Goal: Transaction & Acquisition: Purchase product/service

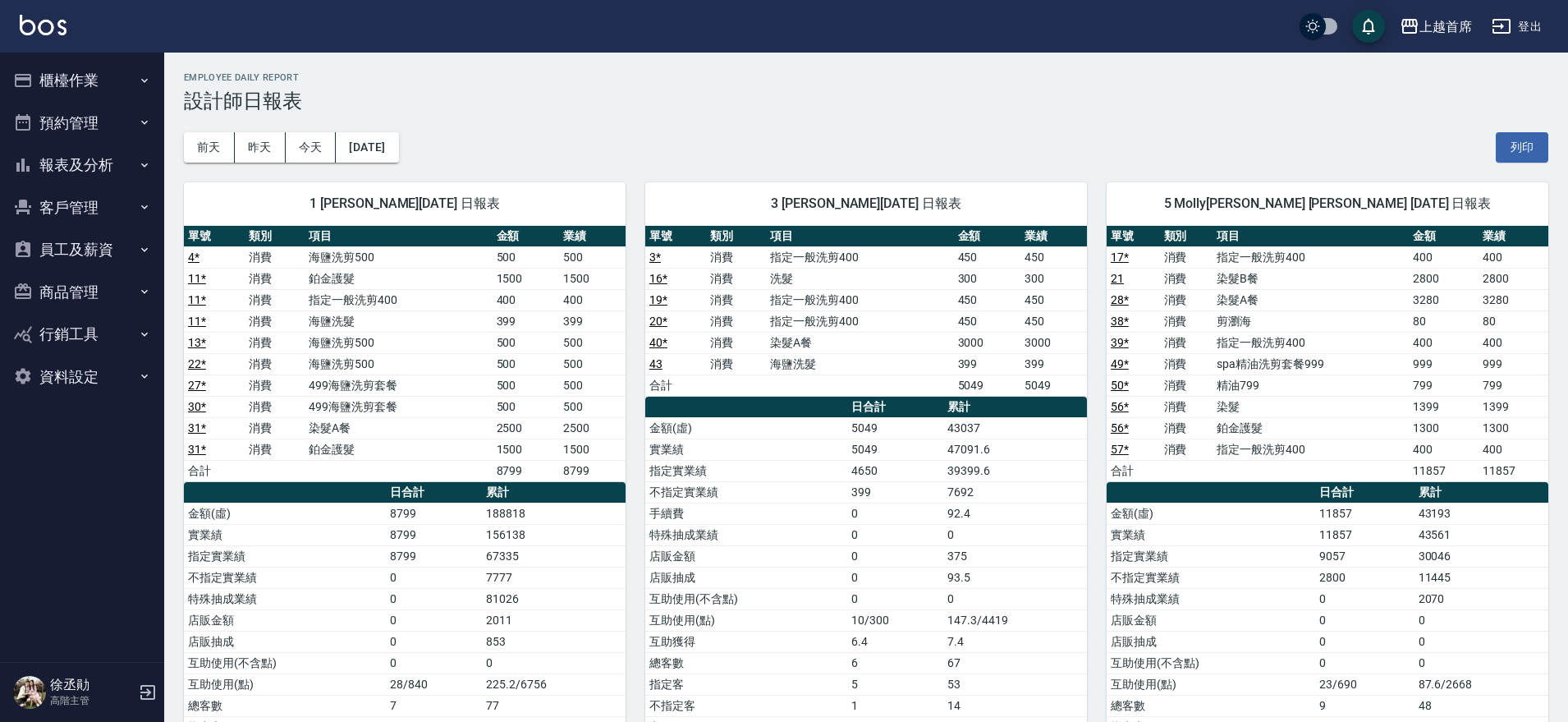
scroll to position [513, 0]
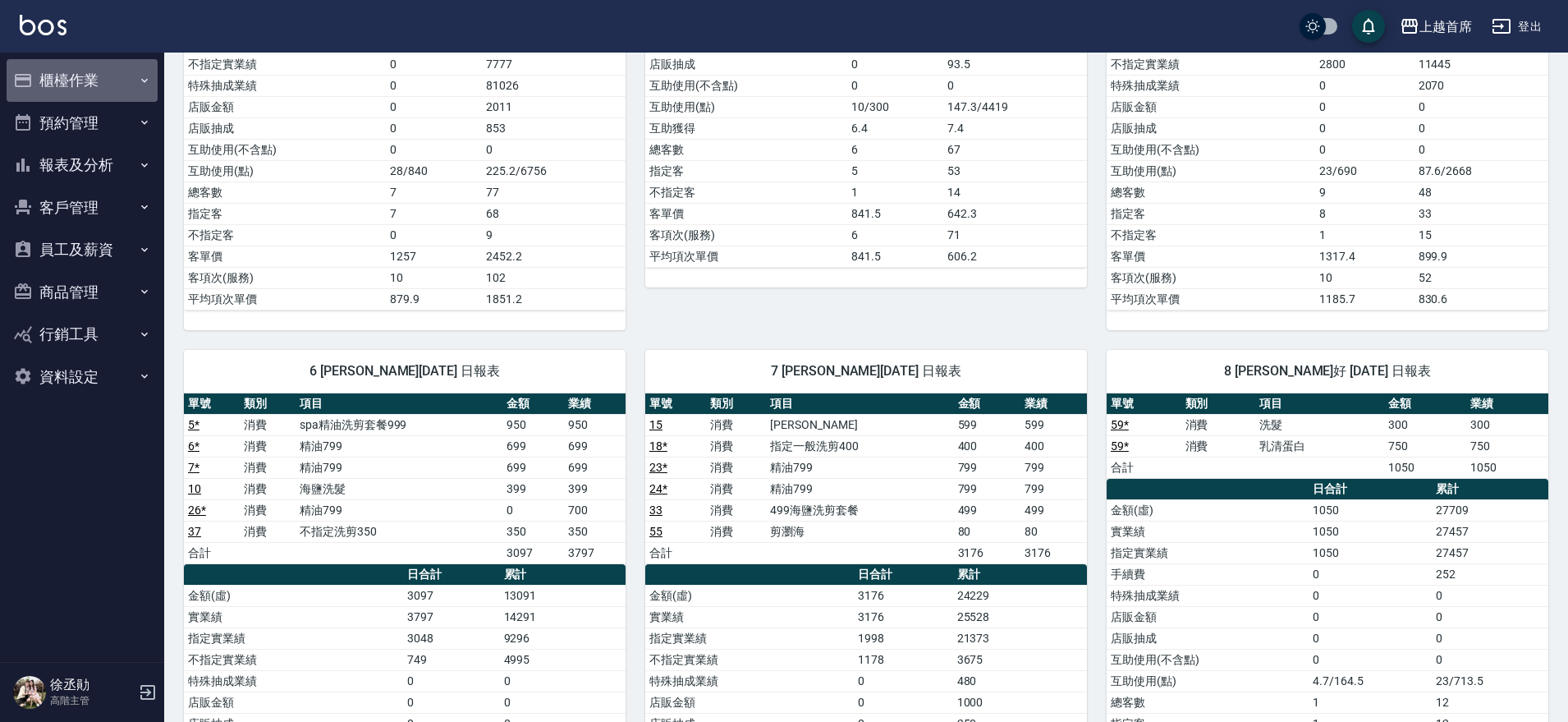
click at [138, 77] on icon "button" at bounding box center [145, 81] width 13 height 13
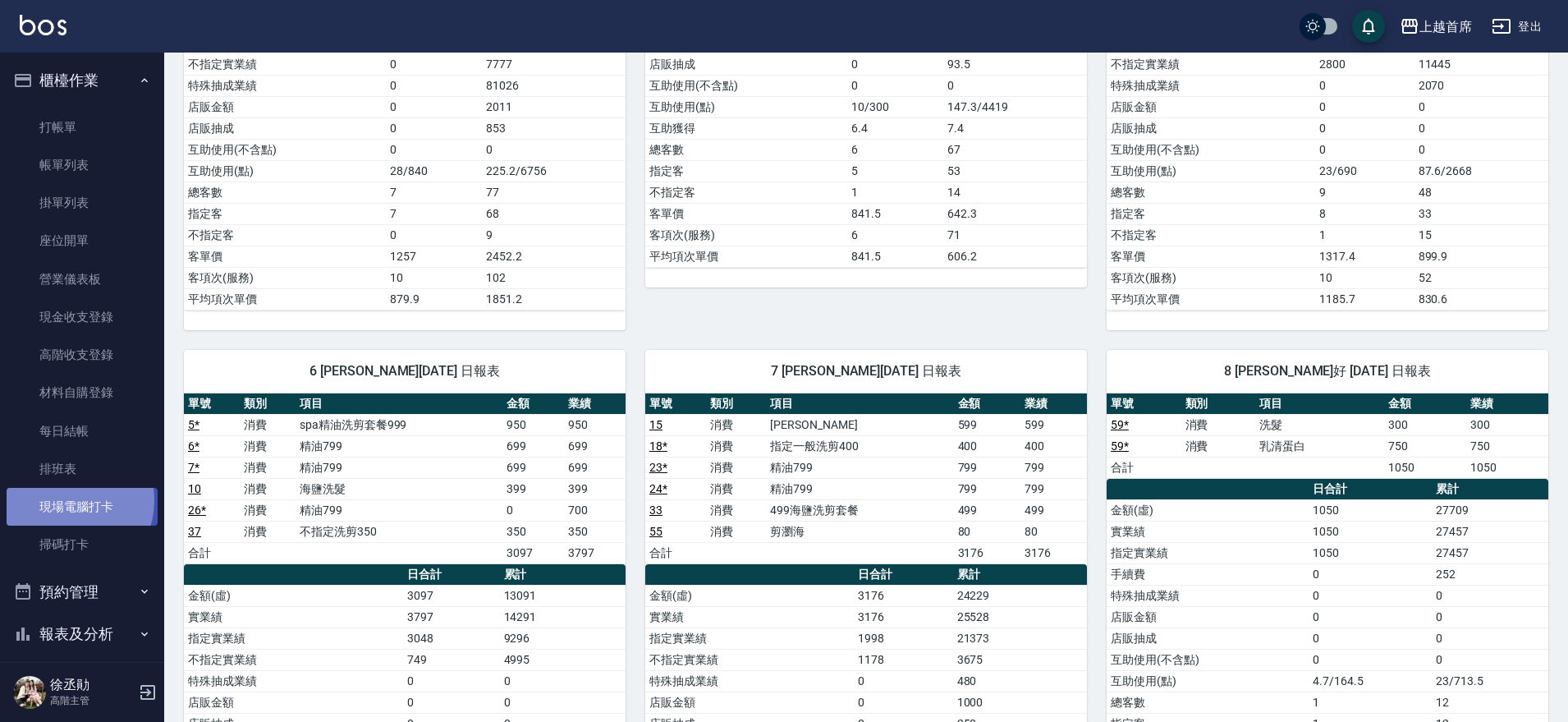
click at [65, 501] on link "現場電腦打卡" at bounding box center [82, 506] width 151 height 38
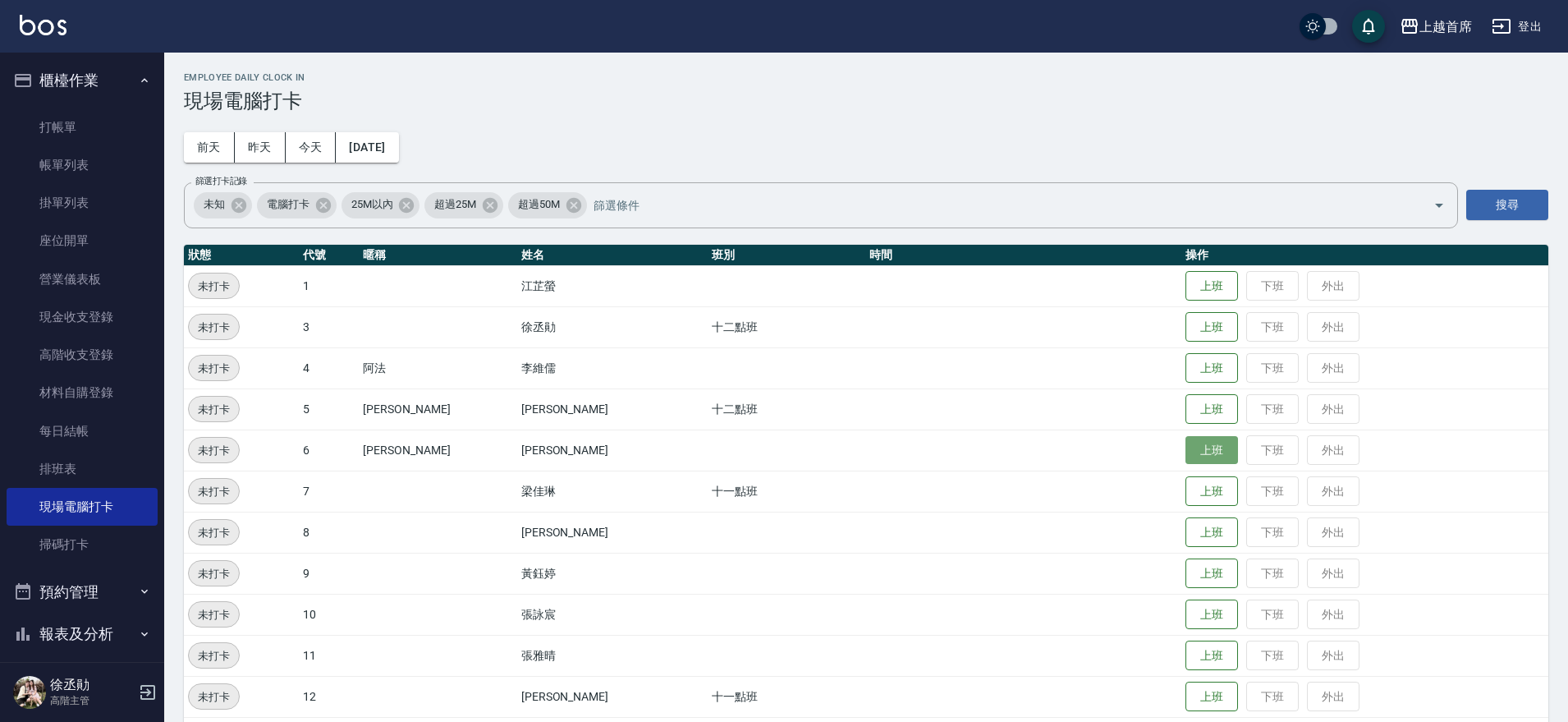
click at [1203, 456] on button "上班" at bounding box center [1212, 450] width 53 height 29
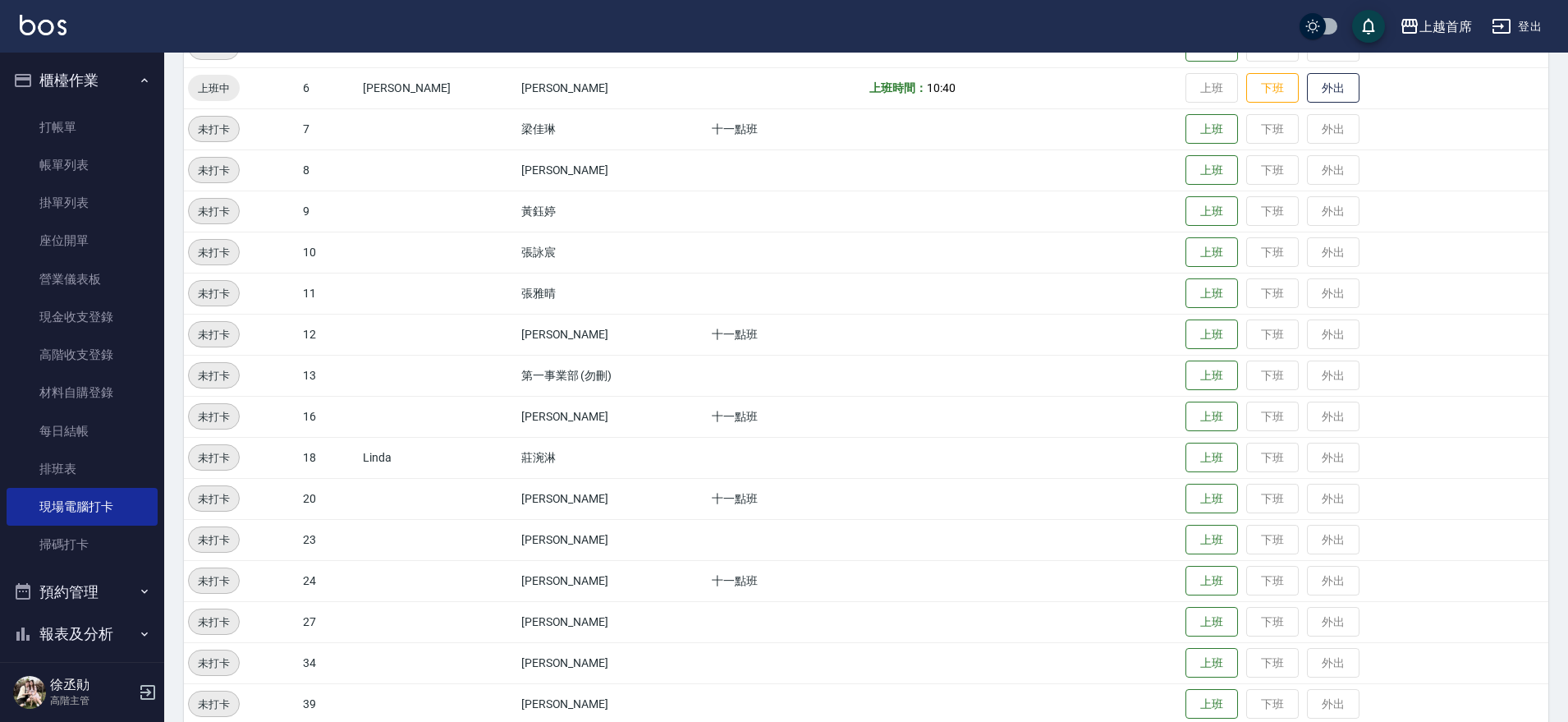
scroll to position [371, 0]
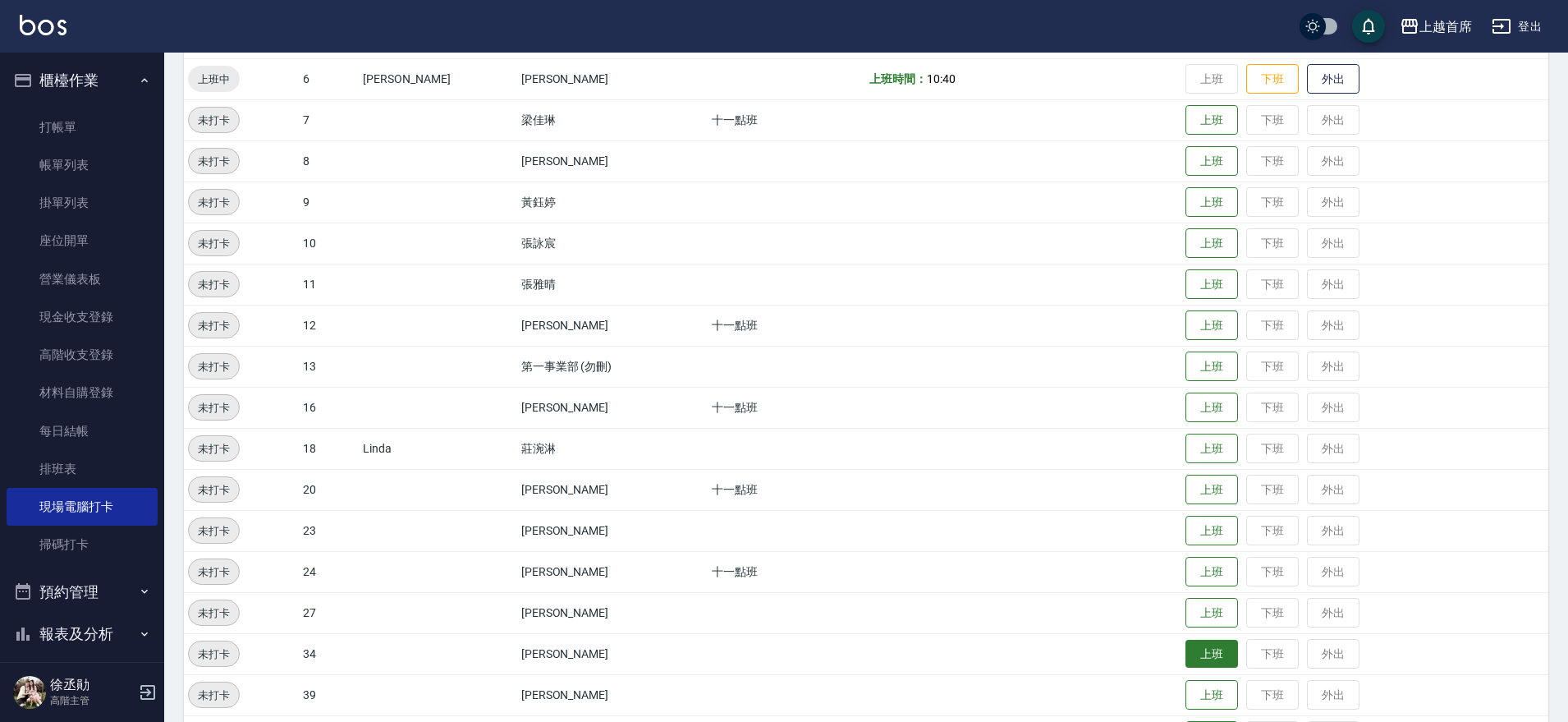
click at [1186, 649] on button "上班" at bounding box center [1212, 654] width 53 height 29
click at [1208, 449] on button "上班" at bounding box center [1212, 449] width 53 height 29
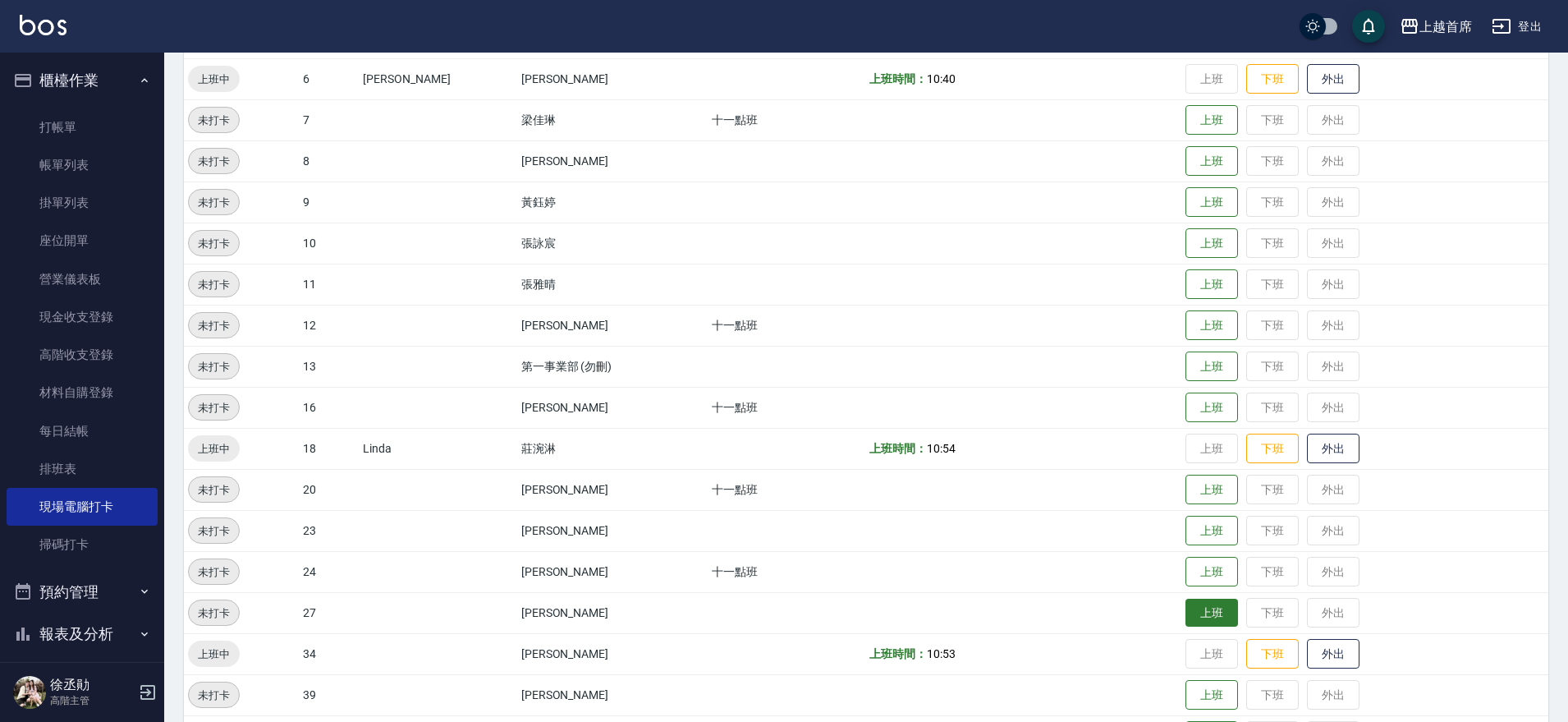
click at [1198, 602] on button "上班" at bounding box center [1212, 613] width 53 height 29
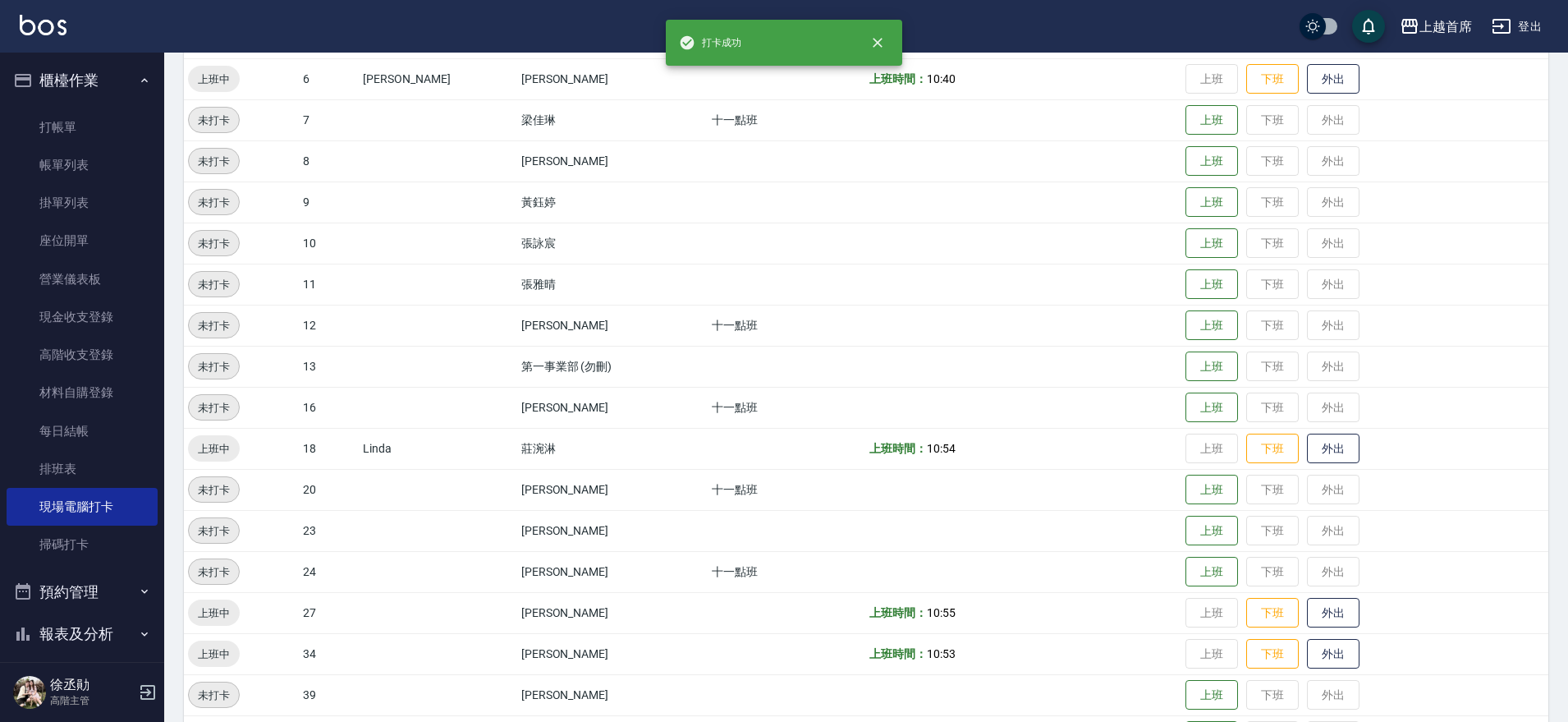
drag, startPoint x: 1564, startPoint y: 311, endPoint x: 1576, endPoint y: 502, distance: 191.4
click at [1567, 502] on html "打卡成功 上越首席 登出 櫃檯作業 打帳單 帳單列表 掛單列表 座位開單 營業儀表板 現金收支登錄 高階收支登錄 材料自購登錄 每日結帳 排班表 現場電腦打卡…" at bounding box center [784, 243] width 1568 height 1230
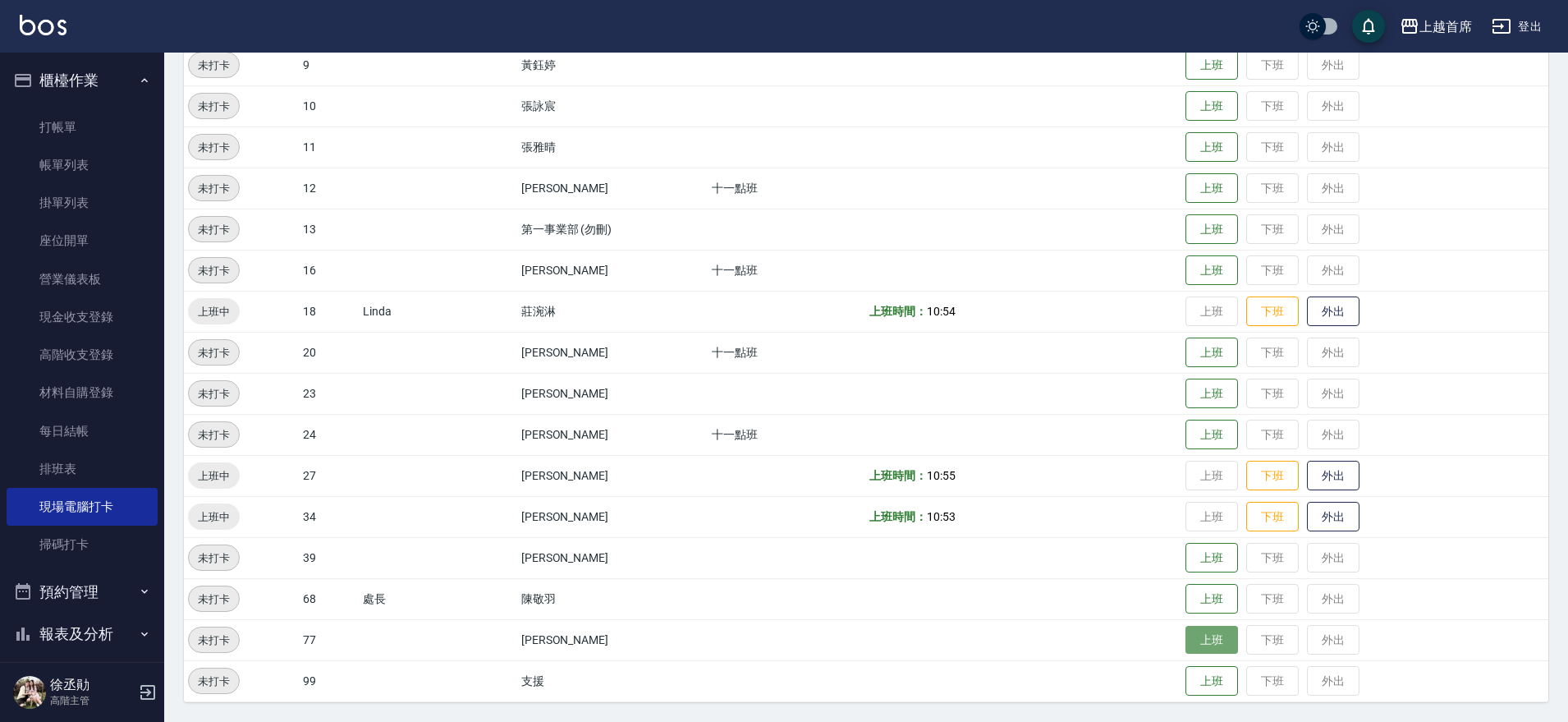
click at [1204, 629] on button "上班" at bounding box center [1212, 640] width 53 height 29
click at [1186, 342] on button "上班" at bounding box center [1212, 353] width 53 height 29
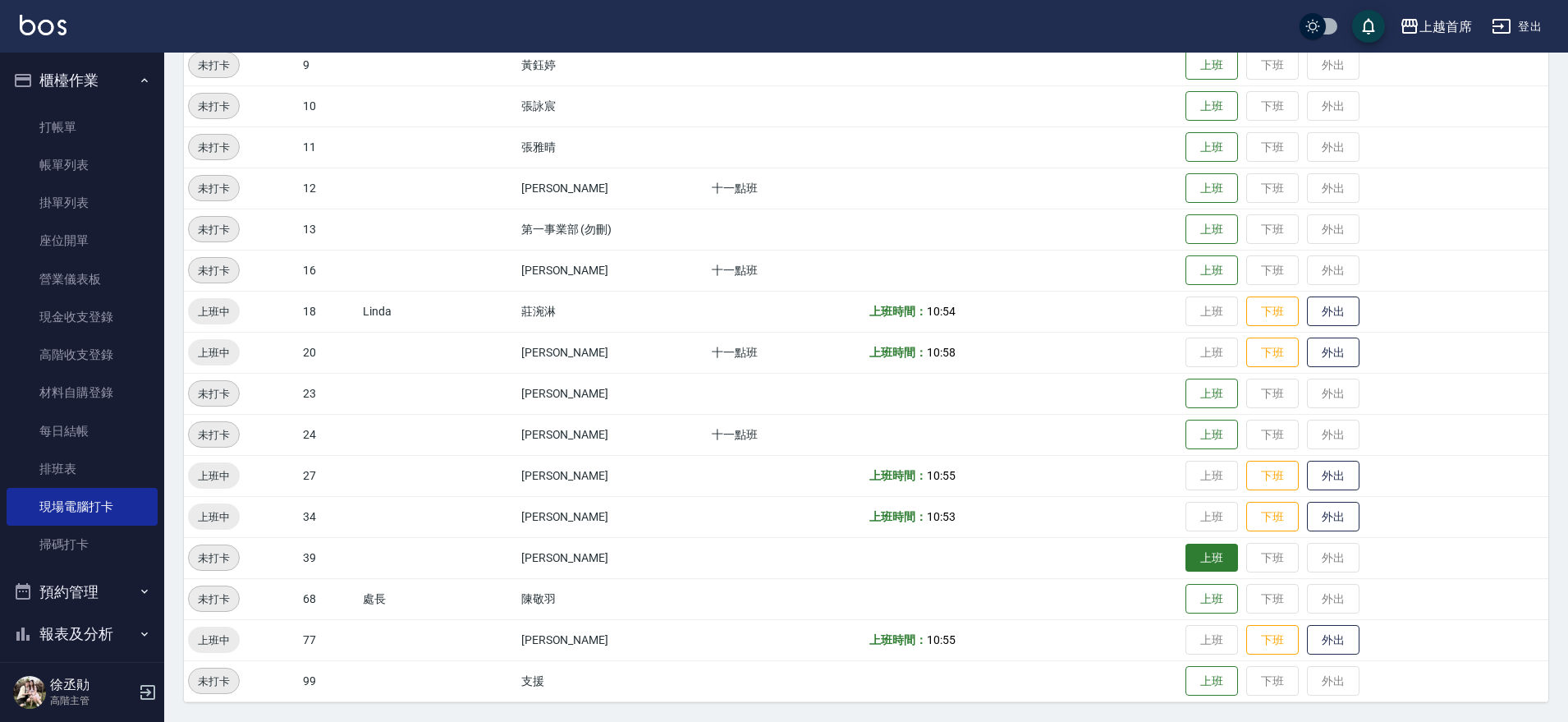
click at [1207, 563] on button "上班" at bounding box center [1212, 558] width 53 height 29
click at [1204, 185] on button "上班" at bounding box center [1212, 189] width 53 height 29
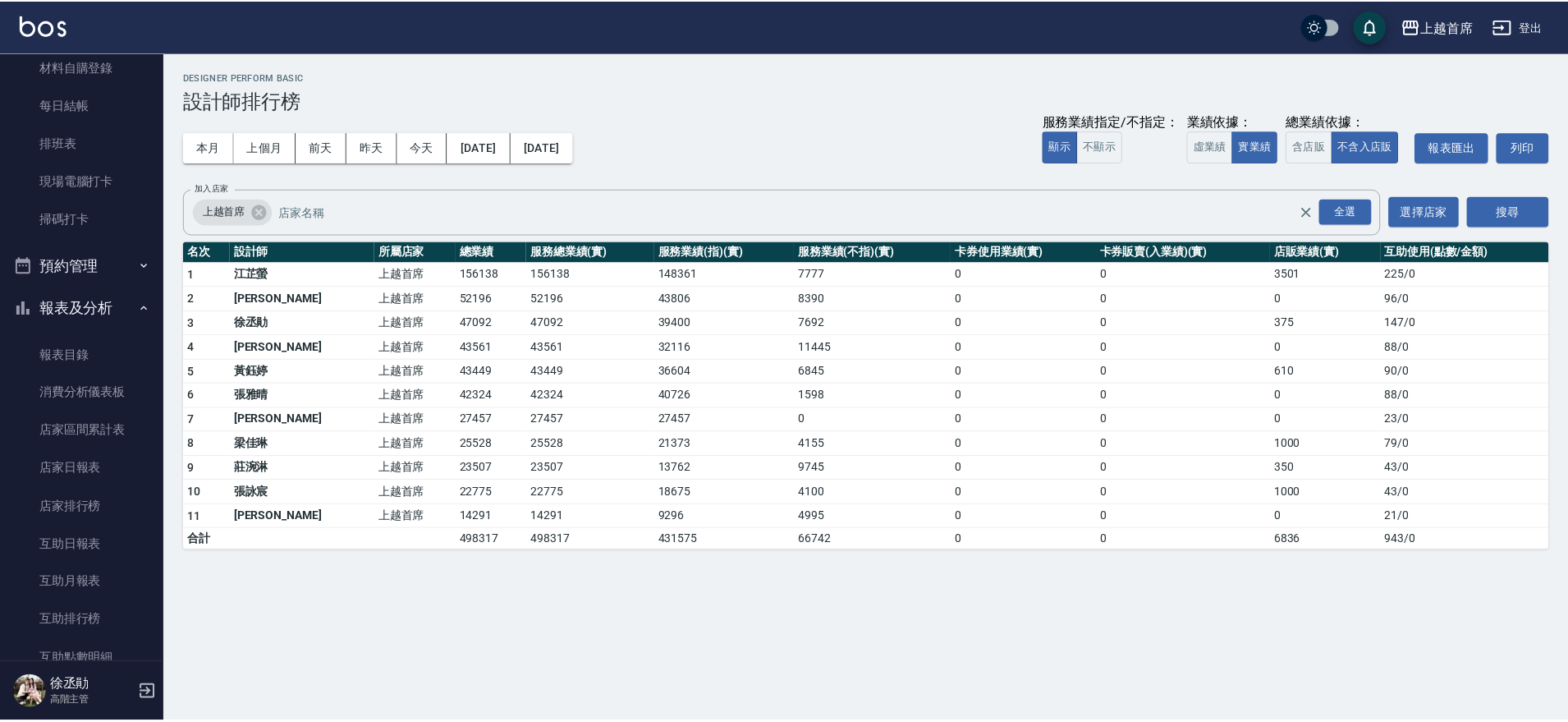
scroll to position [261, 0]
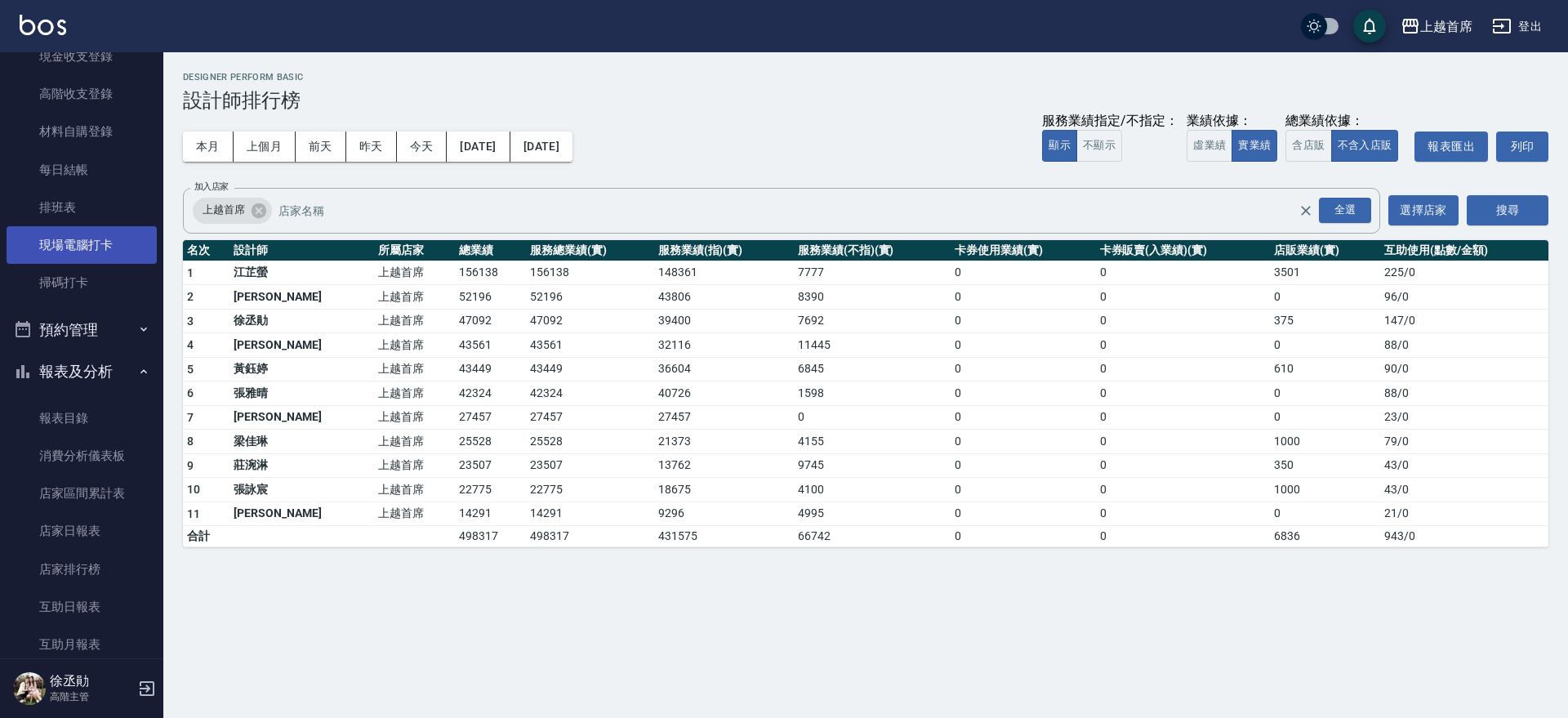
click at [63, 255] on link "現場電腦打卡" at bounding box center [82, 244] width 150 height 38
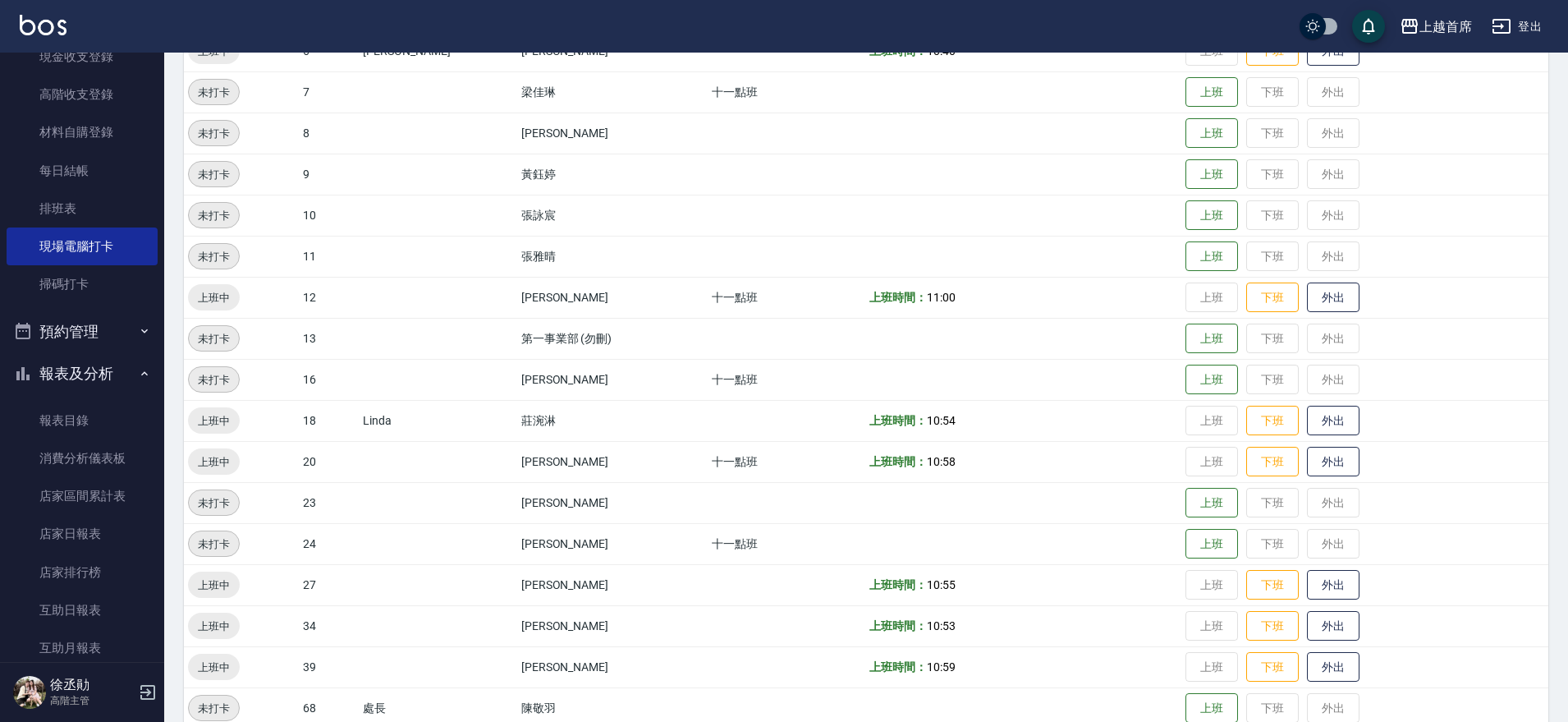
scroll to position [411, 0]
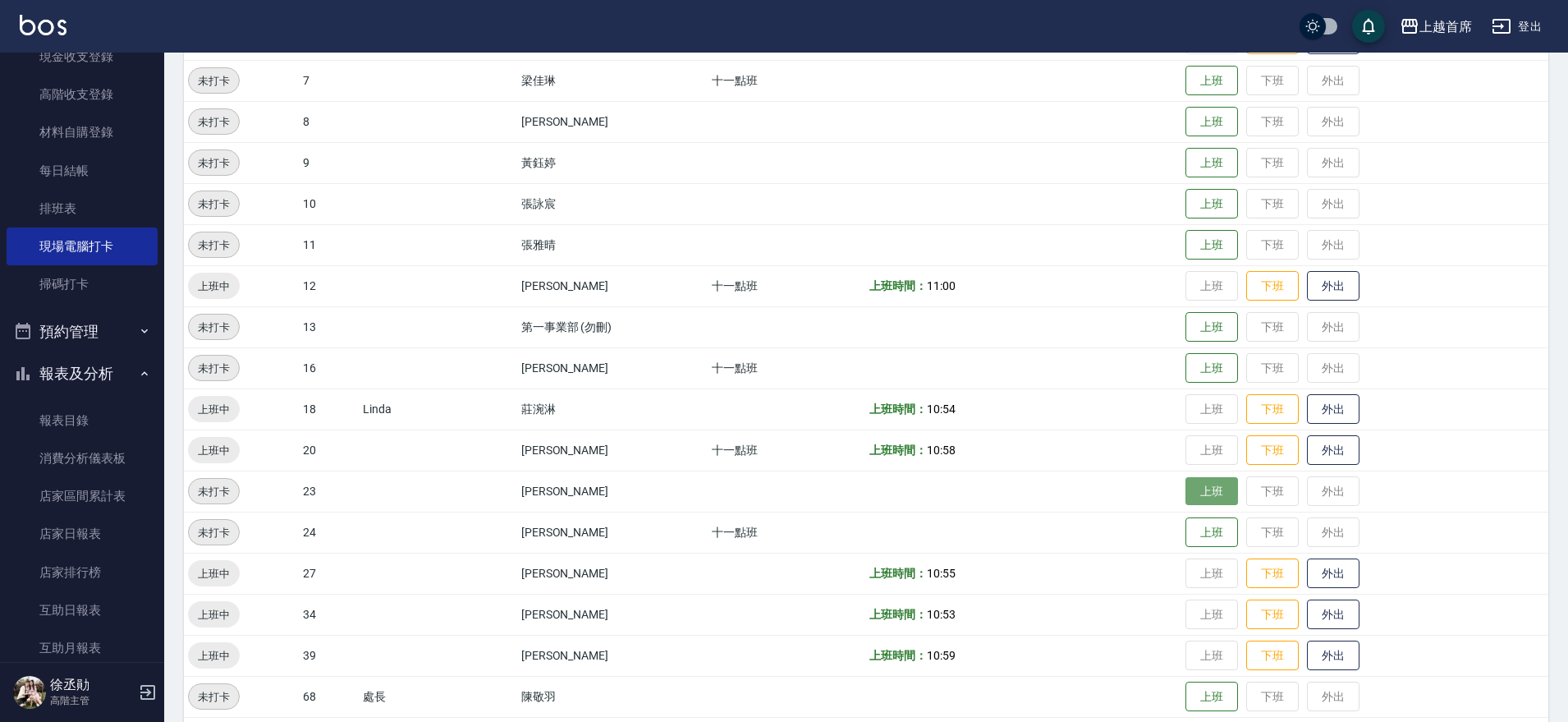
click at [1192, 501] on button "上班" at bounding box center [1212, 491] width 53 height 29
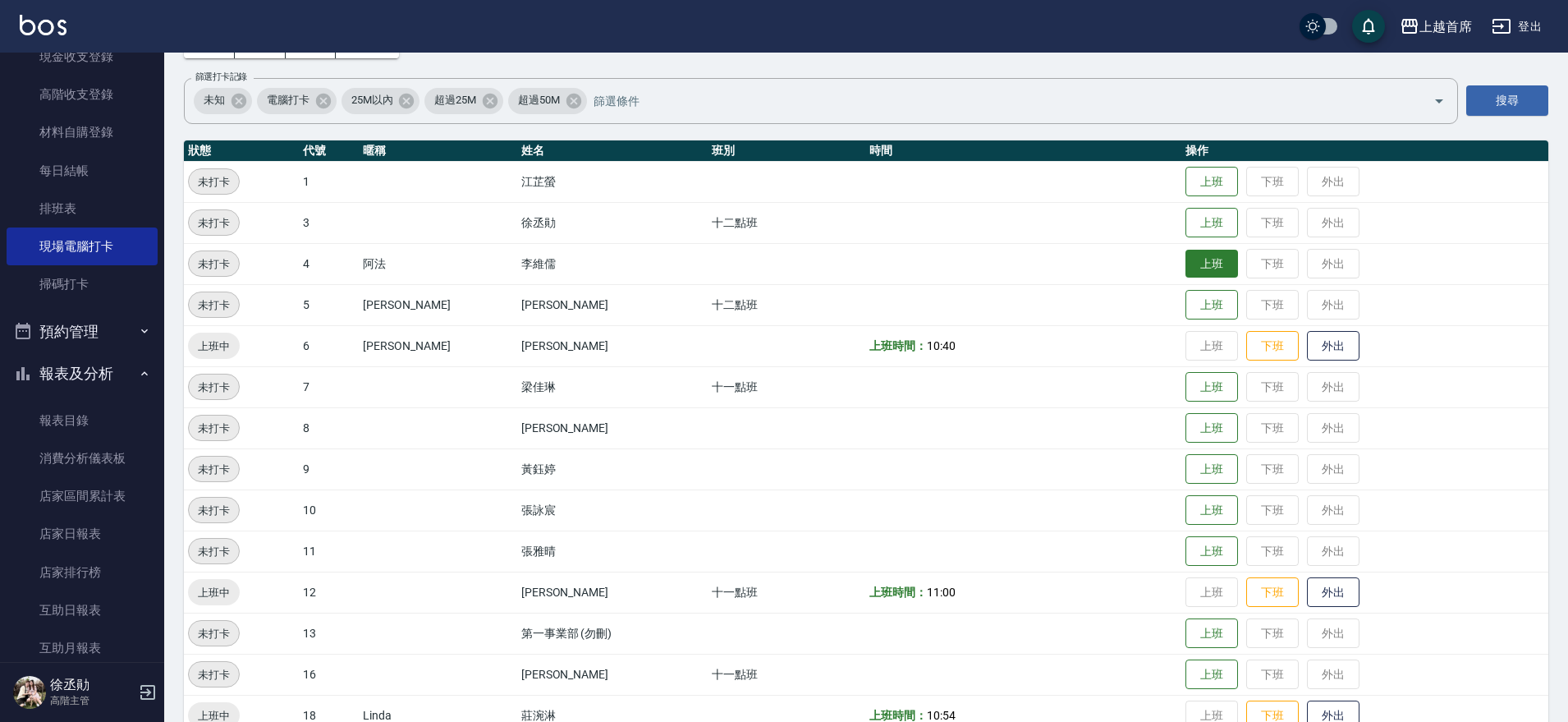
scroll to position [102, 0]
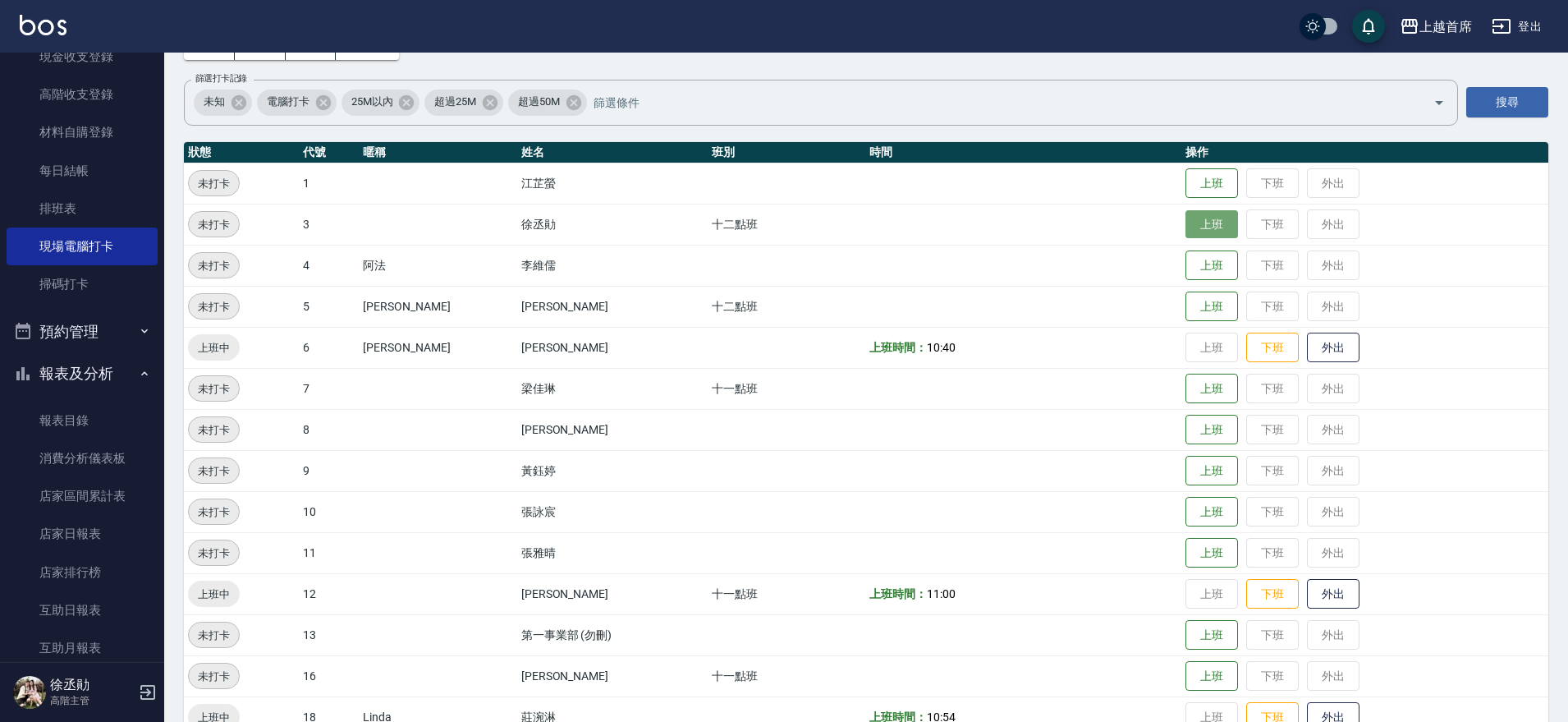
click at [1213, 226] on button "上班" at bounding box center [1212, 225] width 53 height 29
click at [1187, 382] on button "上班" at bounding box center [1212, 389] width 53 height 29
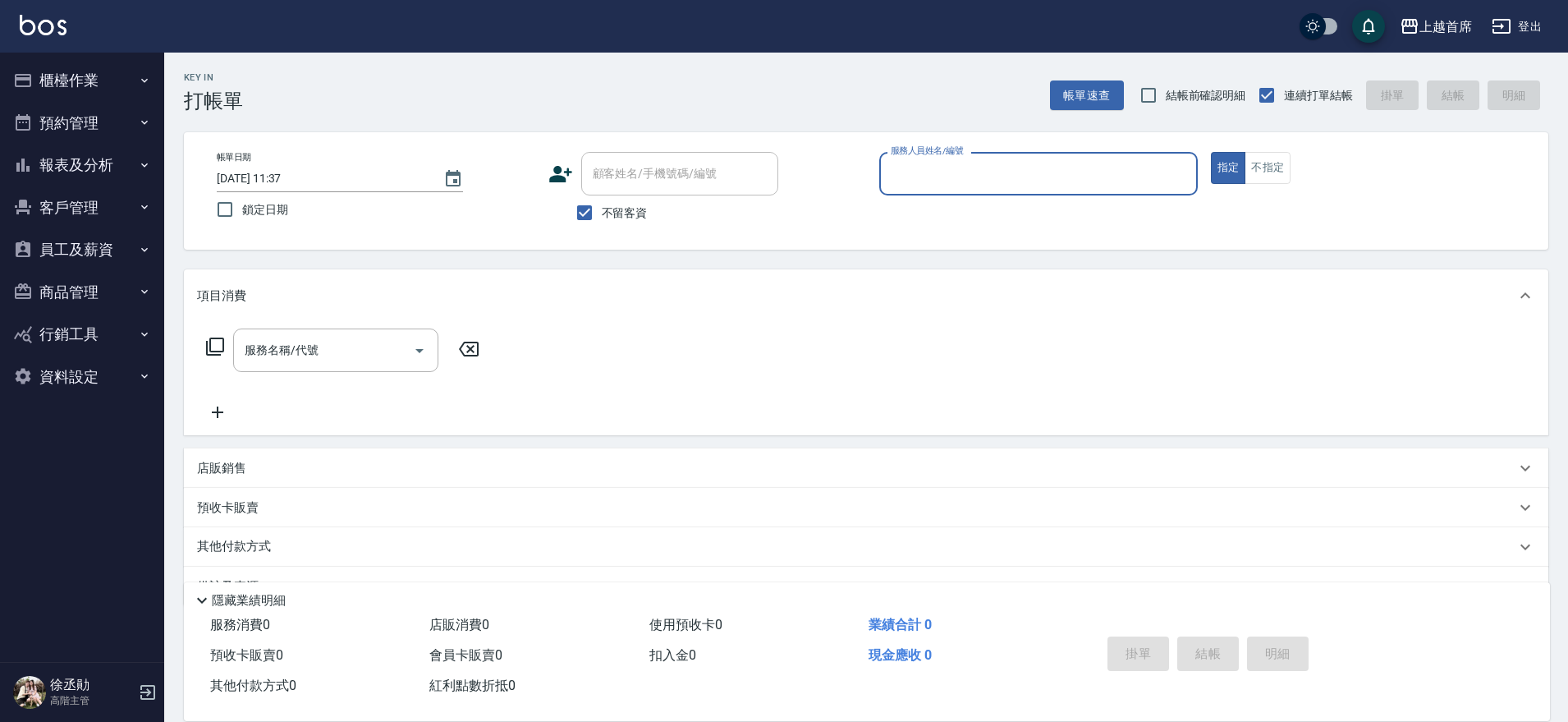
click at [75, 158] on button "報表及分析" at bounding box center [82, 164] width 151 height 43
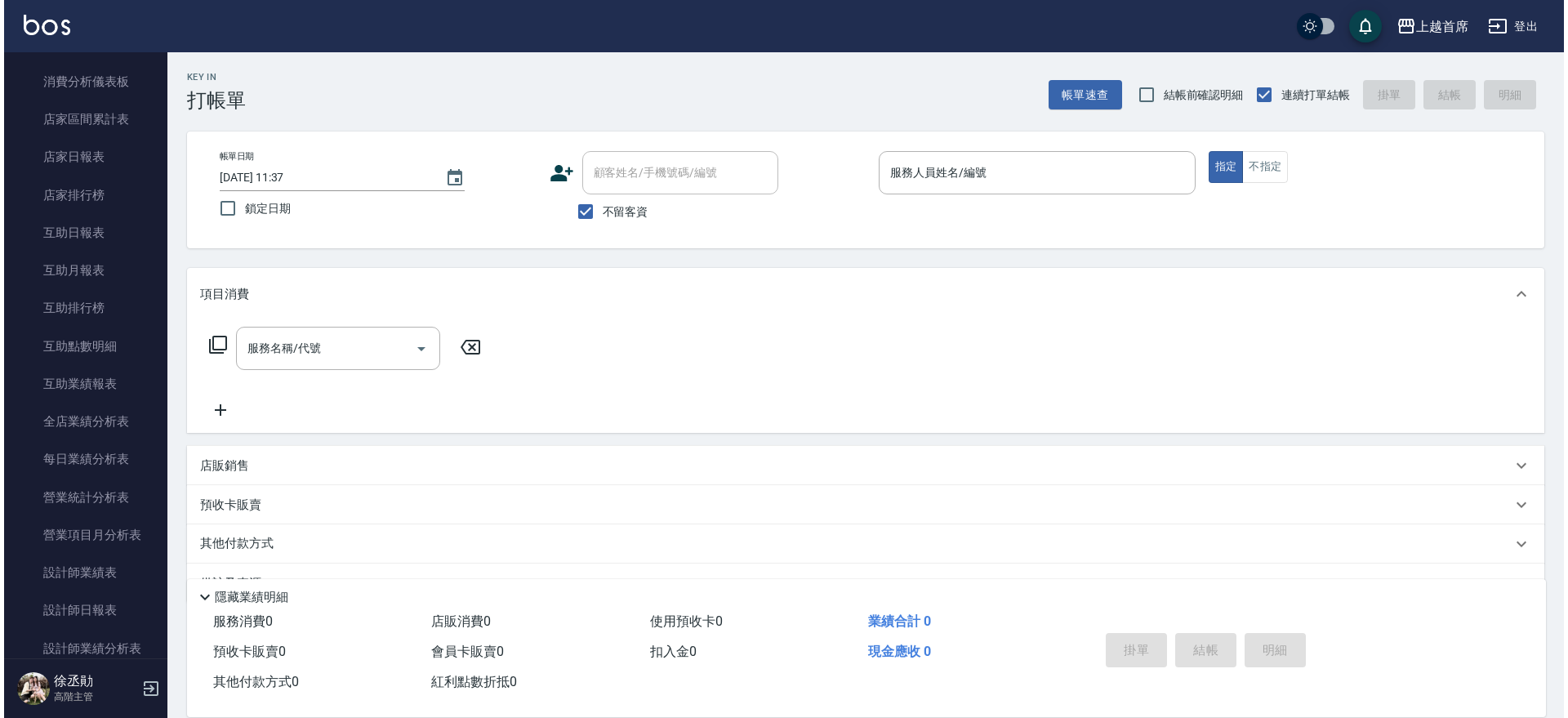
scroll to position [158, 0]
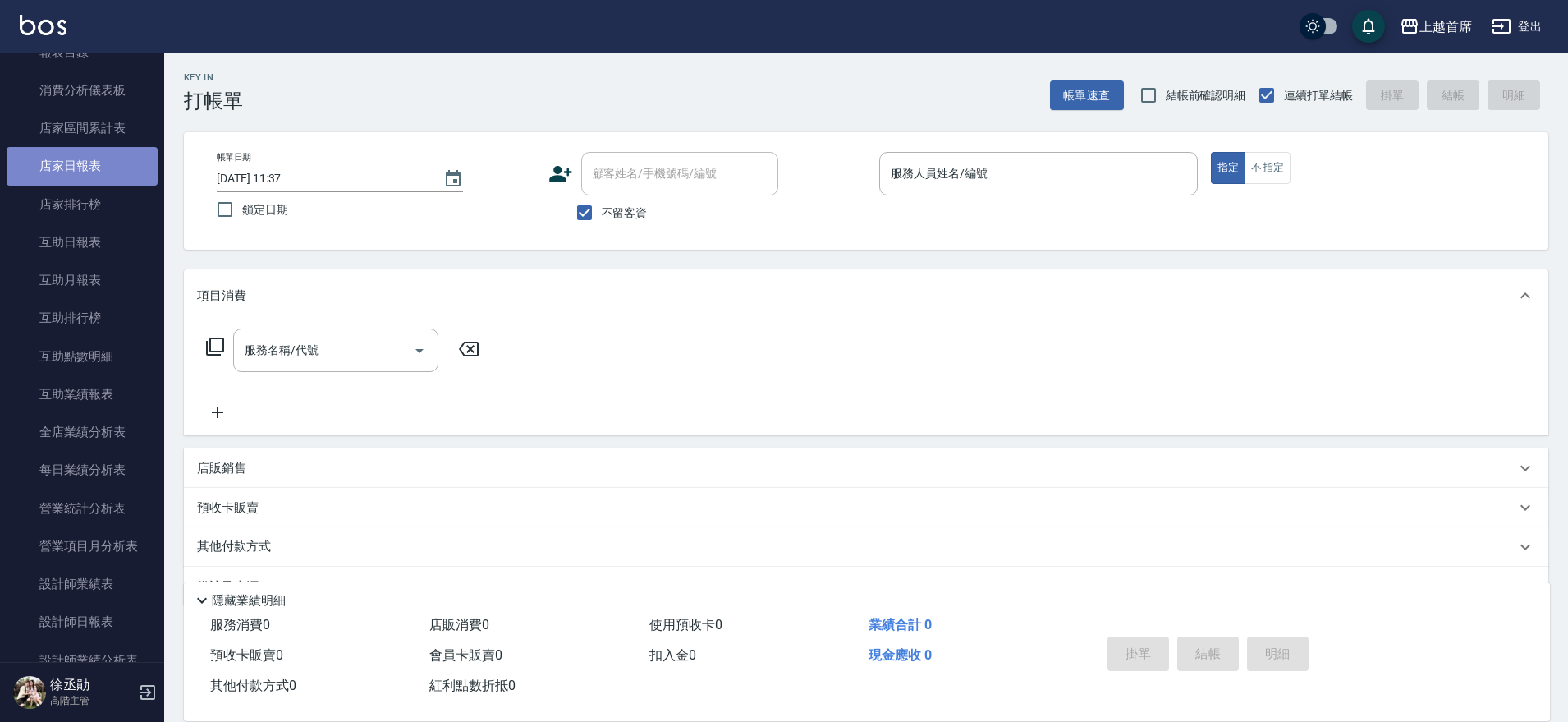
click at [100, 169] on link "店家日報表" at bounding box center [82, 165] width 151 height 38
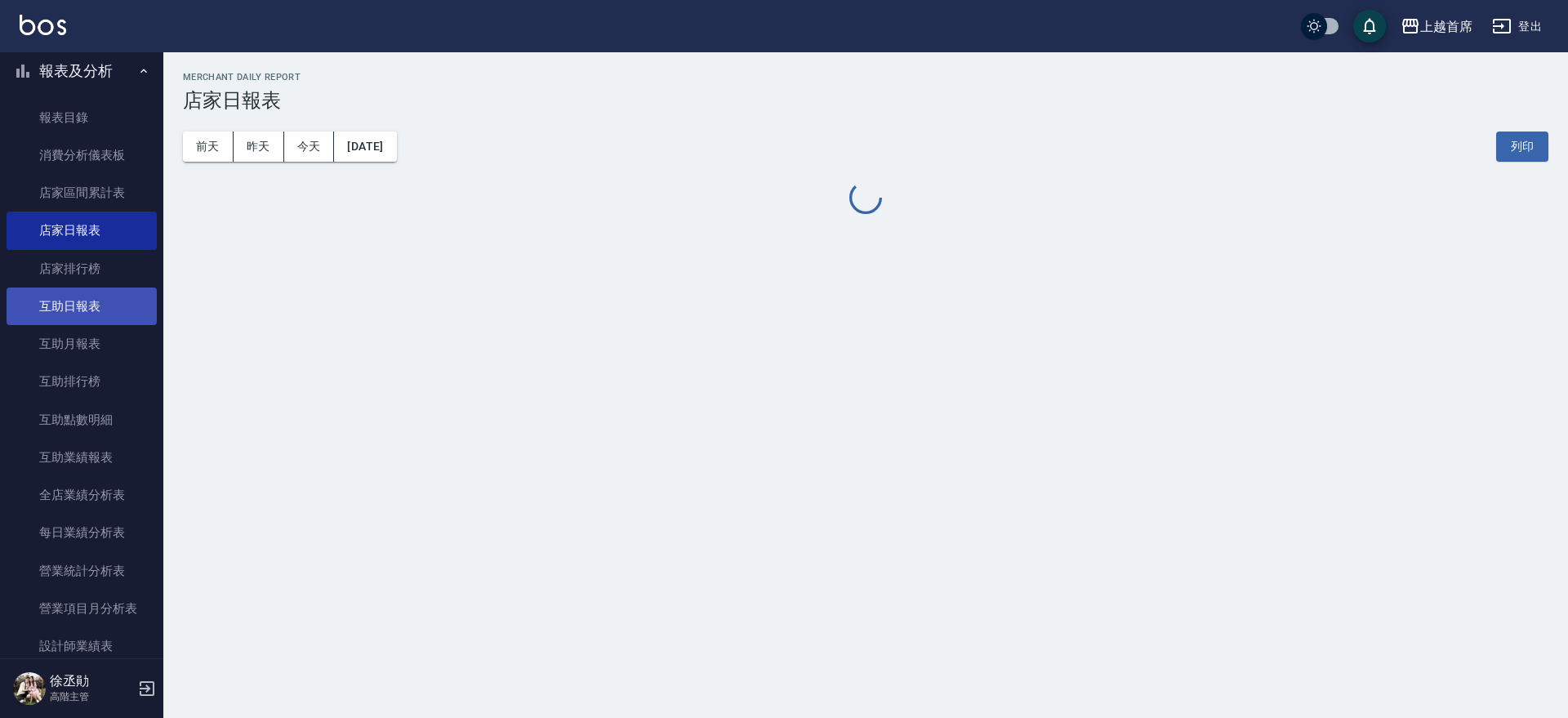
scroll to position [204, 0]
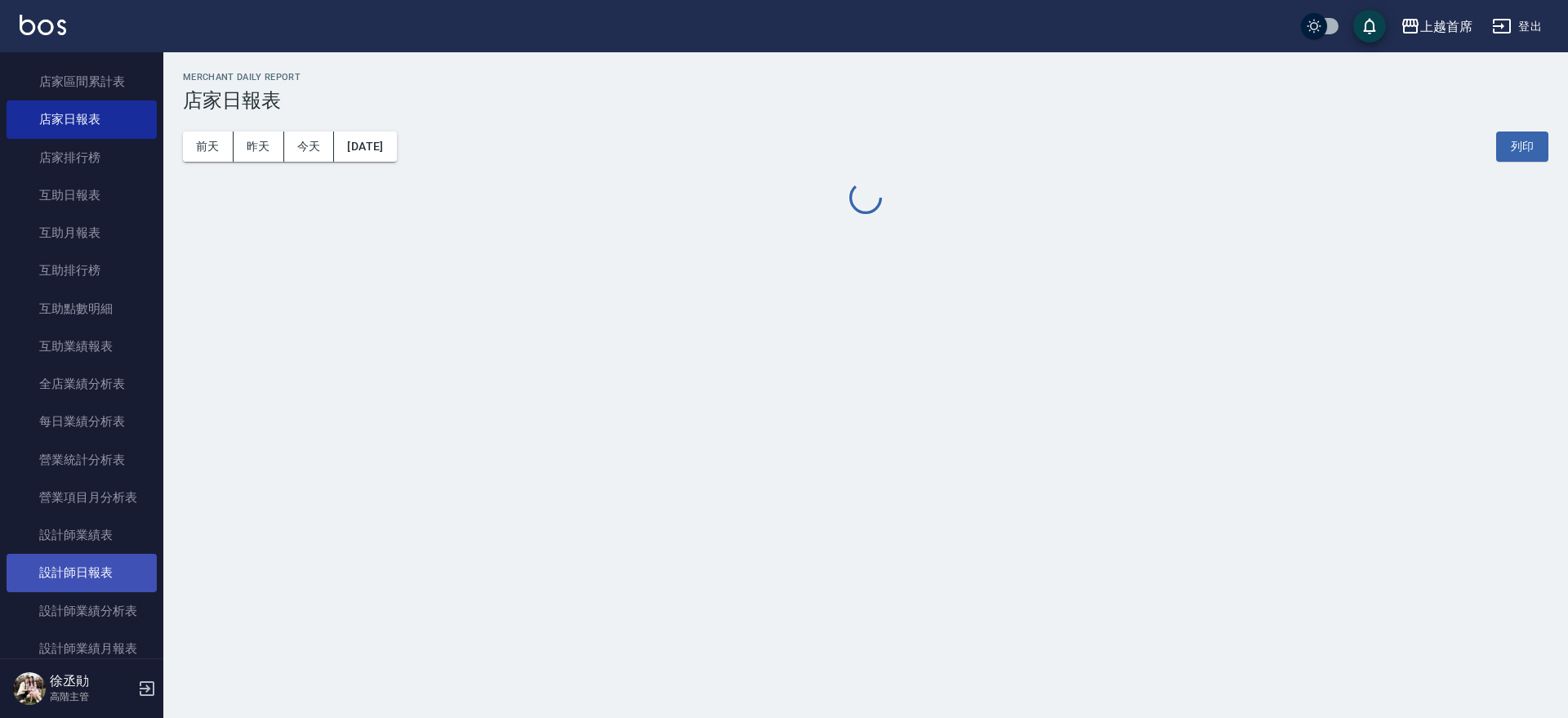
click at [78, 565] on link "設計師日報表" at bounding box center [82, 572] width 150 height 38
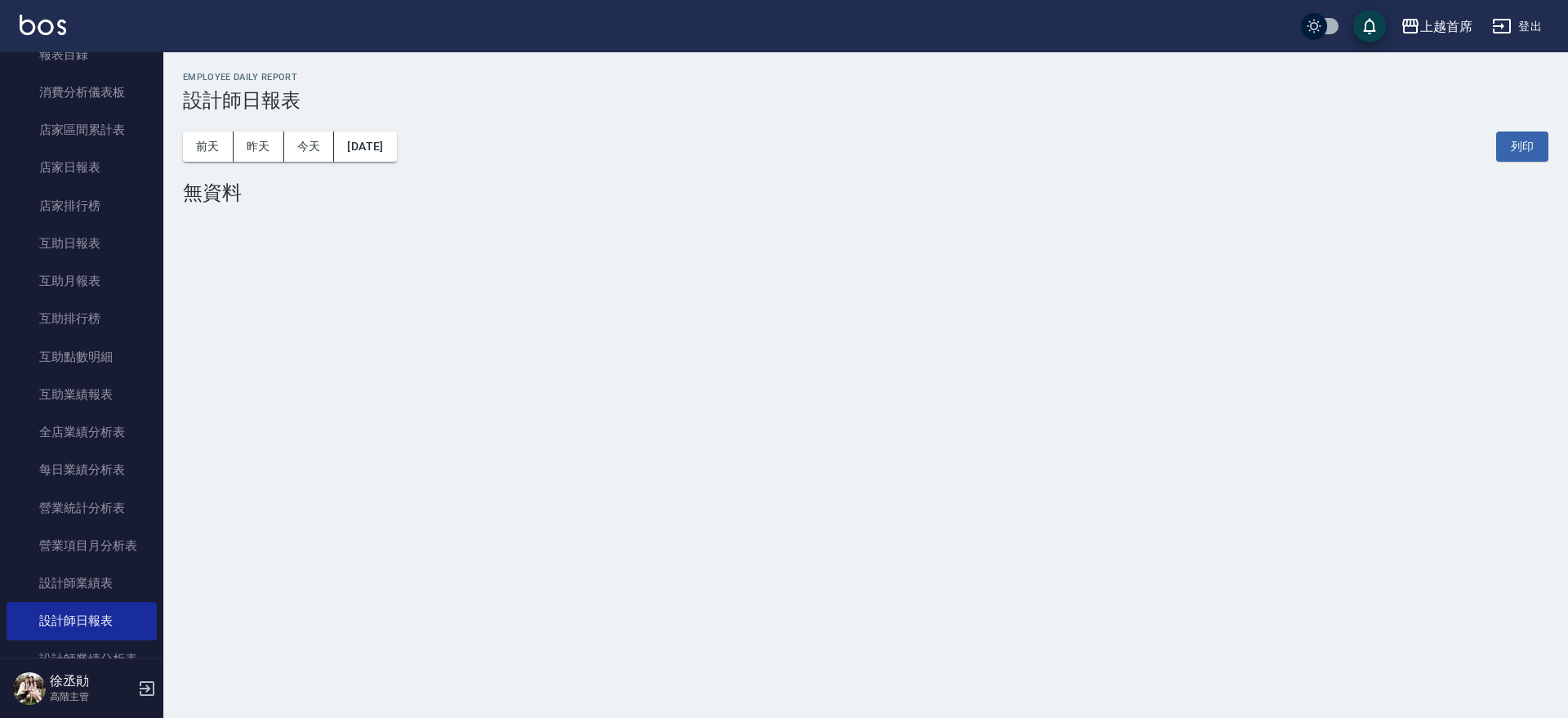
scroll to position [145, 0]
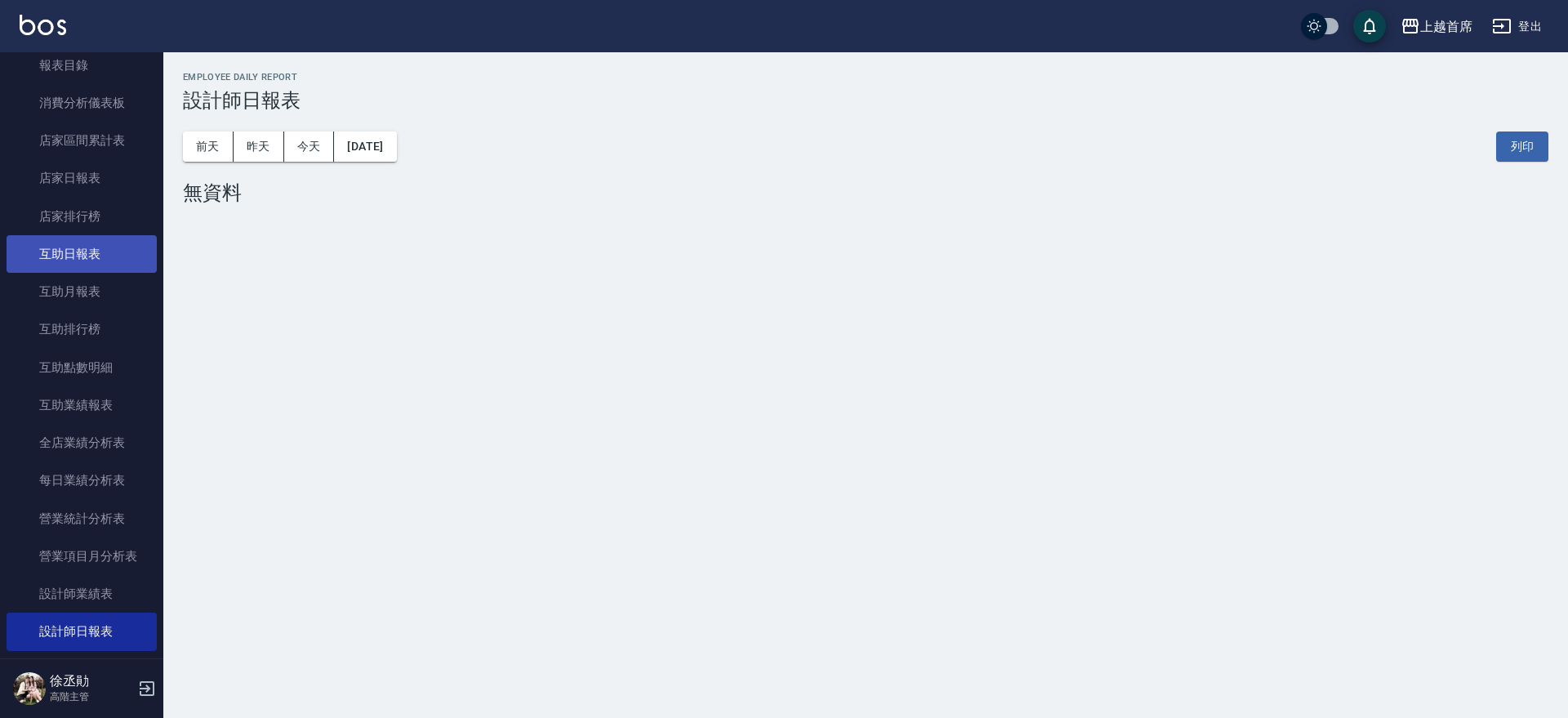
click at [85, 247] on link "互助日報表" at bounding box center [82, 254] width 150 height 38
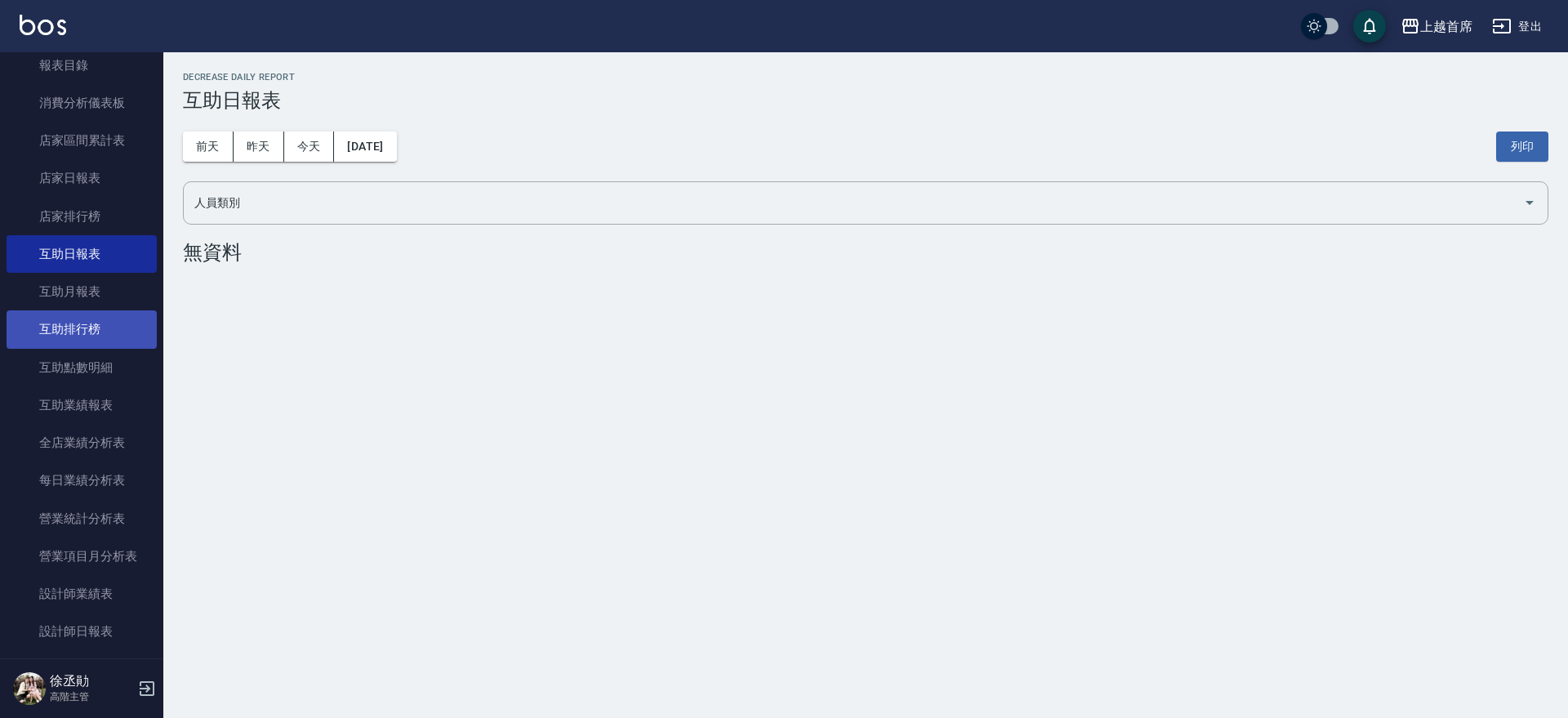
click at [103, 329] on link "互助排行榜" at bounding box center [82, 329] width 150 height 38
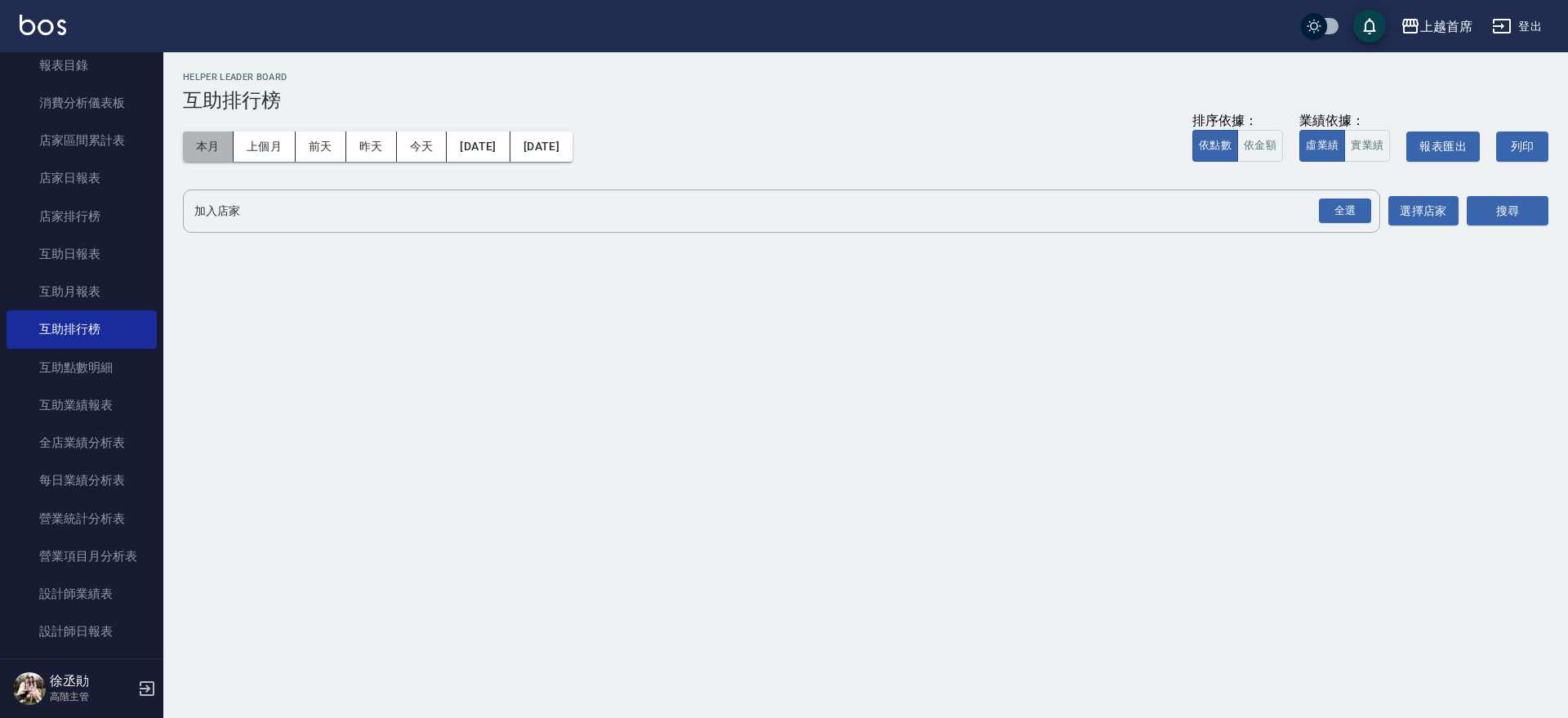
click at [203, 152] on button "本月" at bounding box center [208, 147] width 51 height 30
click at [1252, 138] on button "依金額" at bounding box center [1260, 146] width 46 height 32
click at [1381, 145] on button "實業績" at bounding box center [1366, 146] width 46 height 32
drag, startPoint x: 1350, startPoint y: 208, endPoint x: 1424, endPoint y: 208, distance: 74.0
click at [1355, 207] on div "全選" at bounding box center [1345, 211] width 53 height 25
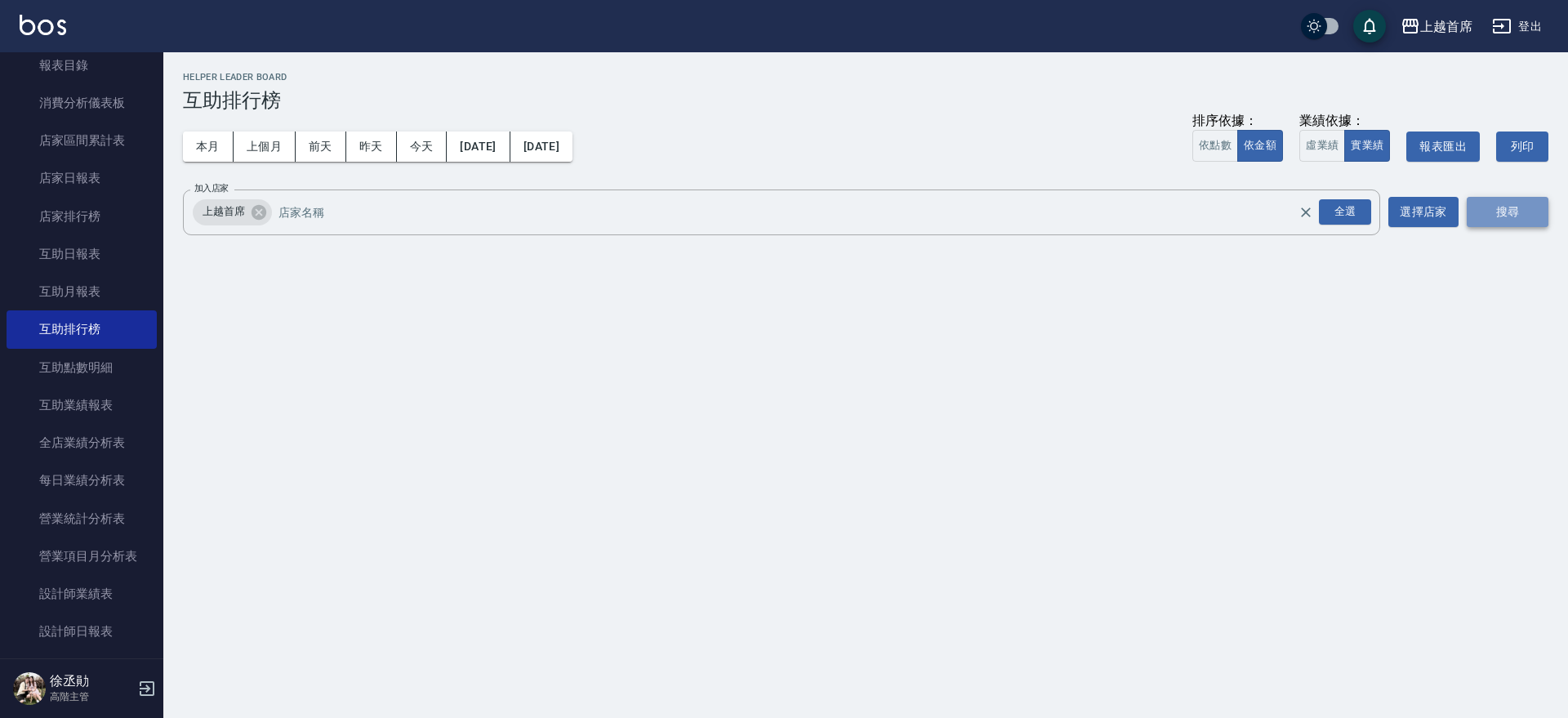
click at [1493, 200] on button "搜尋" at bounding box center [1507, 212] width 82 height 30
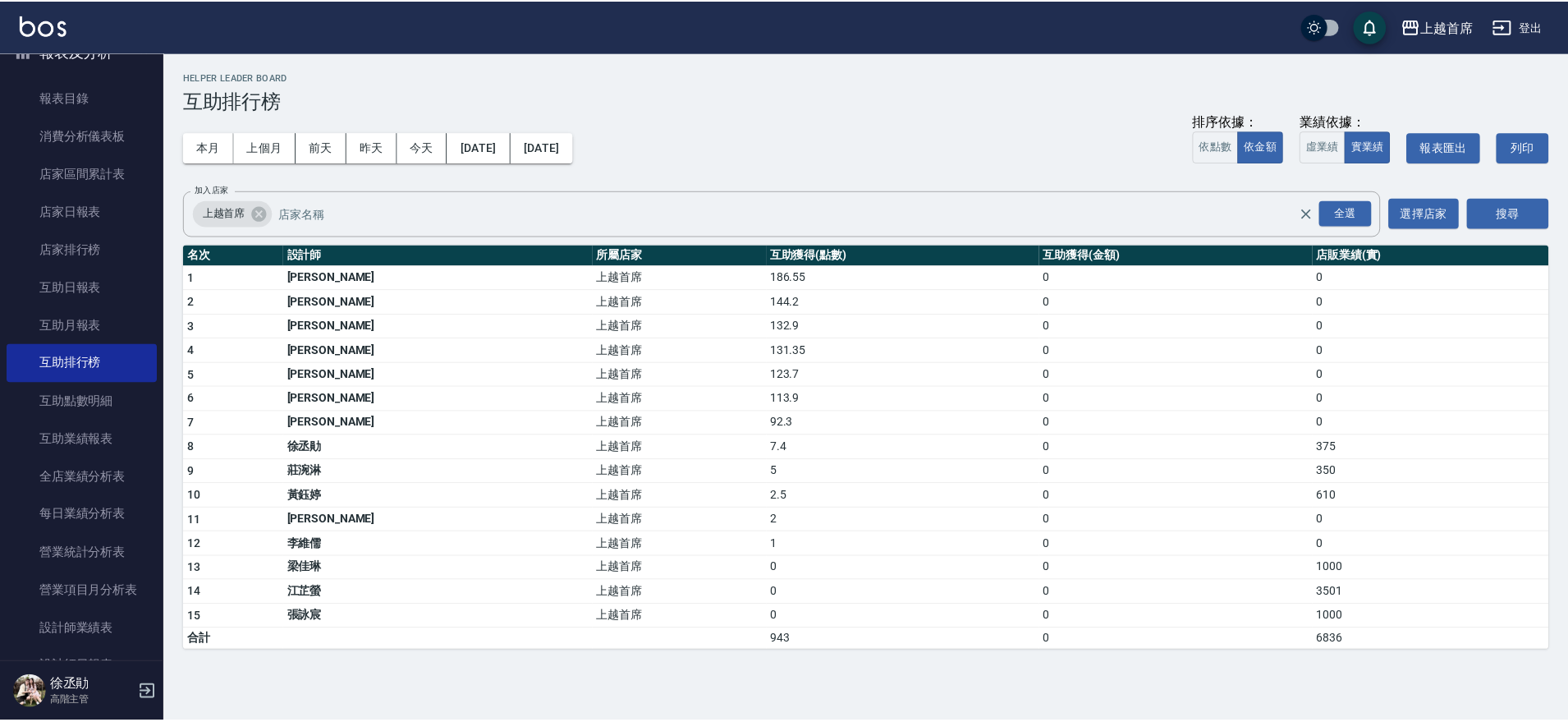
scroll to position [103, 0]
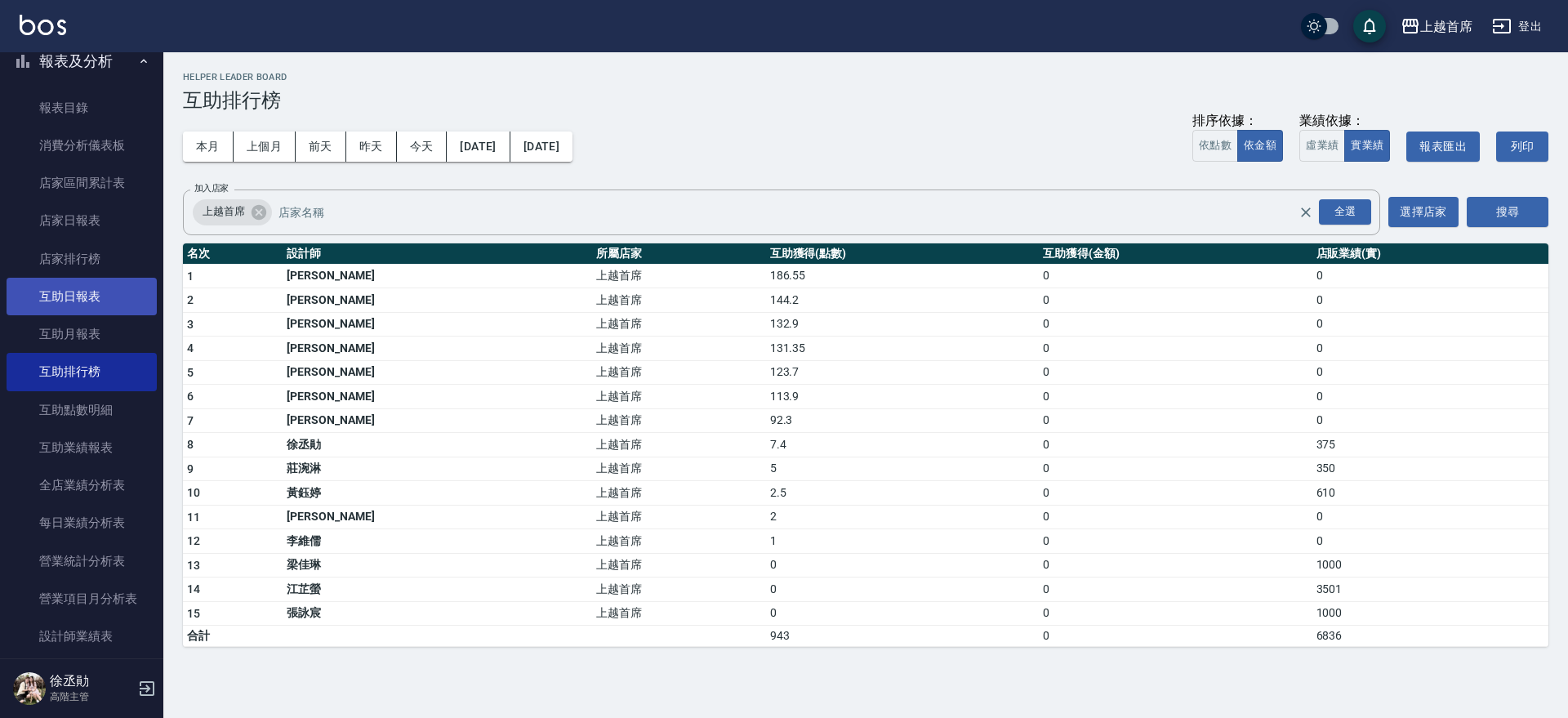
click at [73, 301] on link "互助日報表" at bounding box center [82, 296] width 150 height 38
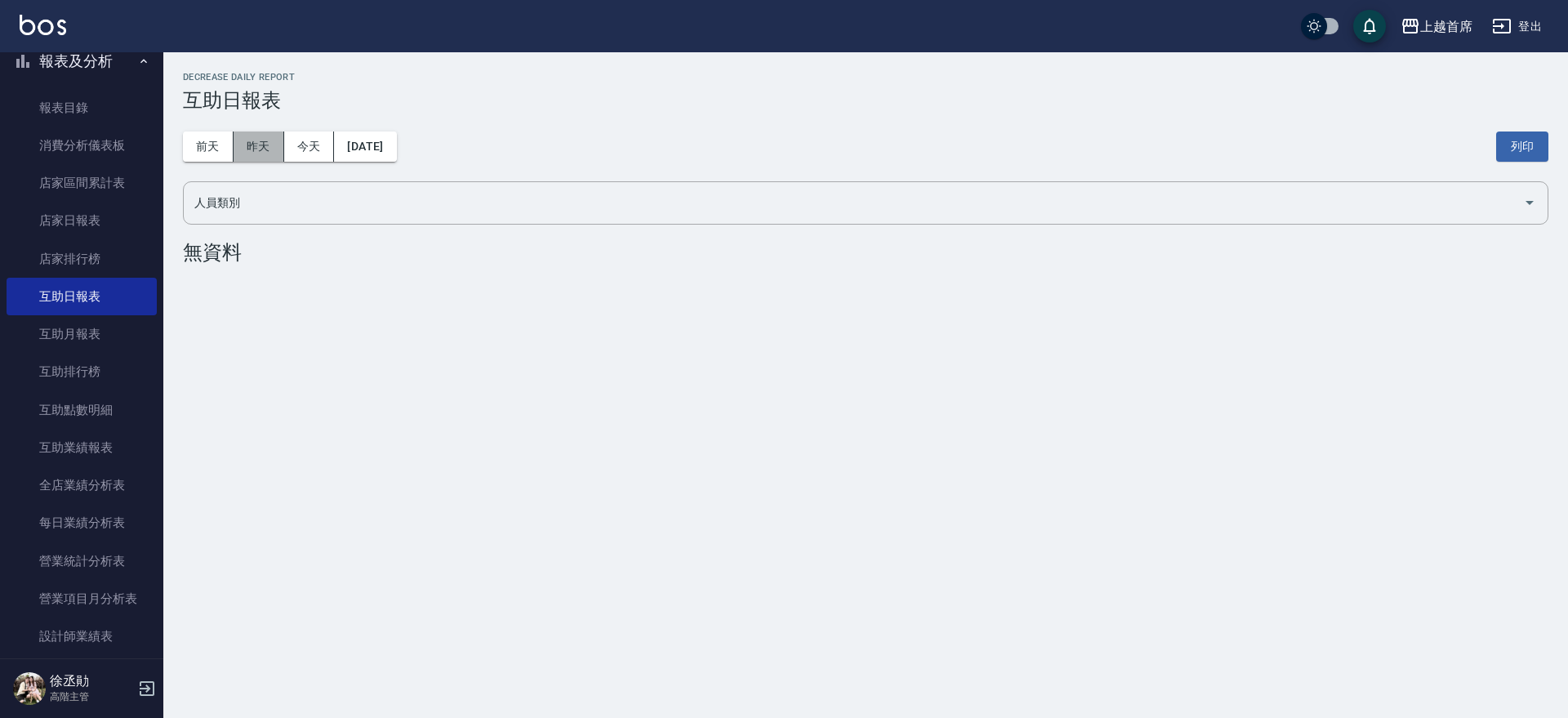
click at [260, 157] on button "昨天" at bounding box center [258, 147] width 51 height 30
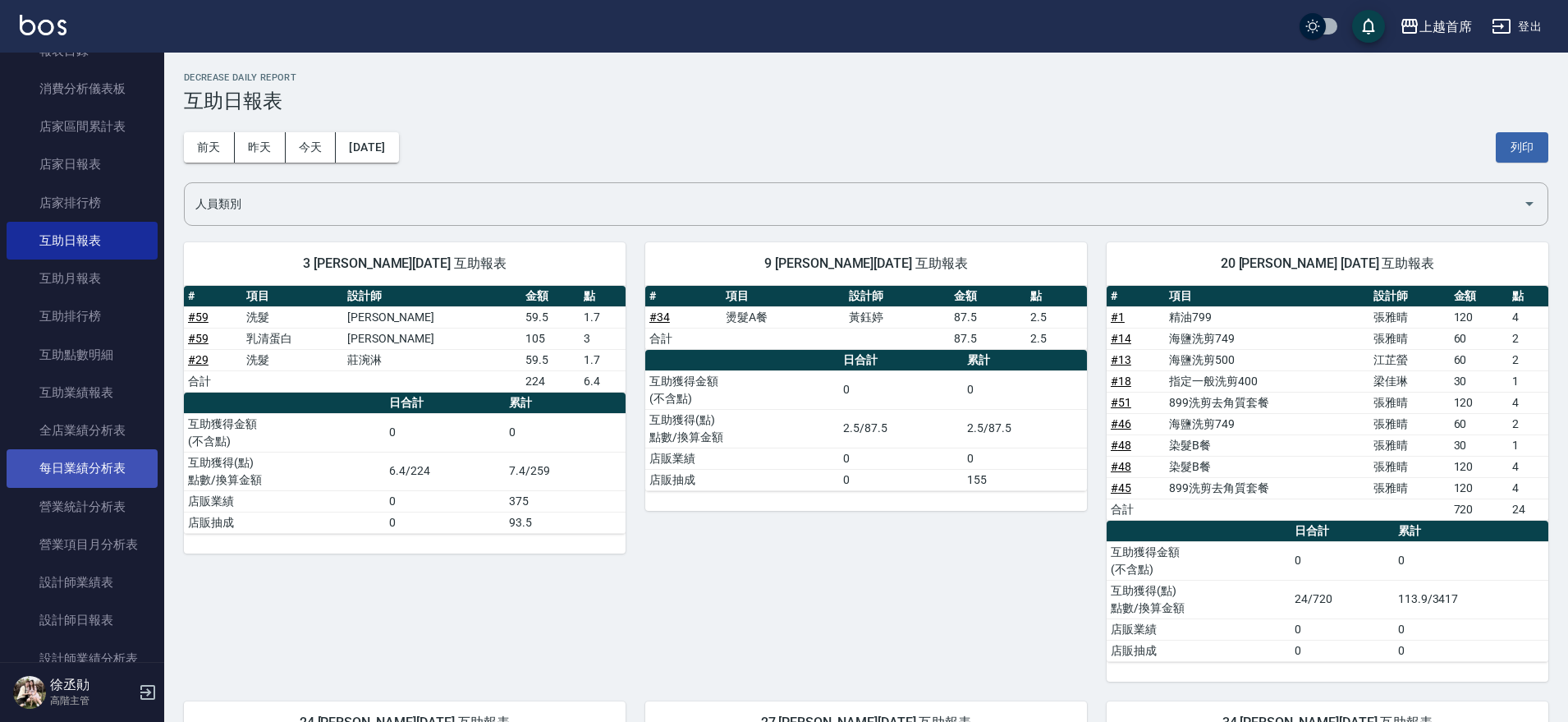
scroll to position [309, 0]
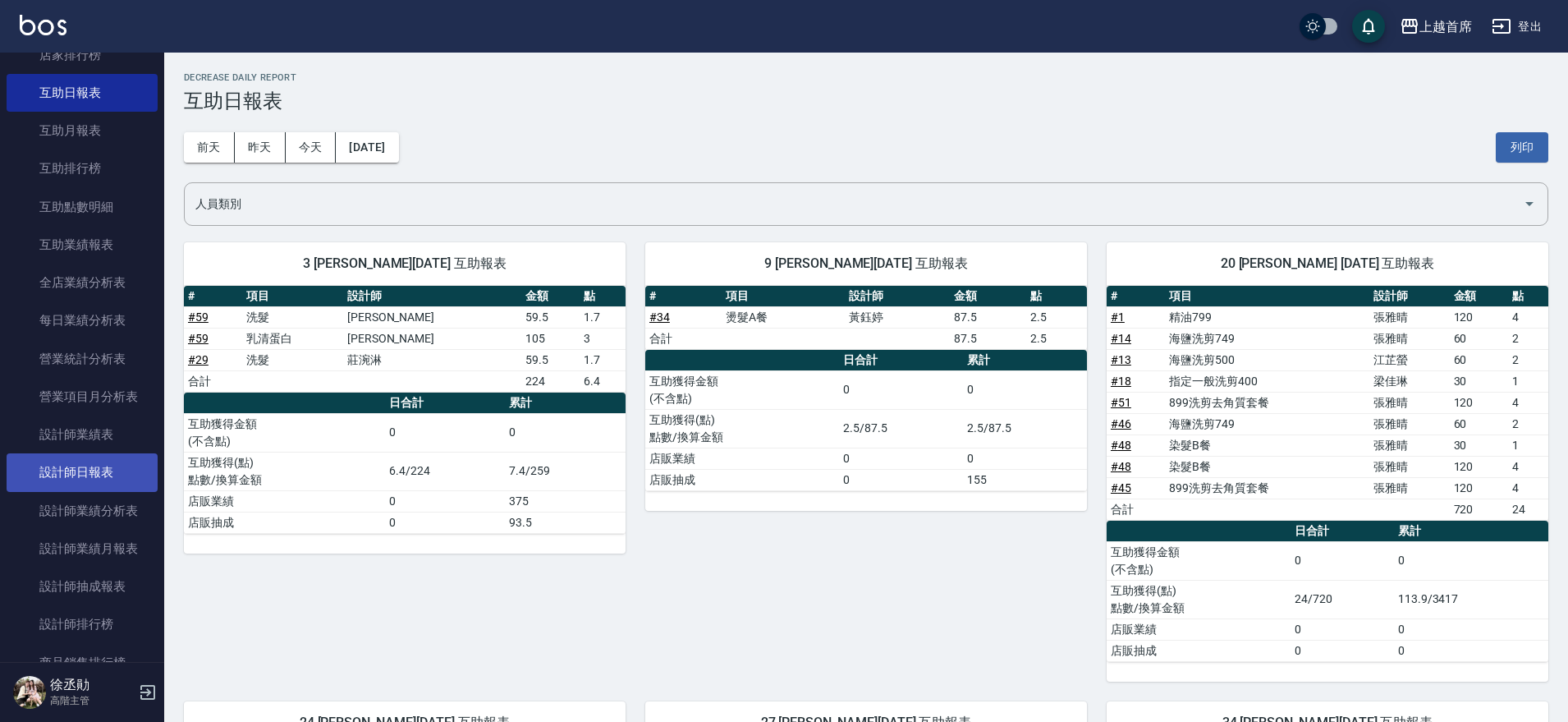
click at [87, 479] on link "設計師日報表" at bounding box center [82, 472] width 151 height 38
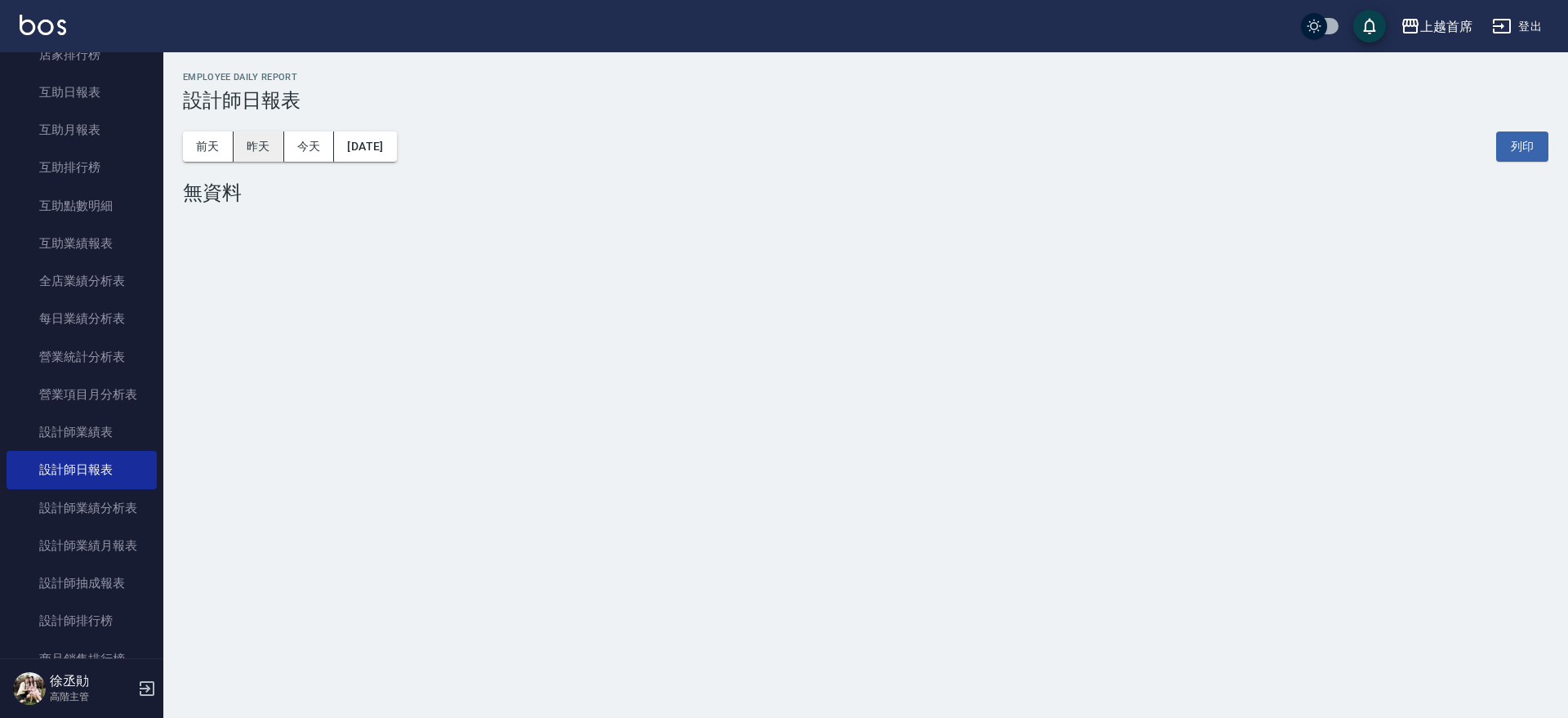
click at [258, 148] on button "昨天" at bounding box center [258, 147] width 51 height 30
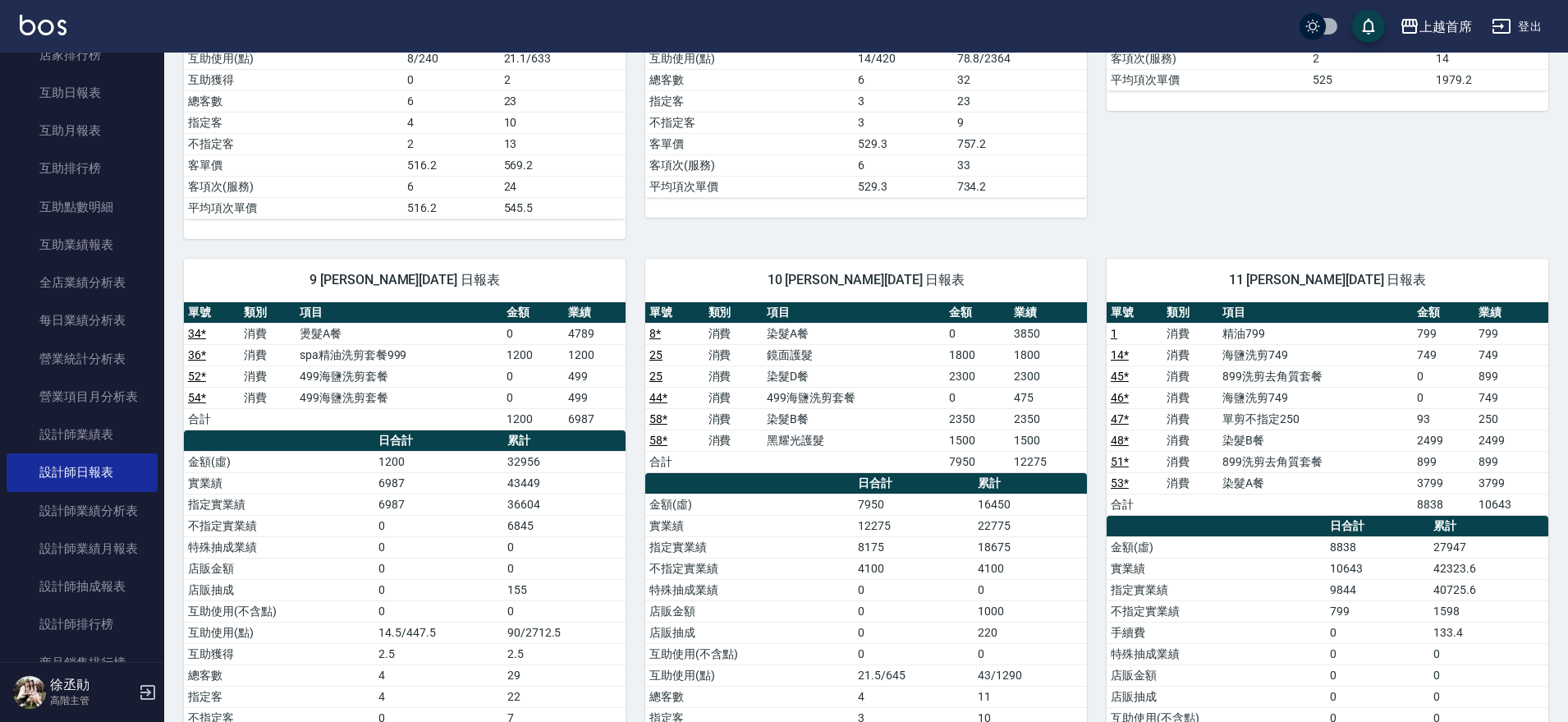
scroll to position [1232, 0]
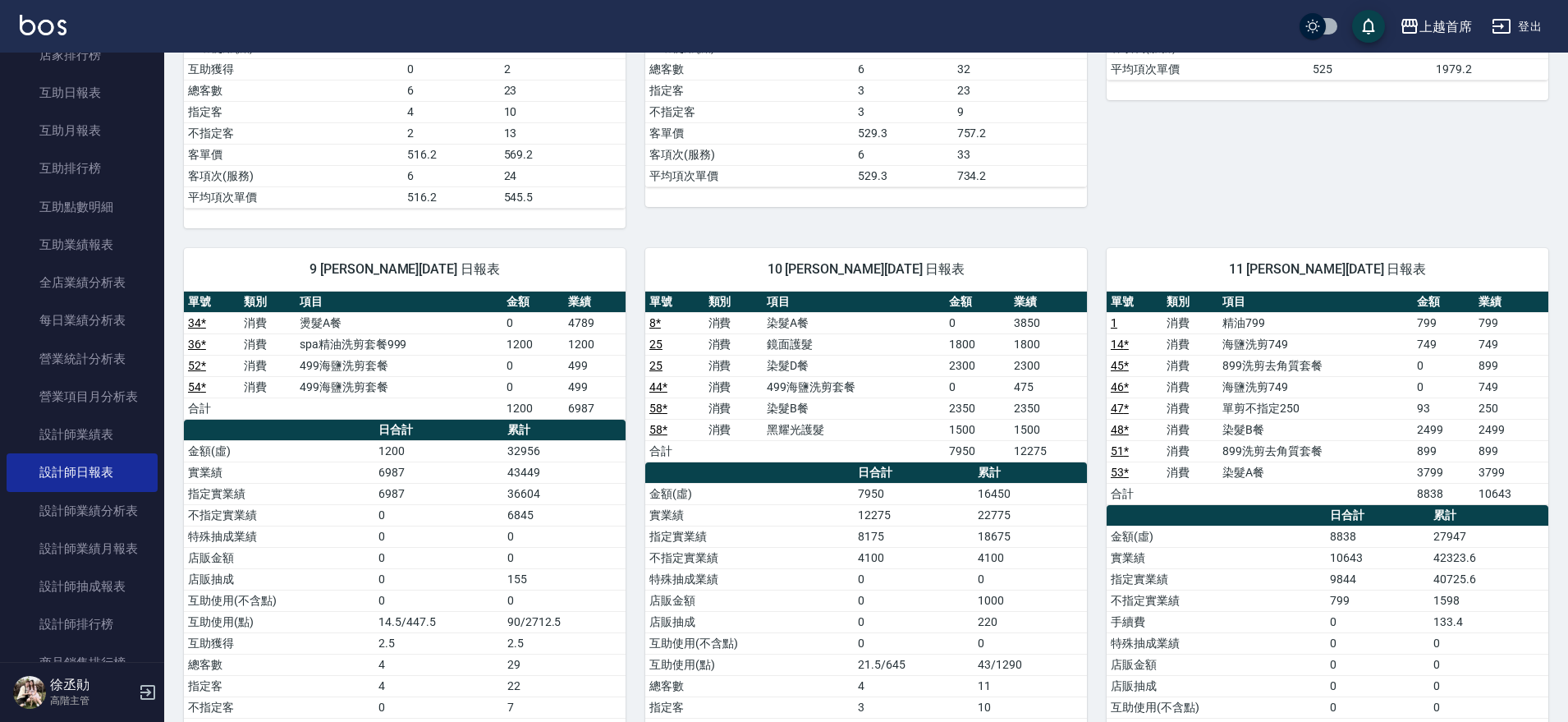
click at [1118, 470] on link "53 *" at bounding box center [1120, 472] width 18 height 13
click at [85, 96] on link "互助日報表" at bounding box center [82, 92] width 151 height 38
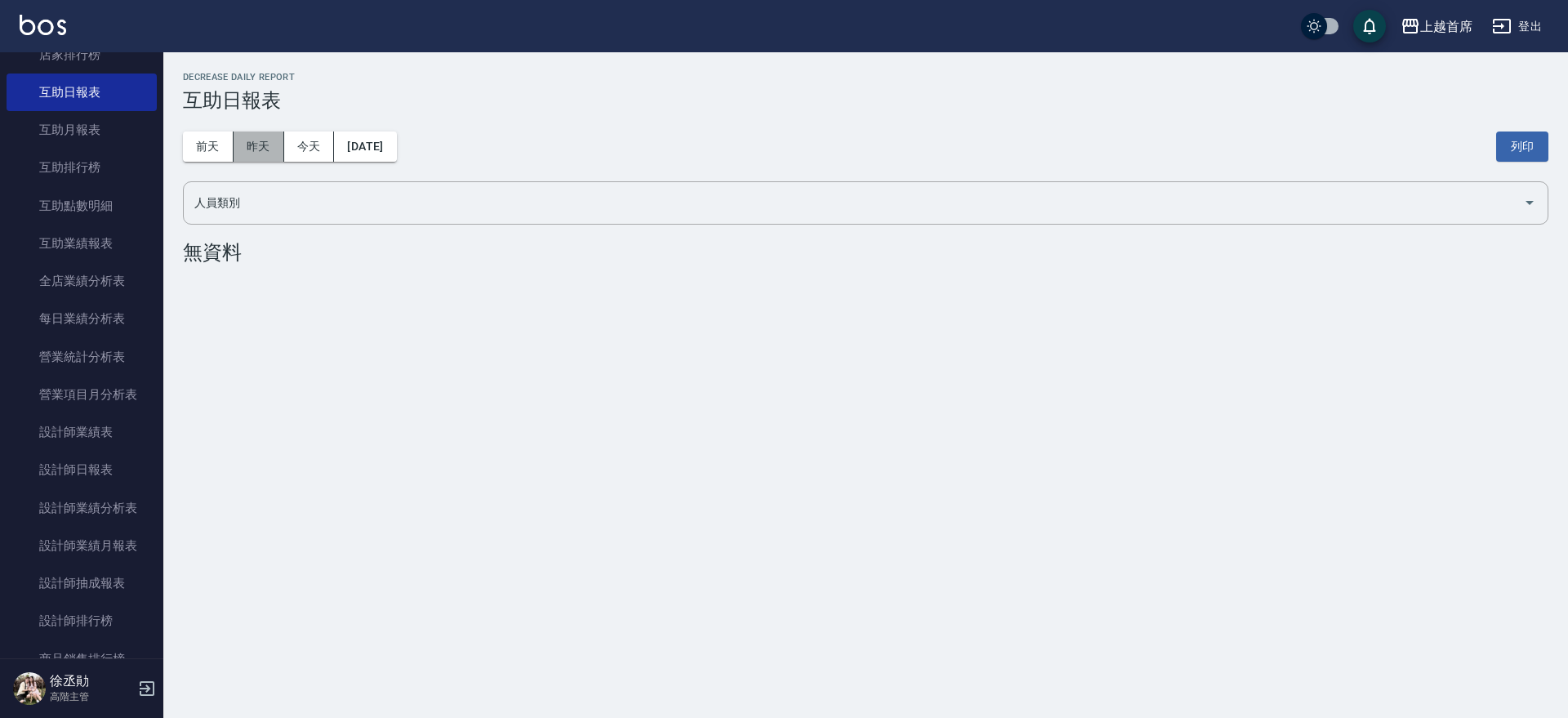
click at [238, 140] on button "昨天" at bounding box center [258, 147] width 51 height 30
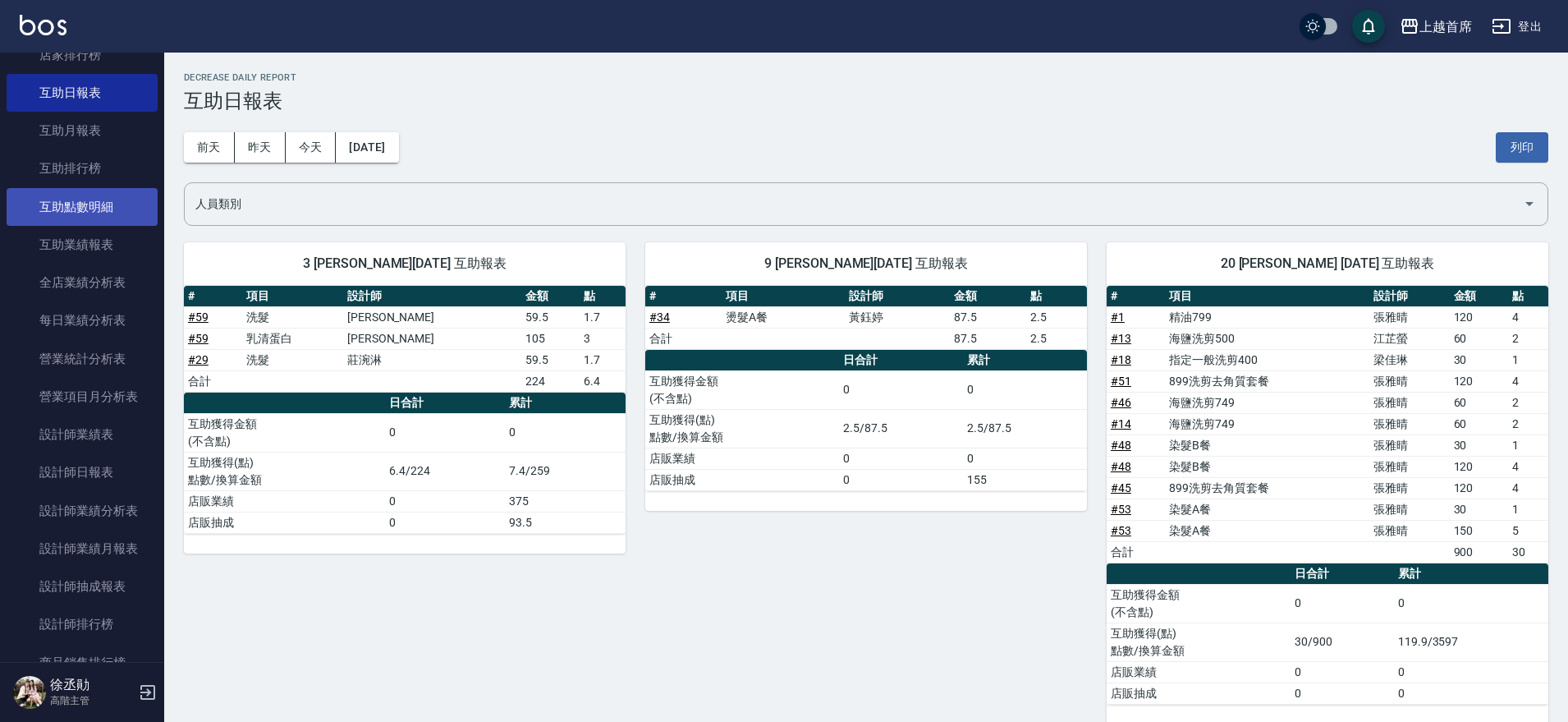
click at [98, 190] on link "互助點數明細" at bounding box center [82, 206] width 151 height 38
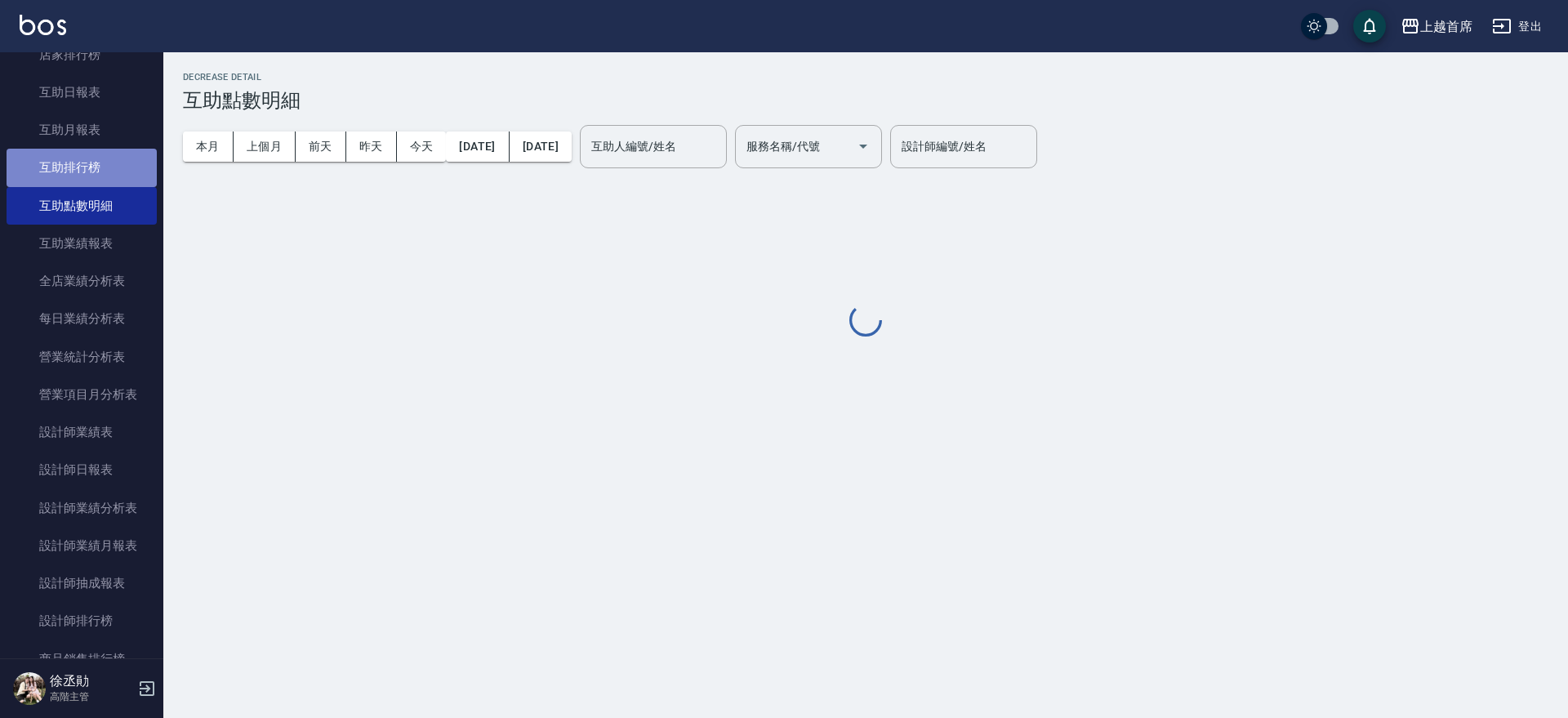
click at [99, 158] on link "互助排行榜" at bounding box center [82, 167] width 150 height 38
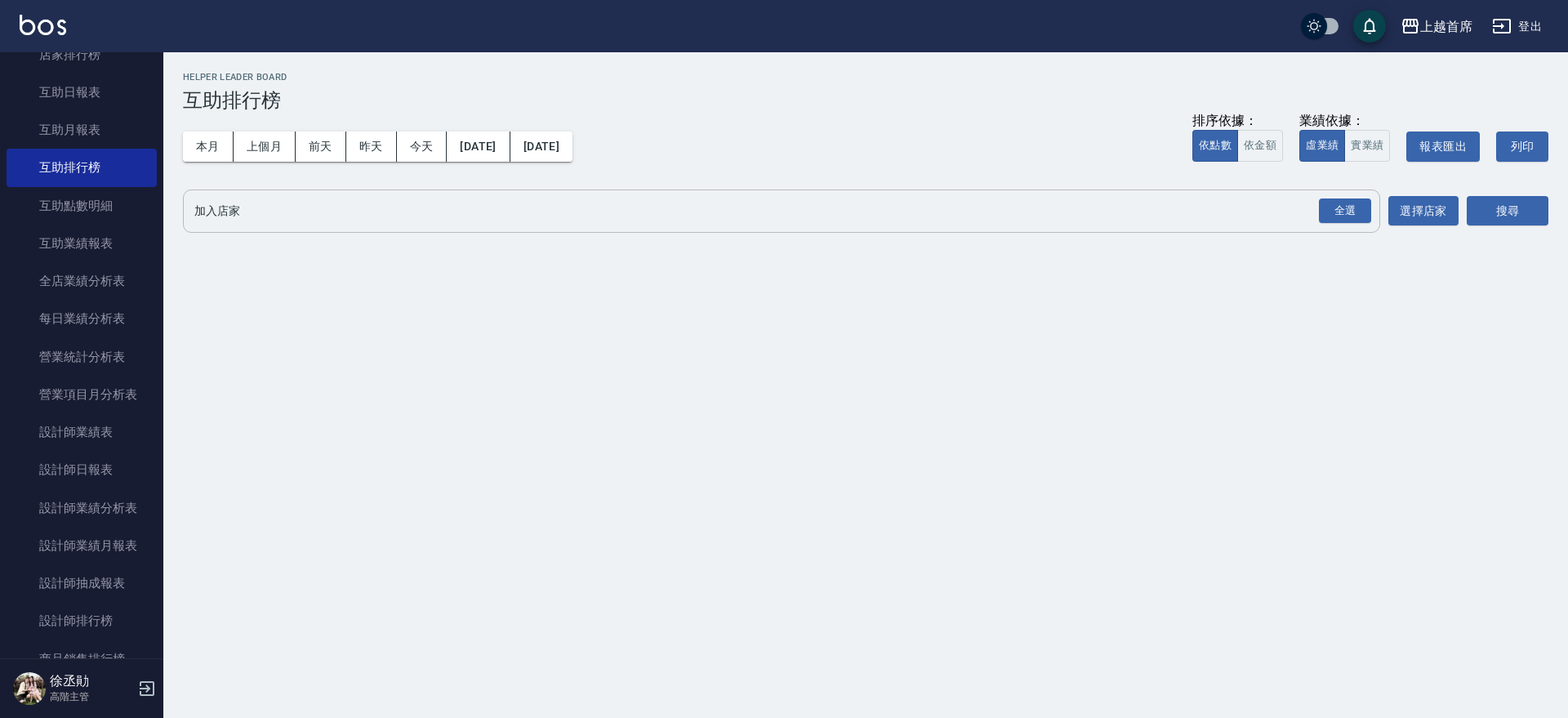
drag, startPoint x: 1345, startPoint y: 213, endPoint x: 1373, endPoint y: 197, distance: 32.2
click at [1350, 213] on div "全選" at bounding box center [1345, 211] width 53 height 25
click at [1480, 213] on button "搜尋" at bounding box center [1507, 212] width 82 height 30
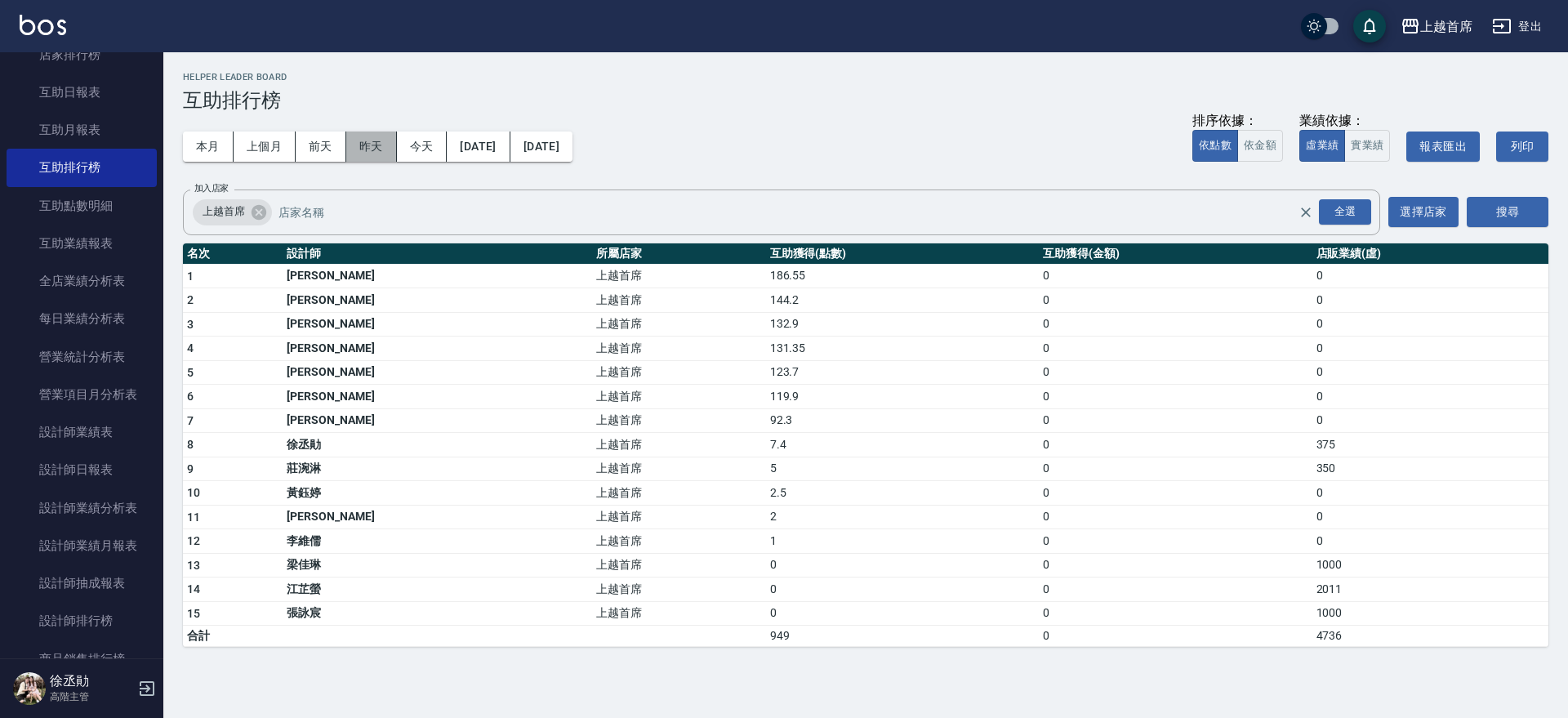
click at [377, 144] on button "昨天" at bounding box center [371, 147] width 51 height 30
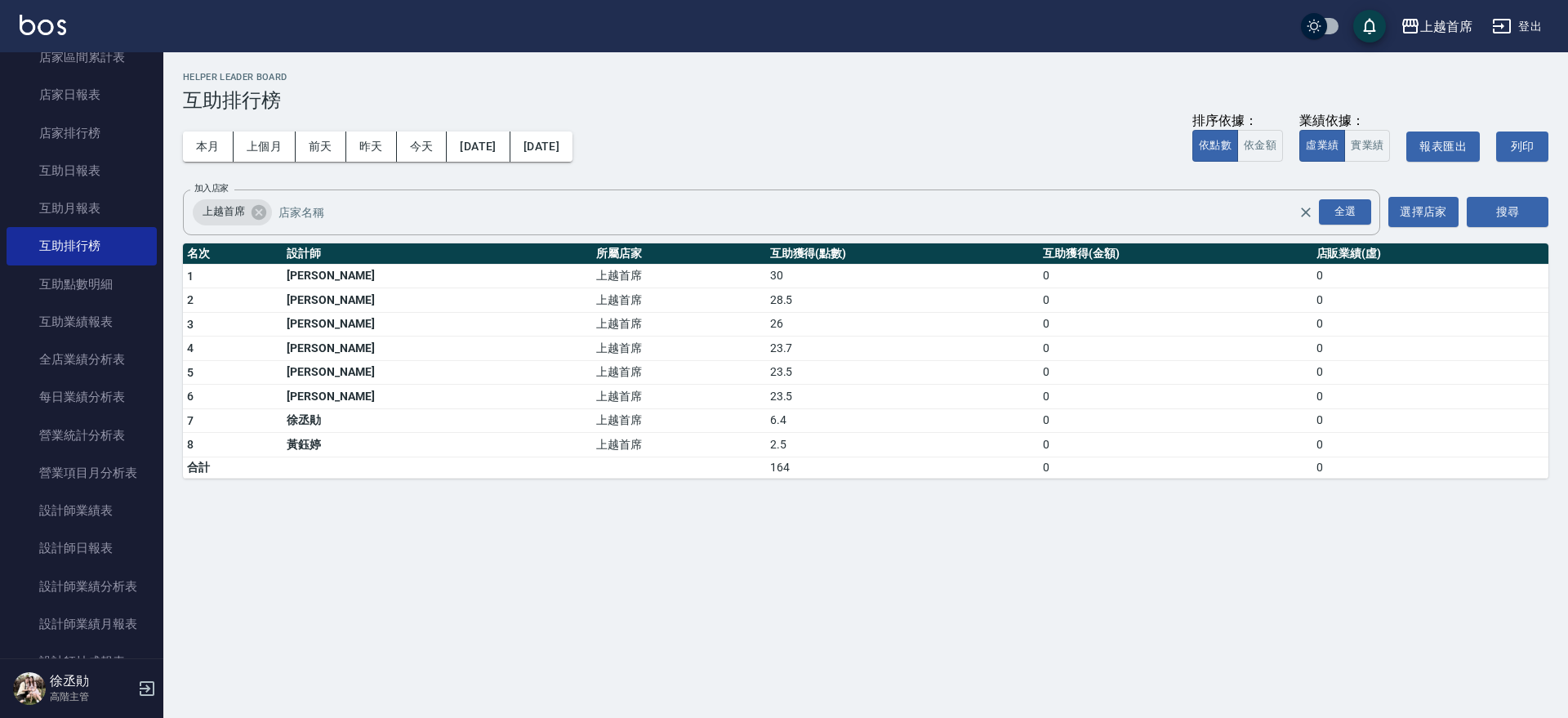
scroll to position [409, 0]
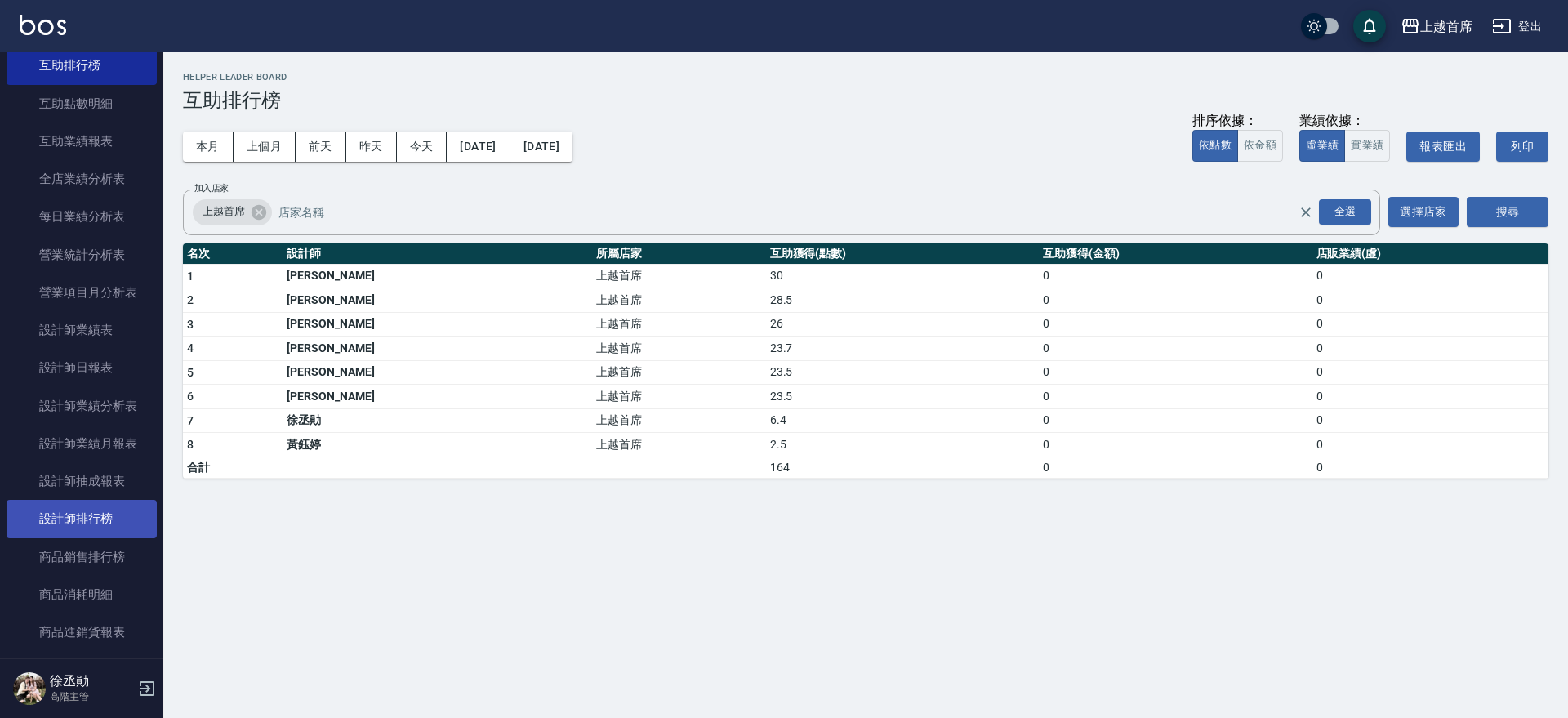
click at [85, 512] on link "設計師排行榜" at bounding box center [82, 519] width 150 height 38
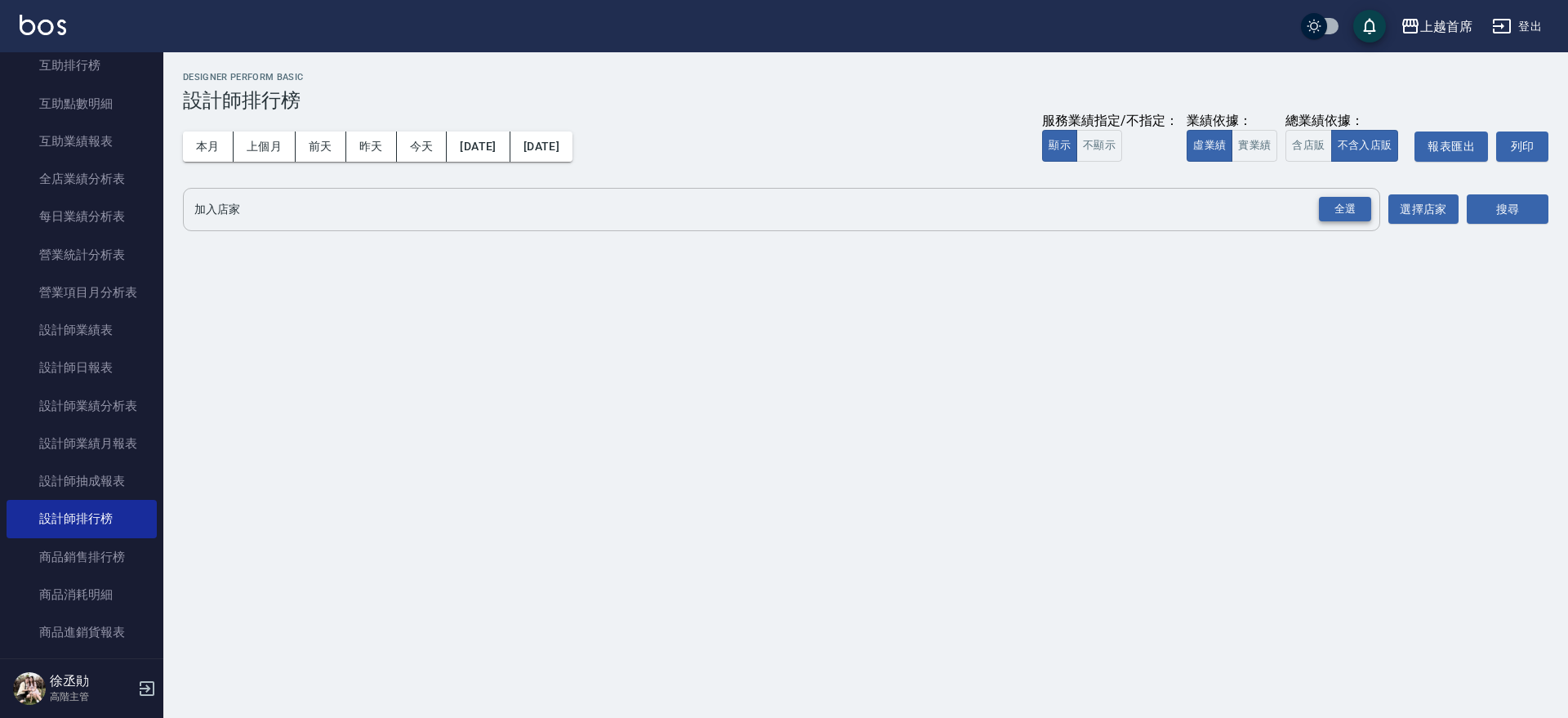
click at [1347, 207] on div "全選" at bounding box center [1345, 209] width 53 height 25
click at [1520, 201] on button "搜尋" at bounding box center [1507, 210] width 82 height 30
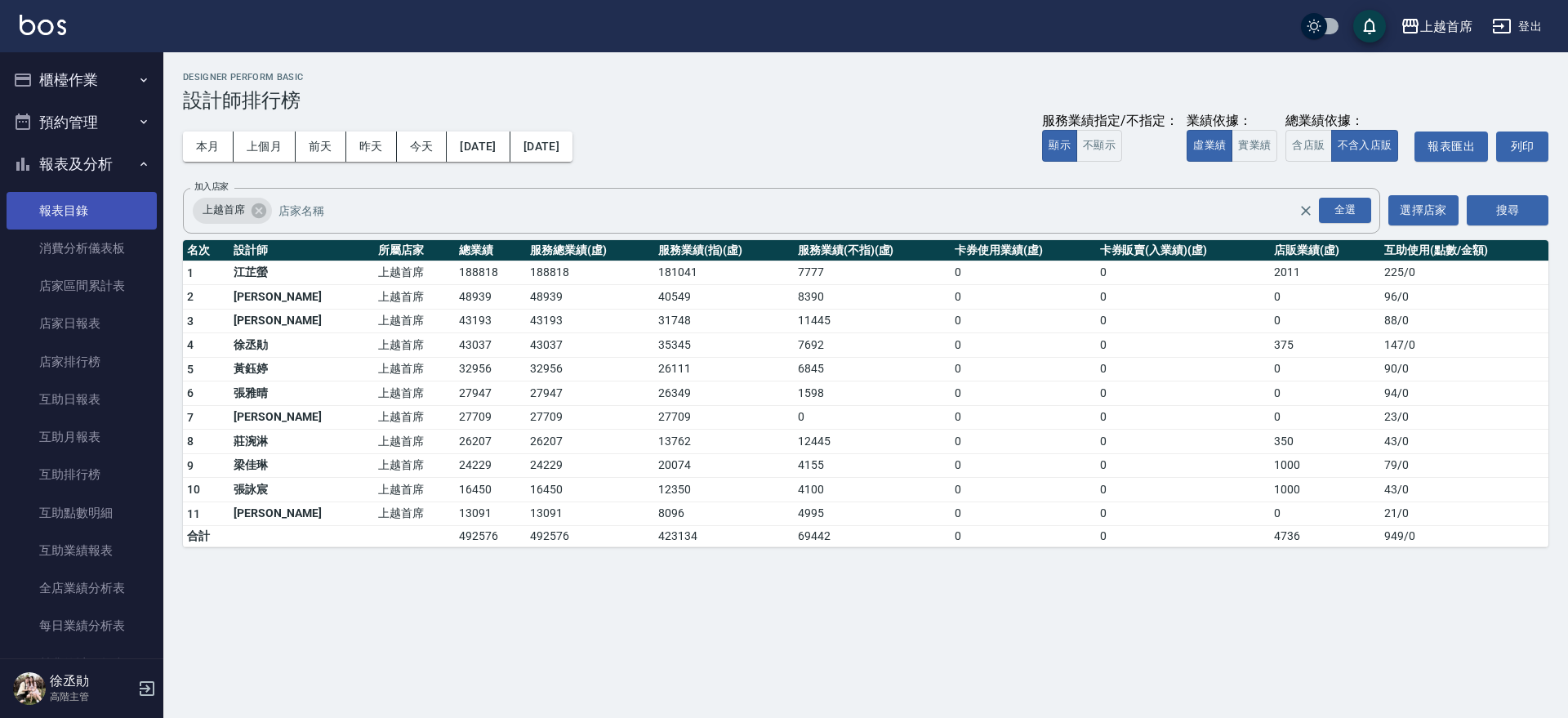
scroll to position [204, 0]
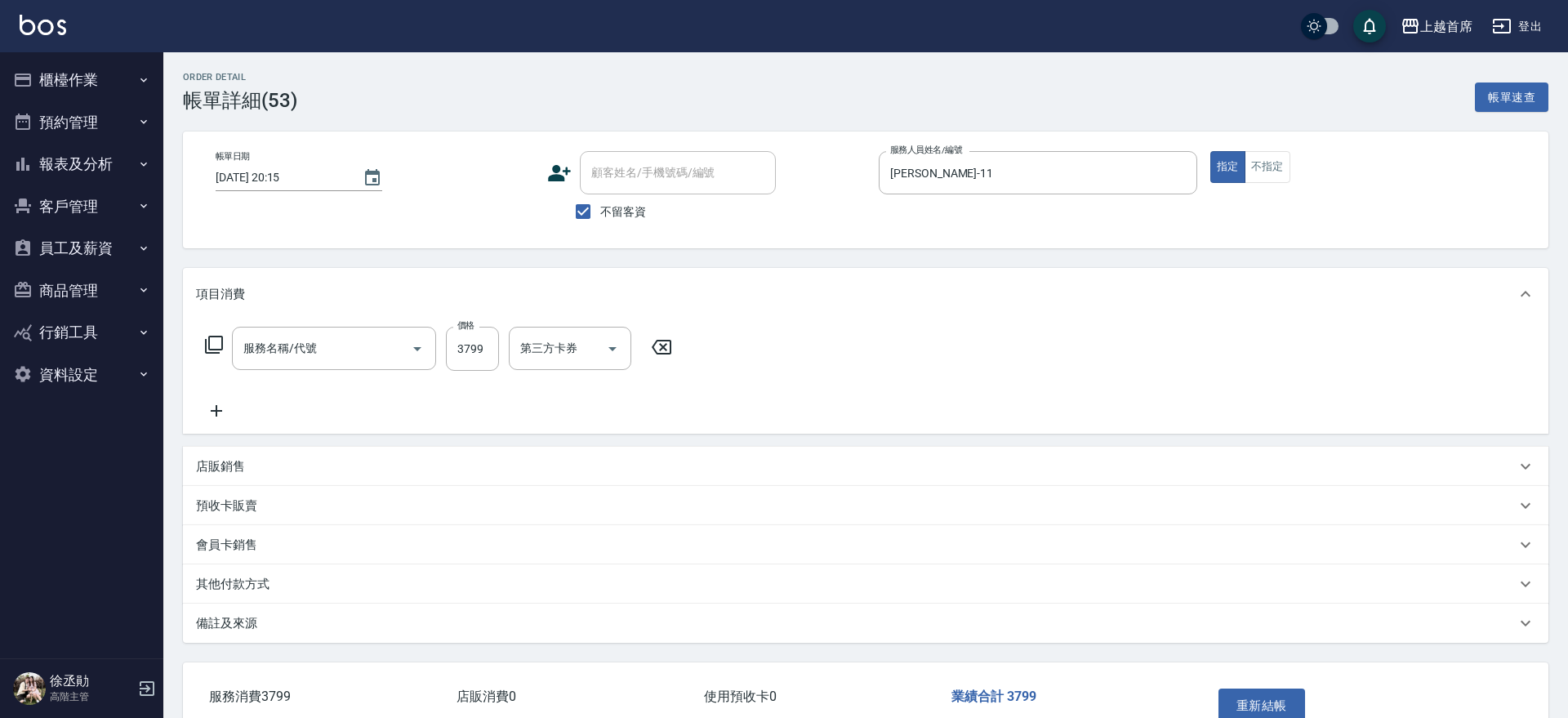
type input "[DATE] 20:15"
checkbox input "true"
type input "張雅晴-11"
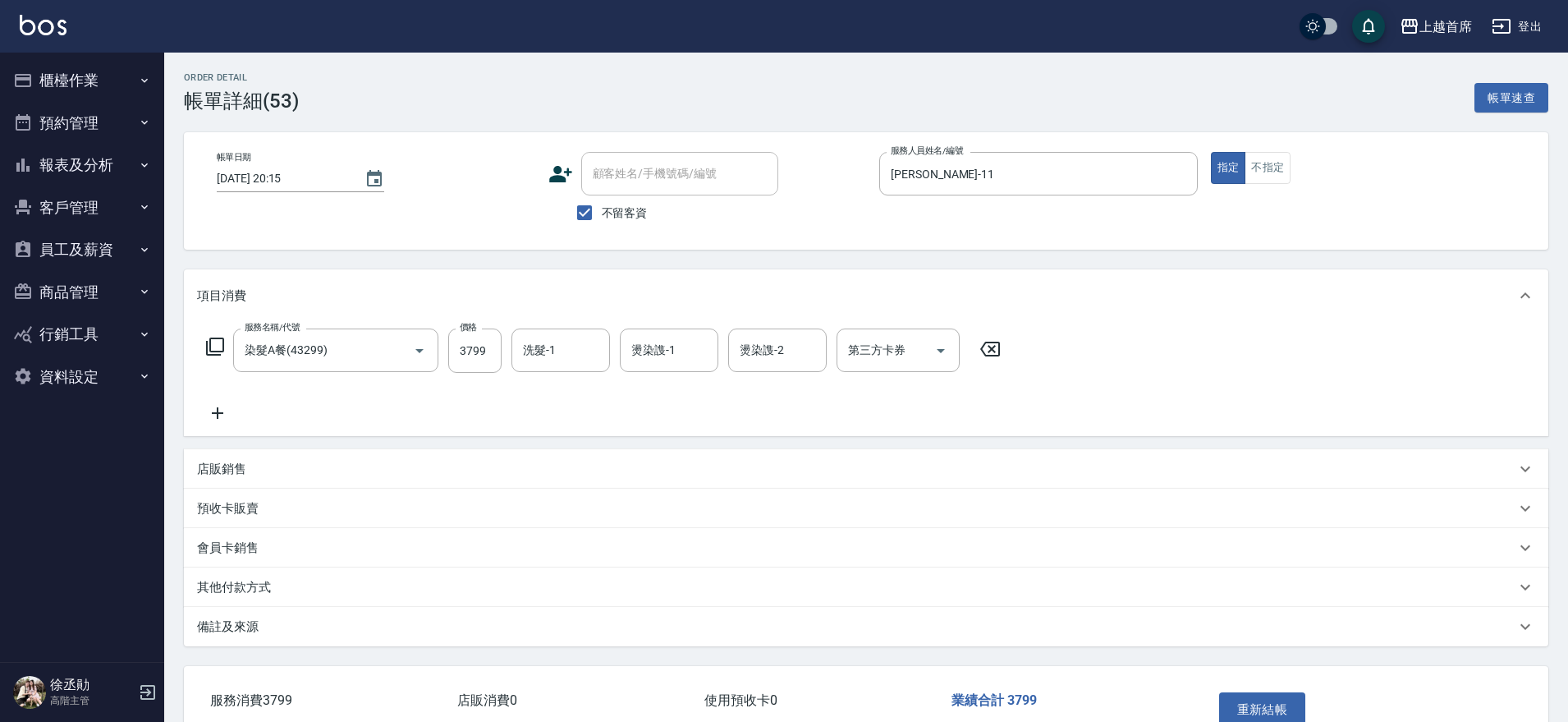
type input "染髮A餐(43299)"
click at [534, 340] on div "洗髮-1 洗髮-1" at bounding box center [561, 351] width 99 height 44
type input "鄭詩縈-20"
click at [1270, 704] on button "重新結帳" at bounding box center [1263, 709] width 87 height 34
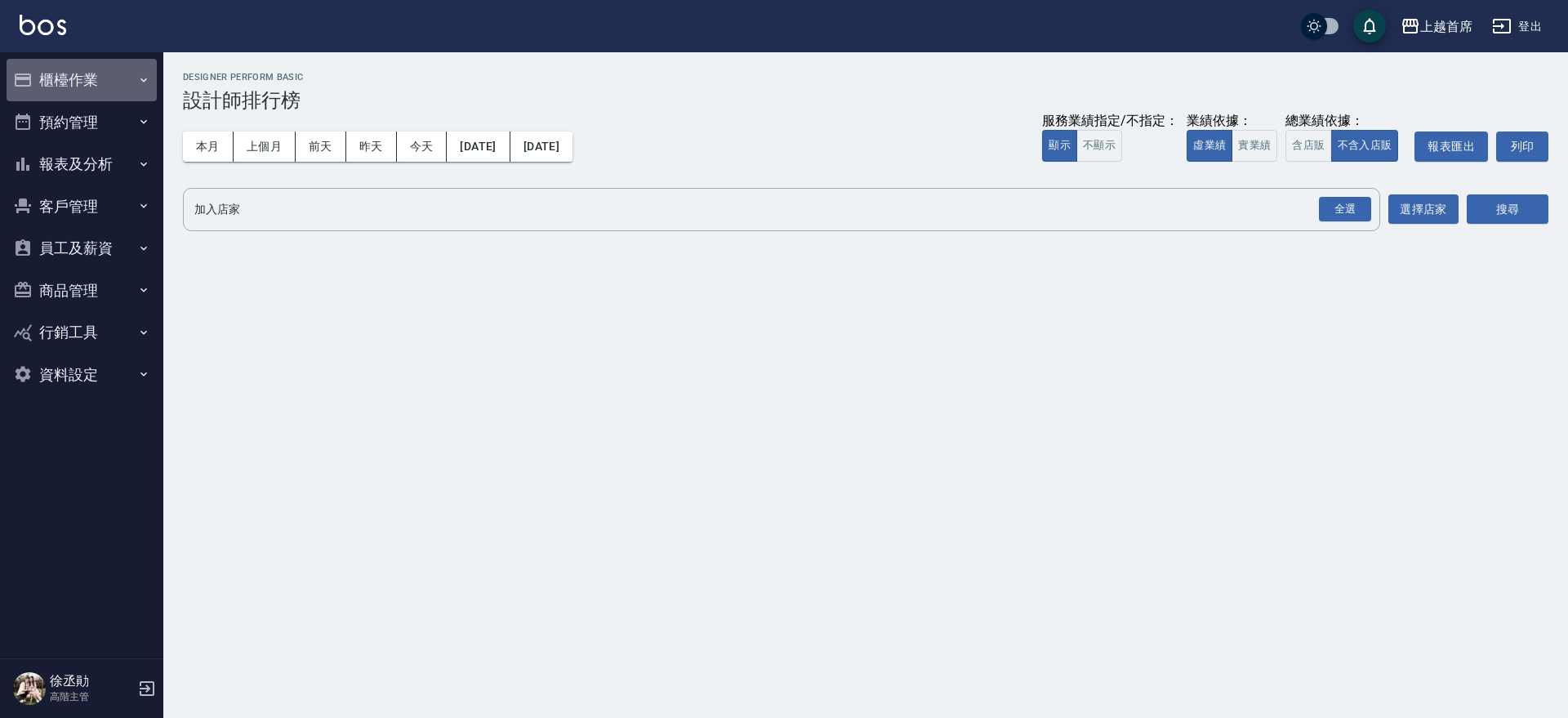
click at [50, 80] on button "櫃檯作業" at bounding box center [82, 80] width 150 height 43
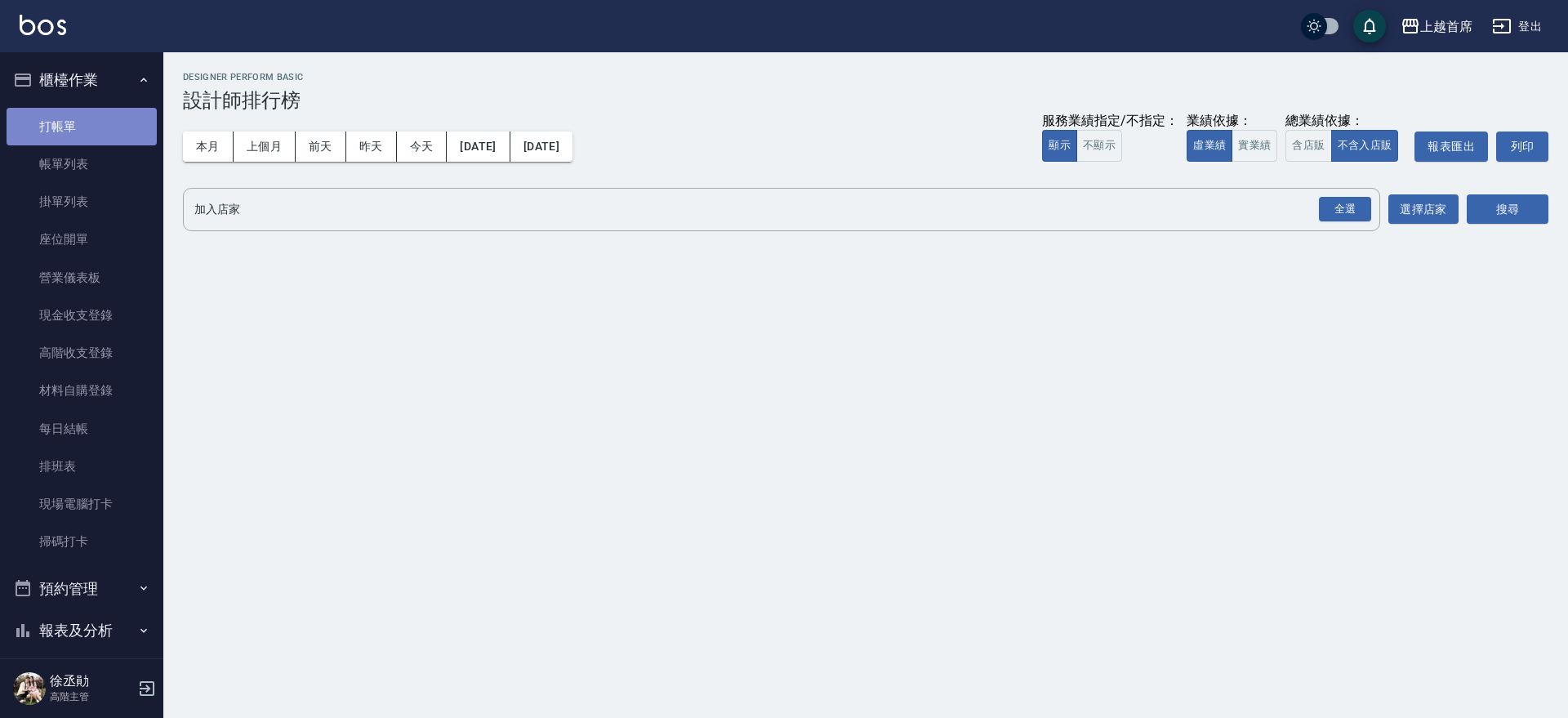
click at [87, 133] on link "打帳單" at bounding box center [82, 126] width 150 height 38
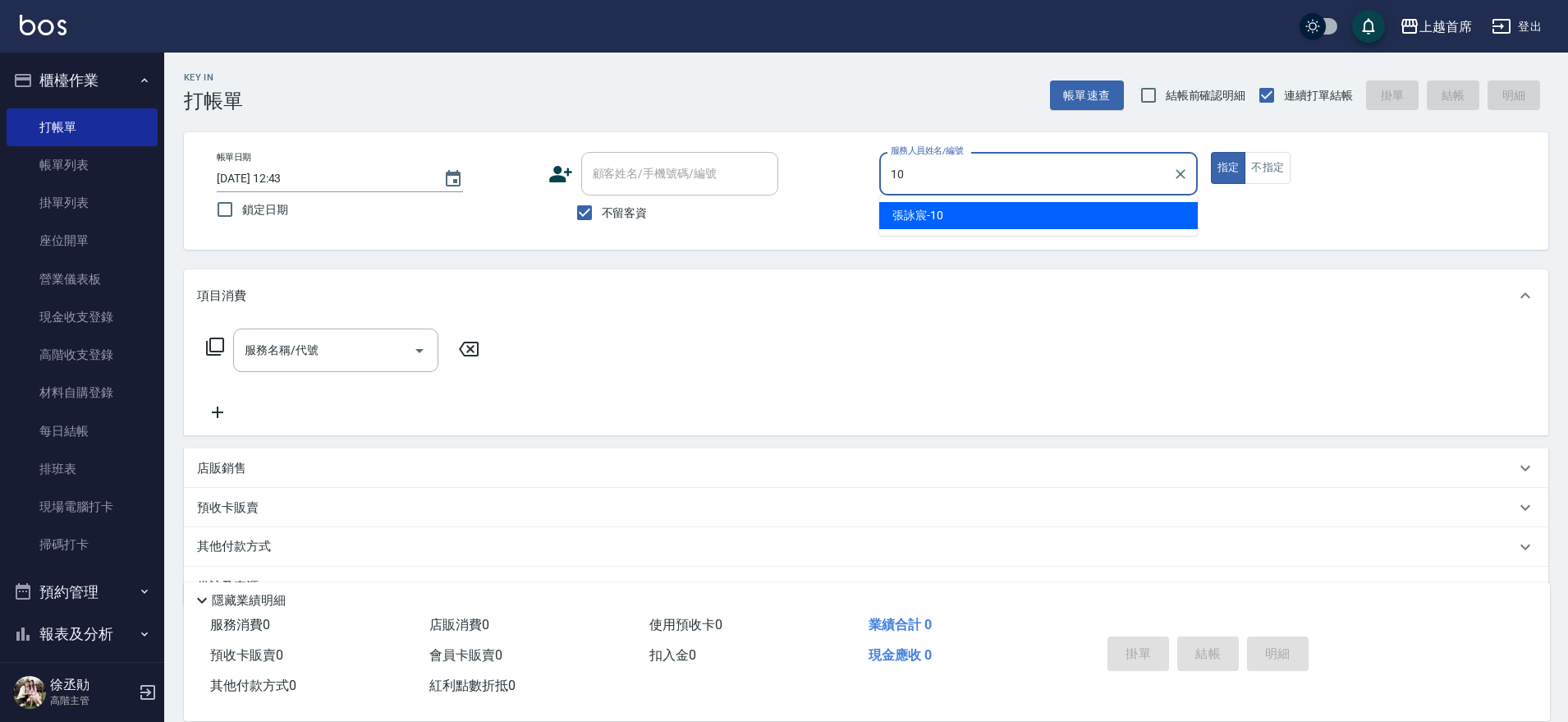
type input "[PERSON_NAME]-10"
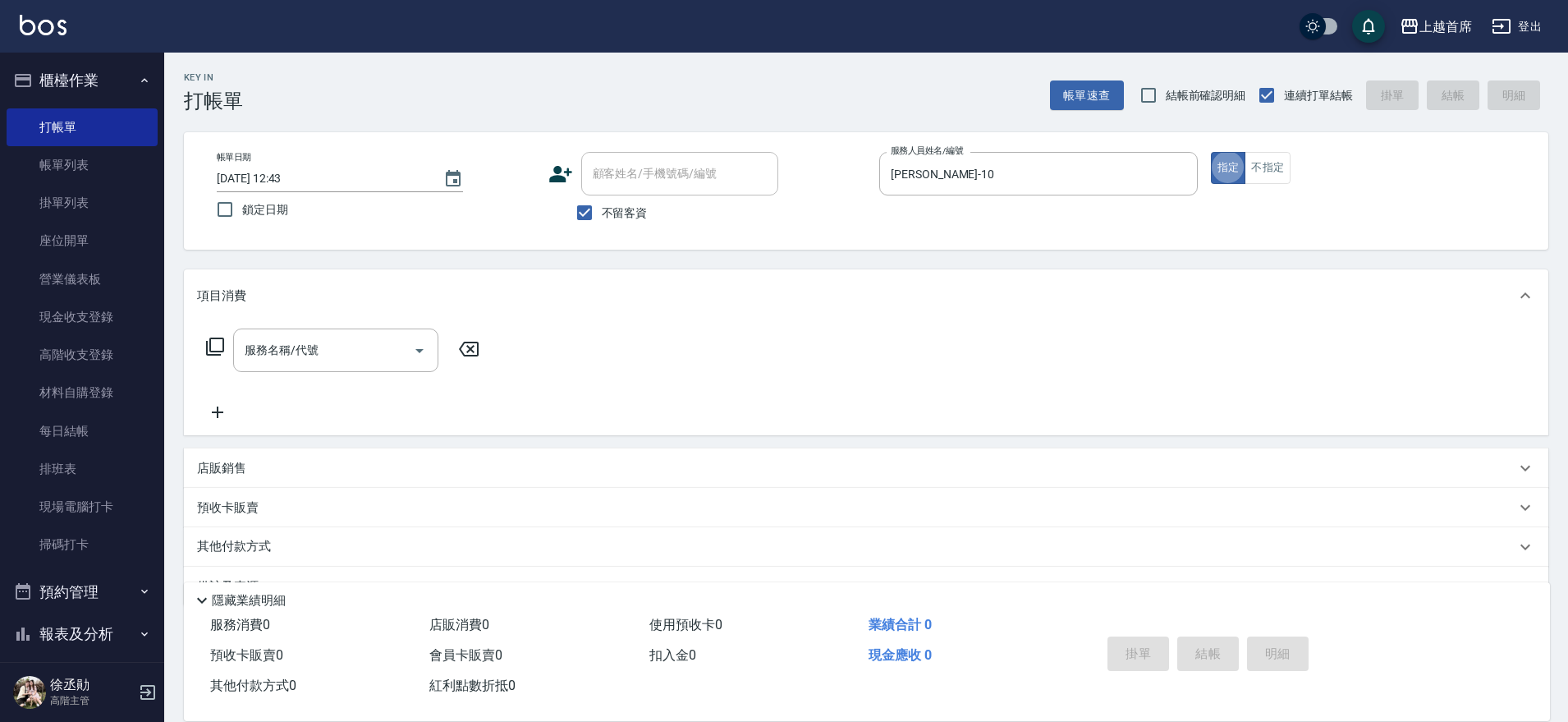
type button "true"
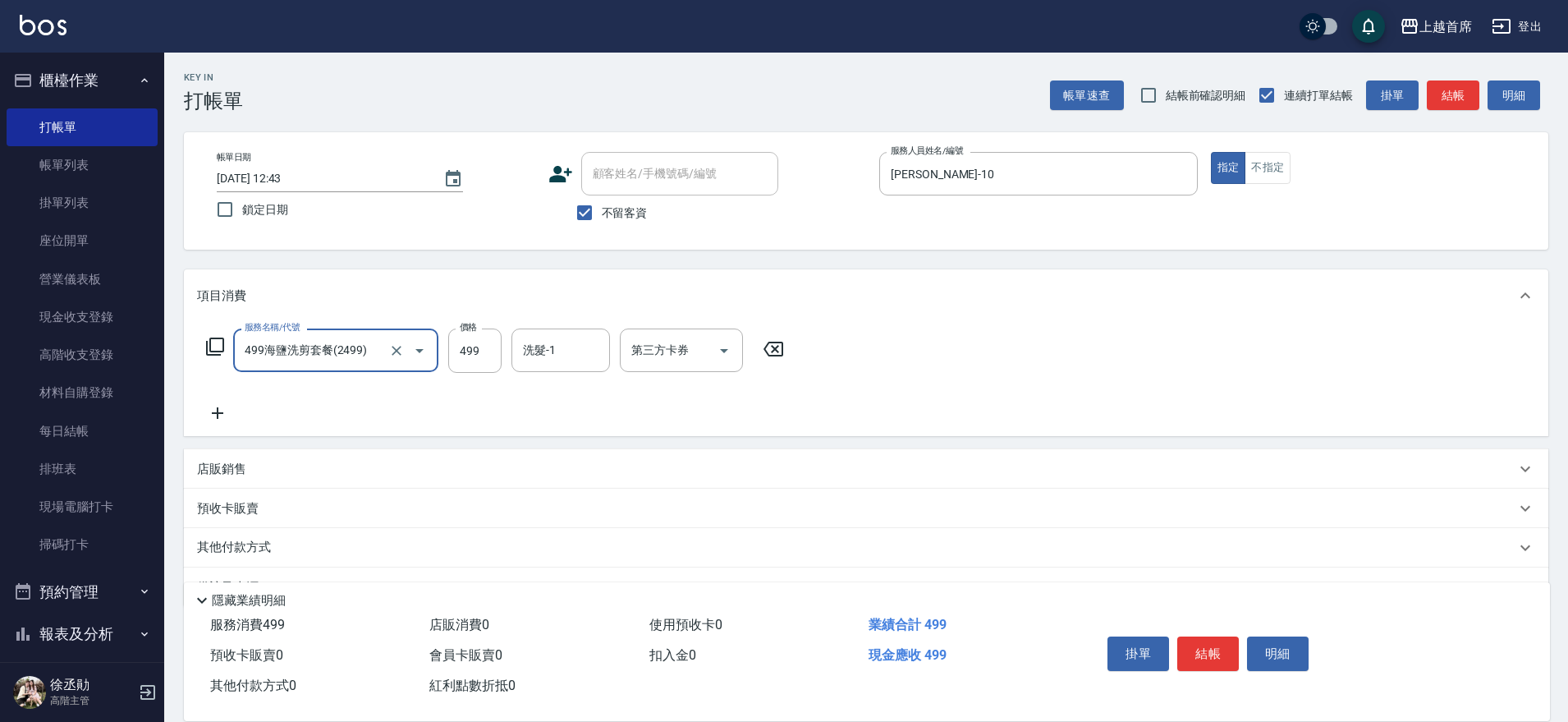
type input "499海鹽洗剪套餐(2499)"
type input "500"
type input "[PERSON_NAME]-27"
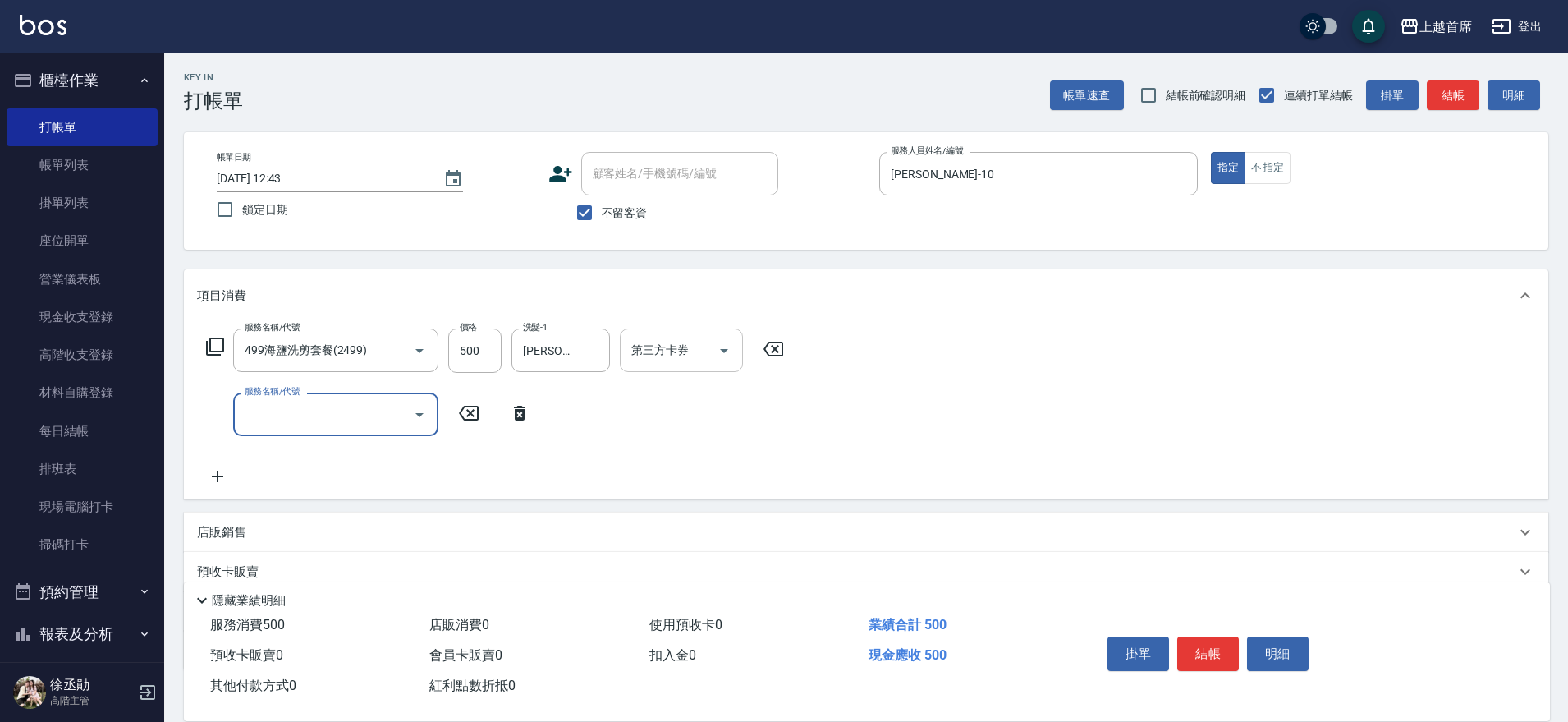
click at [720, 341] on icon "Open" at bounding box center [724, 351] width 20 height 20
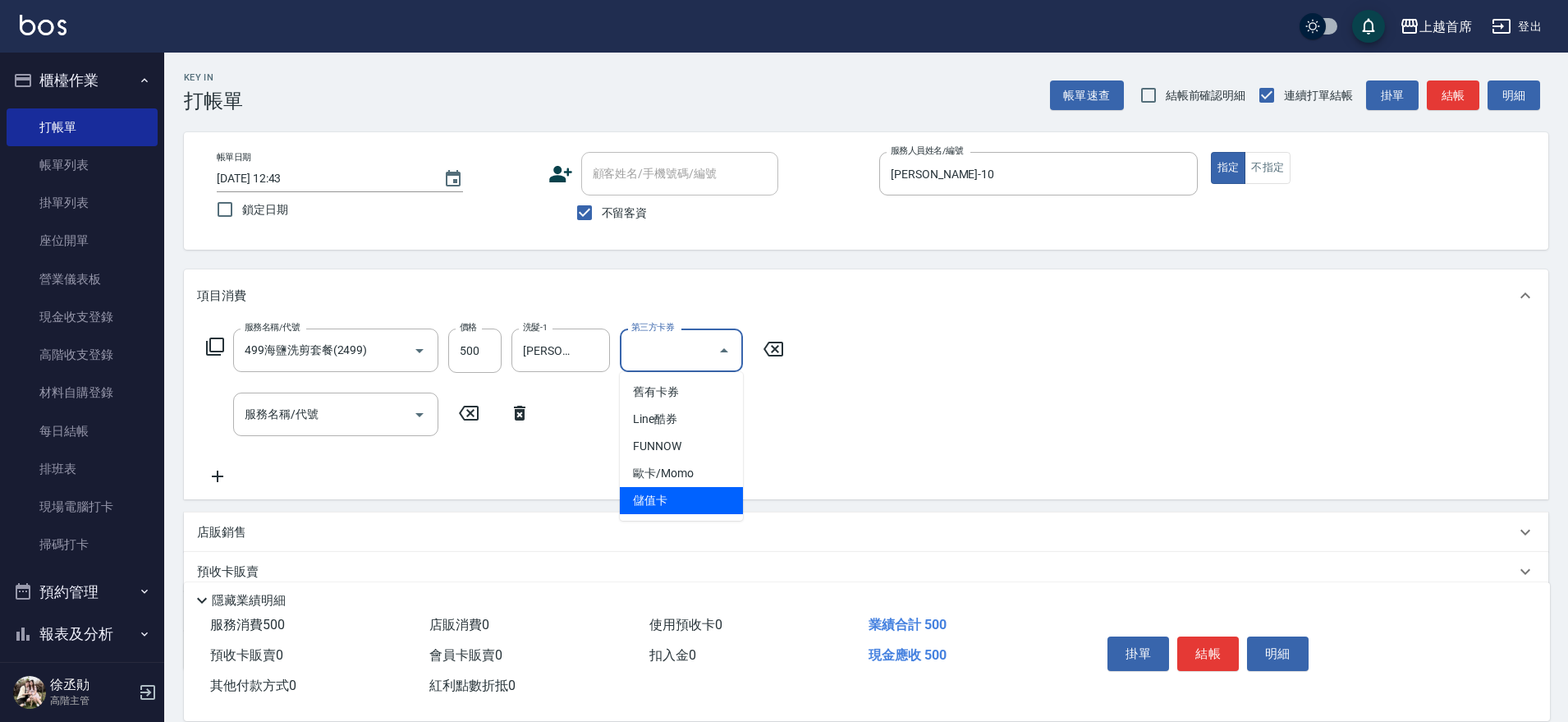
click at [691, 501] on span "儲值卡" at bounding box center [681, 501] width 123 height 27
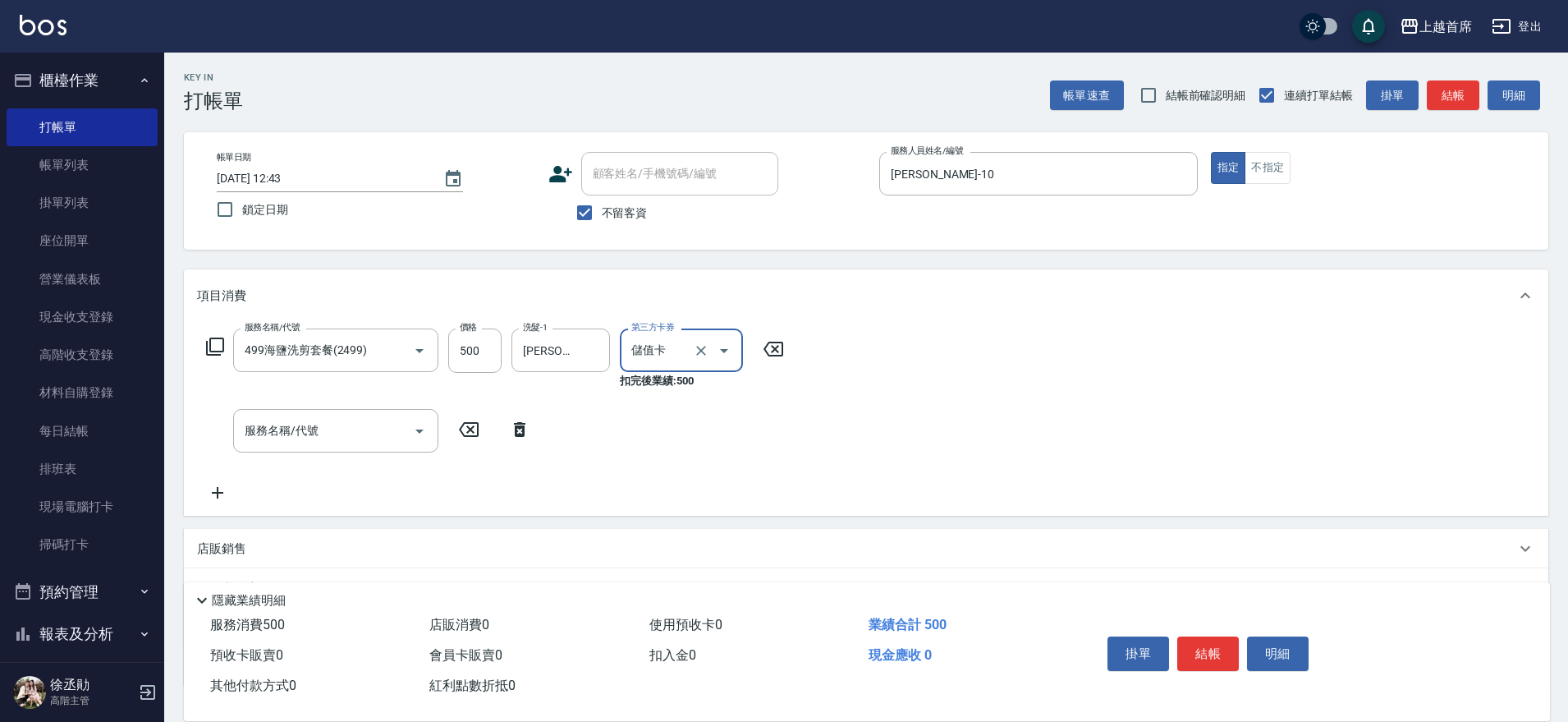
type input "儲值卡"
click at [1207, 639] on button "結帳" at bounding box center [1208, 653] width 61 height 34
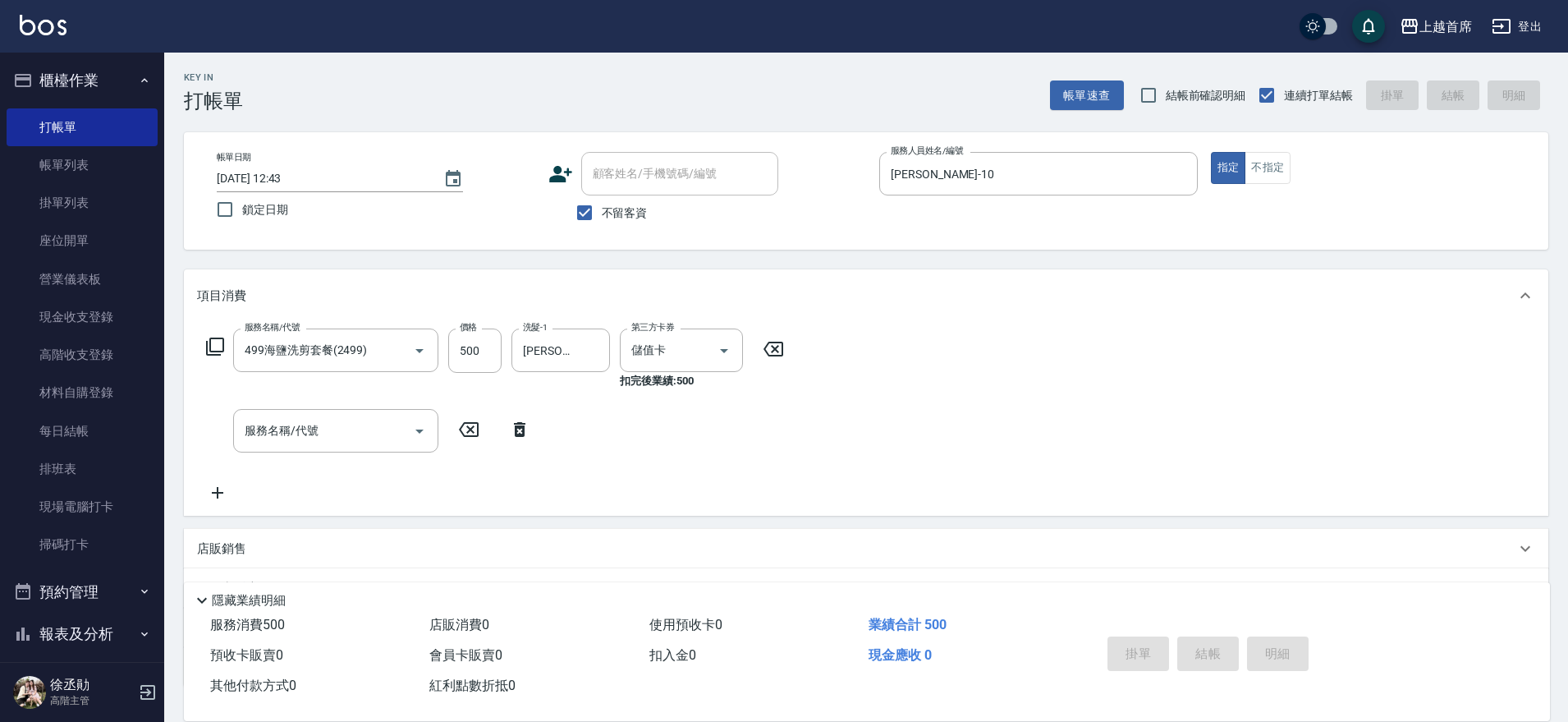
type input "[DATE] 12:44"
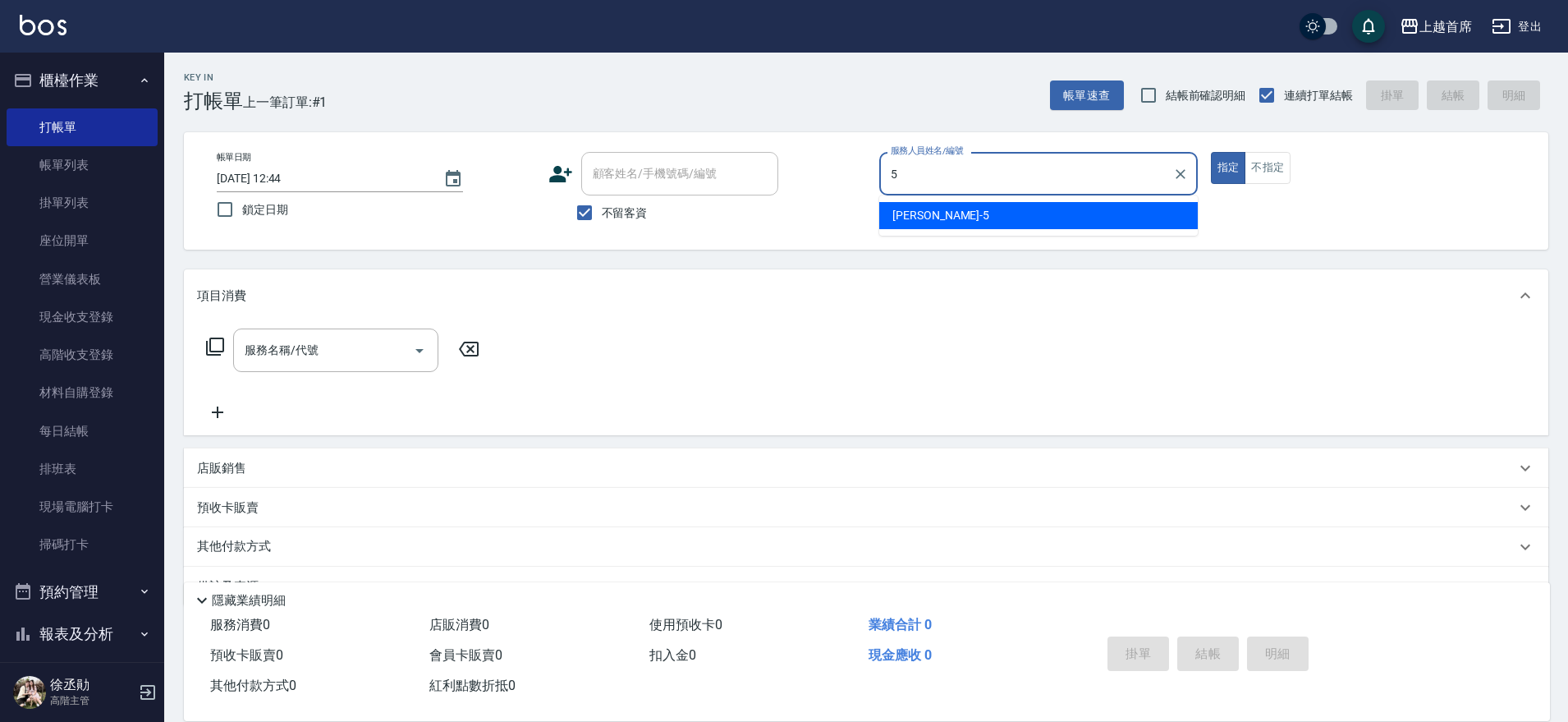
type input "[PERSON_NAME]-5"
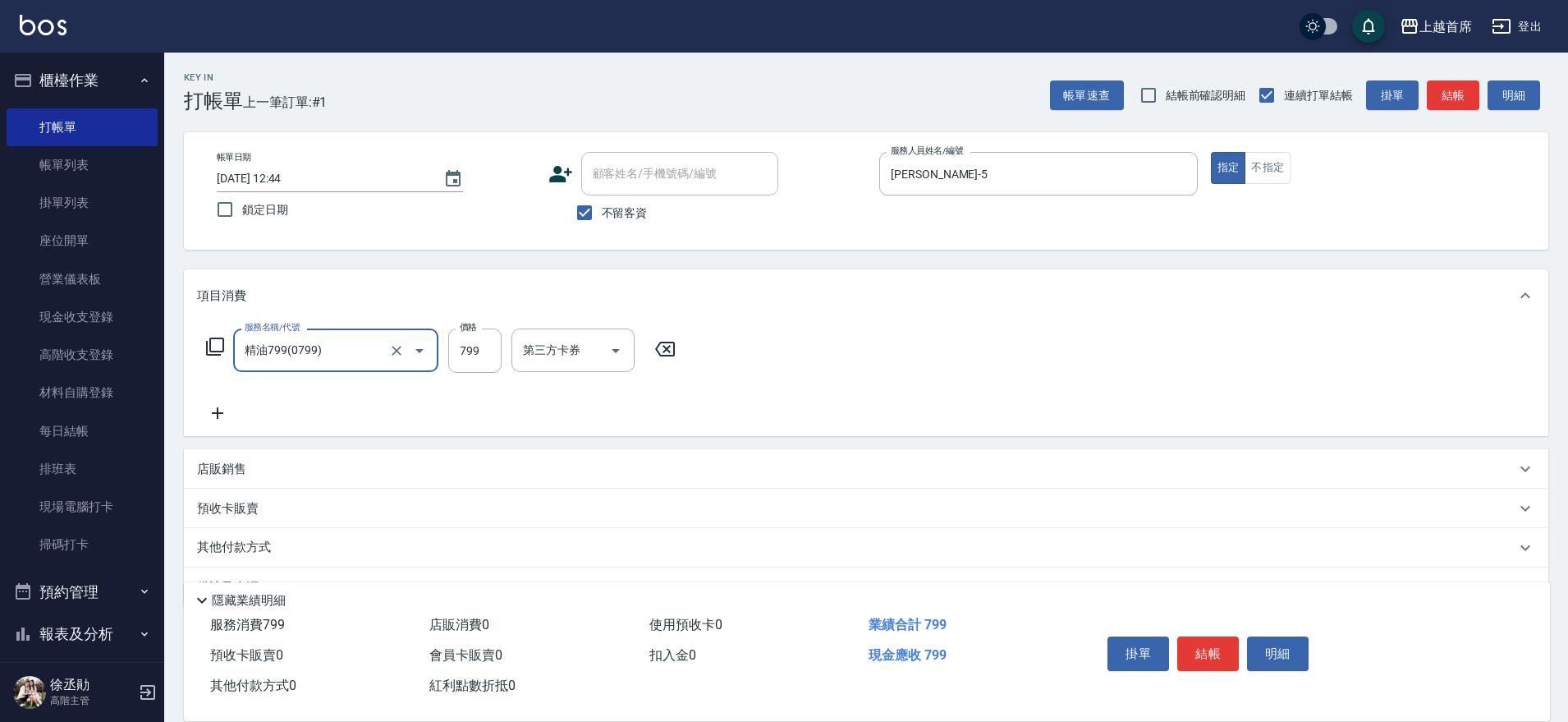
type input "精油799(0799)"
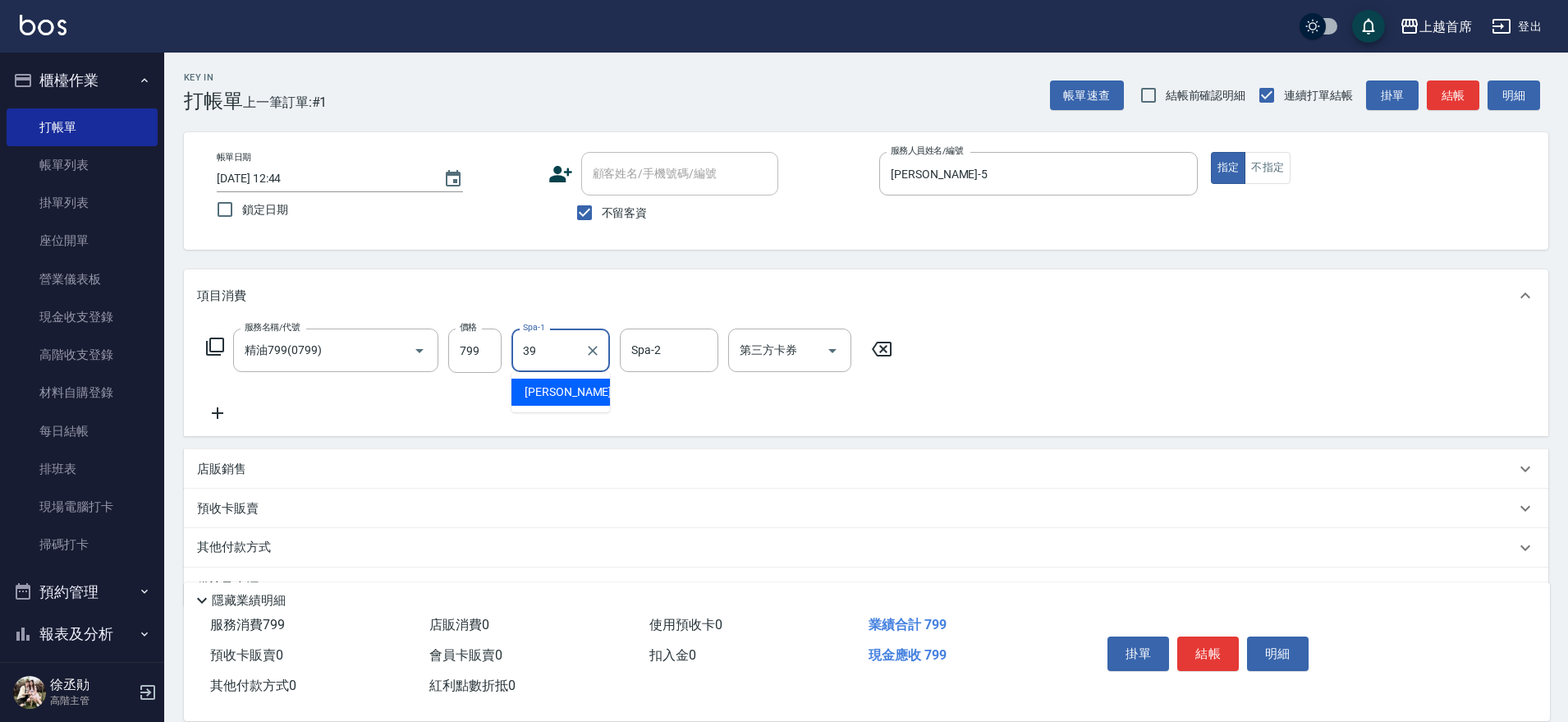
type input "[PERSON_NAME]-39"
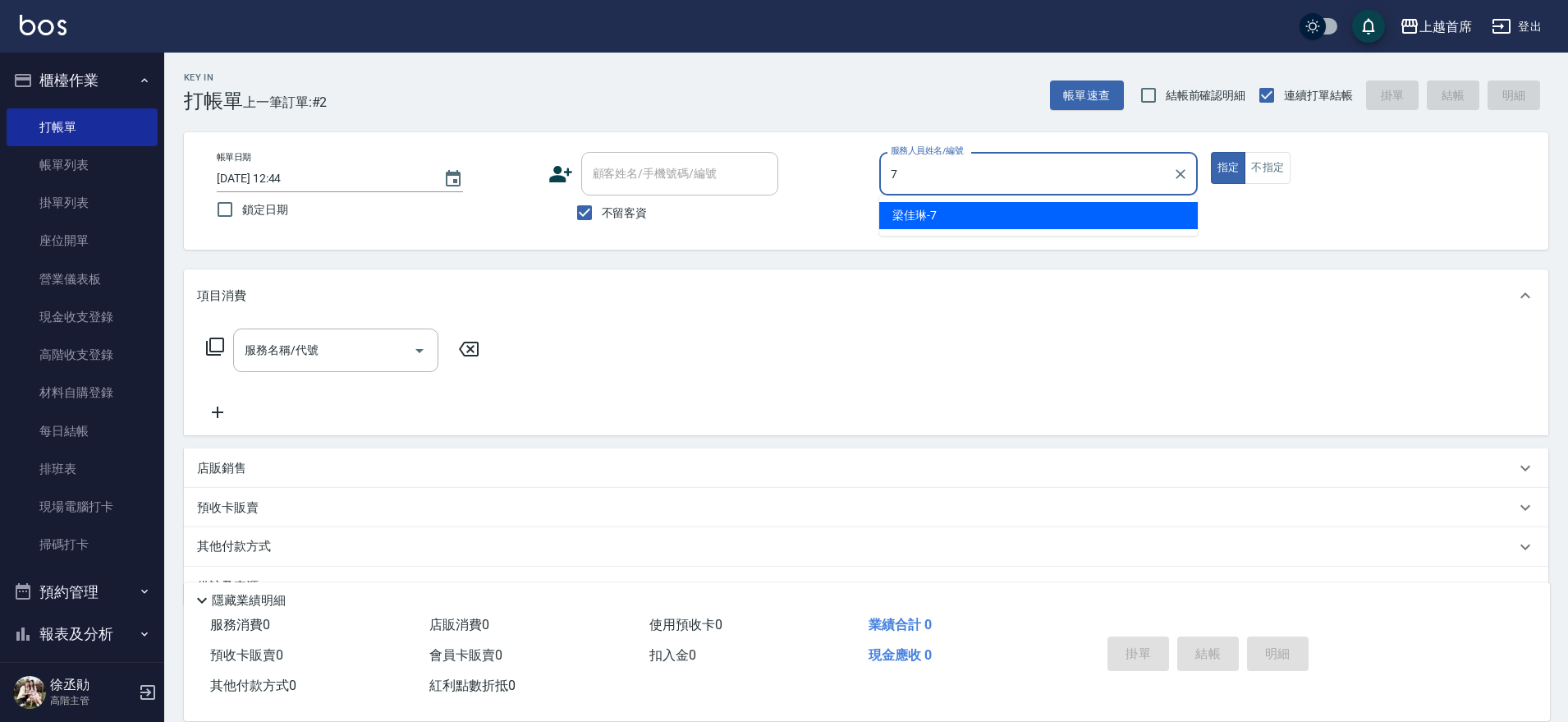
type input "[PERSON_NAME]-7"
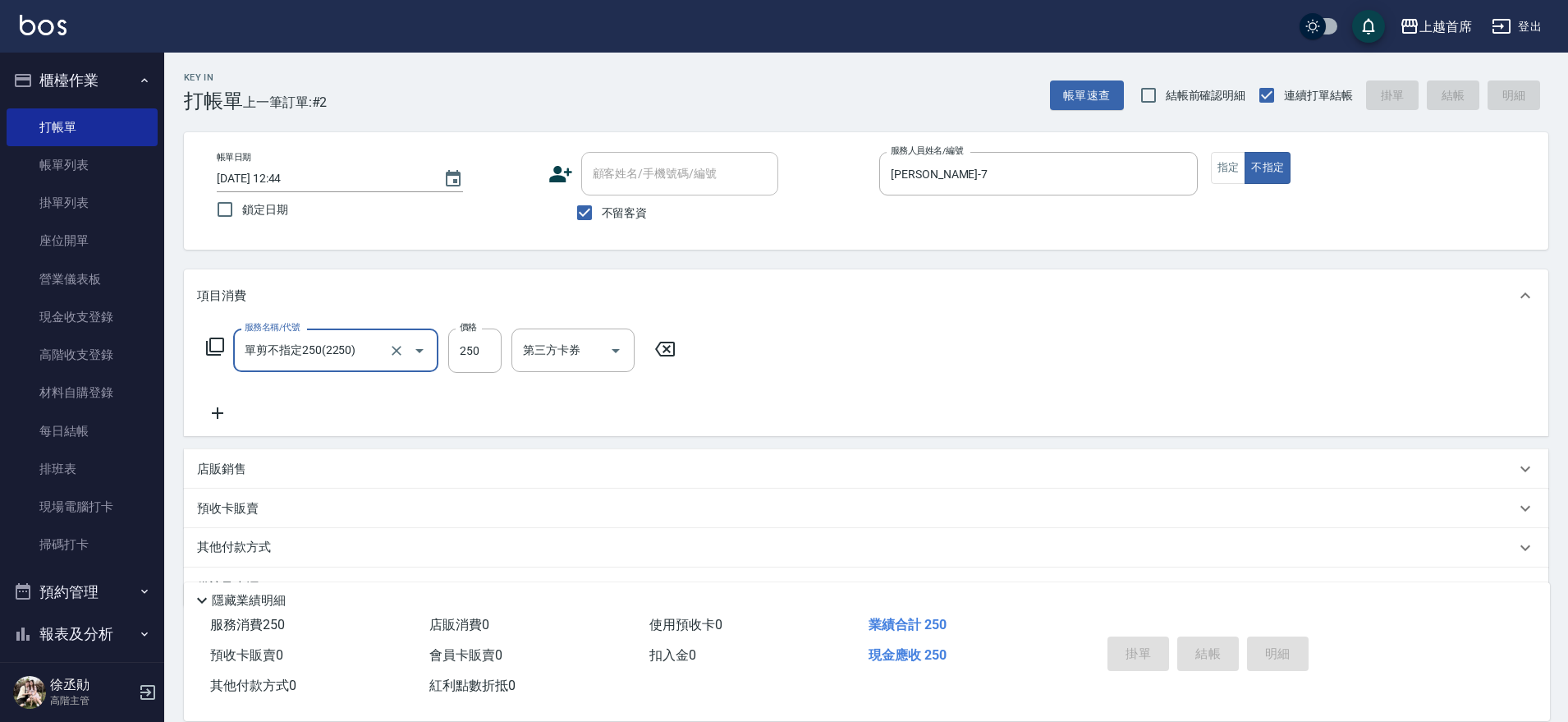
type input "單剪不指定250(2250)"
type input "[DATE] 12:46"
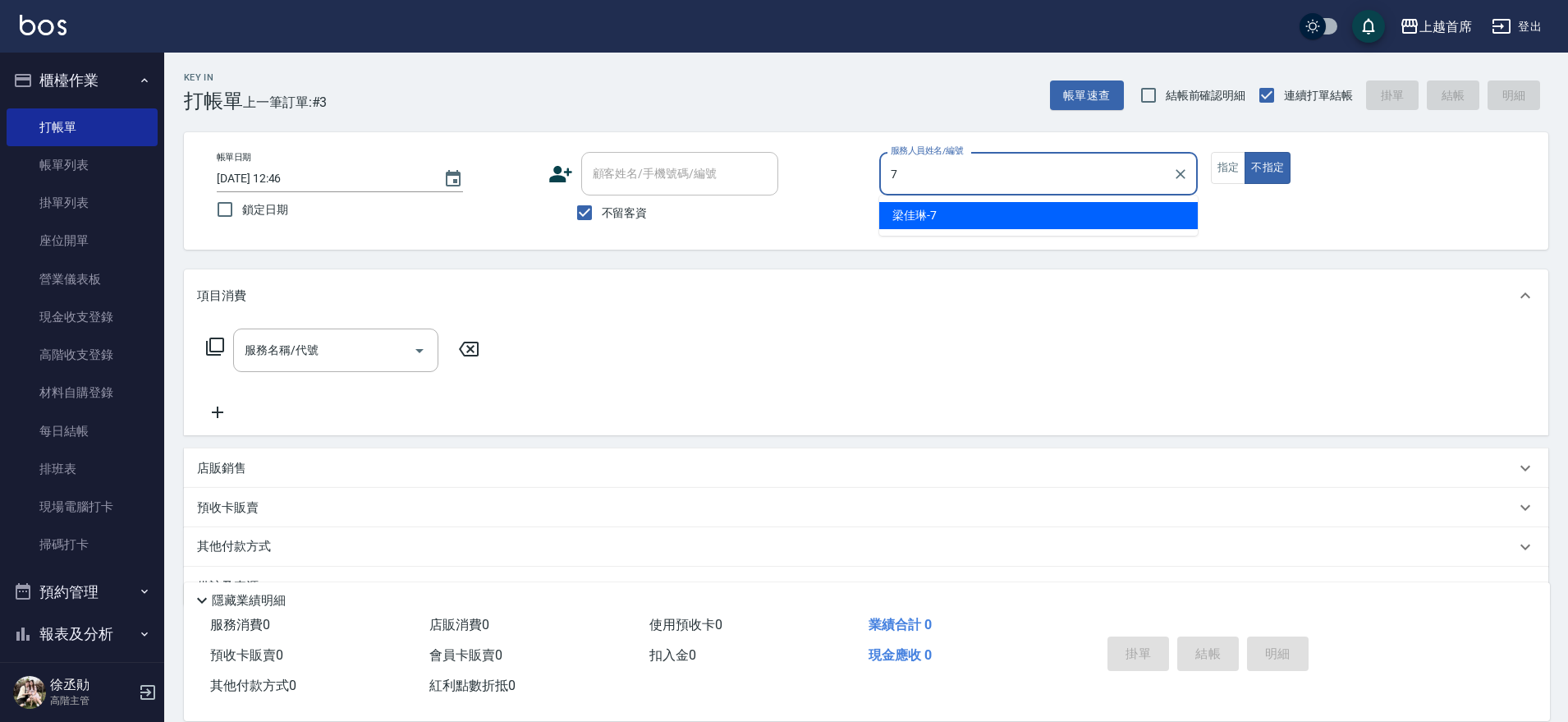
type input "[PERSON_NAME]-7"
type button "false"
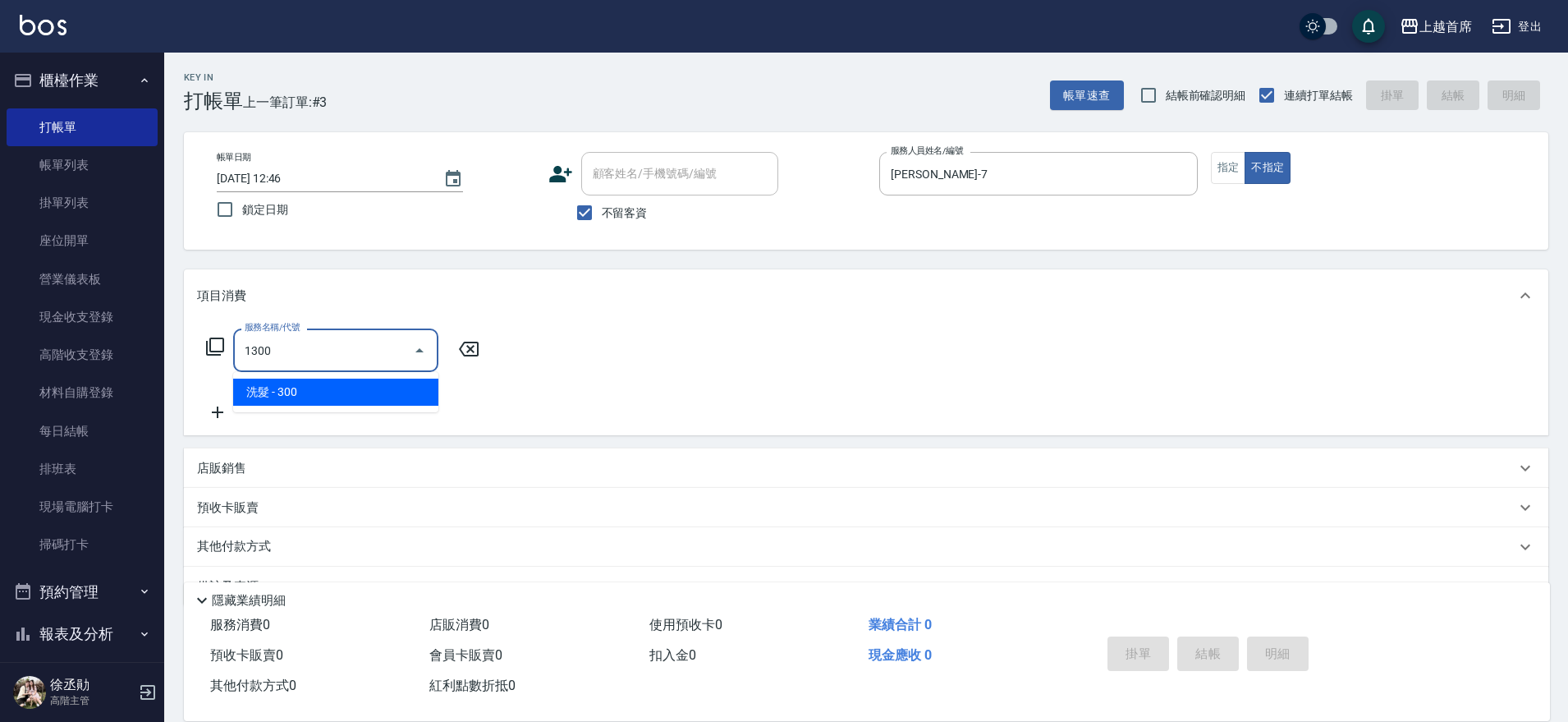
type input "洗髮(1300)"
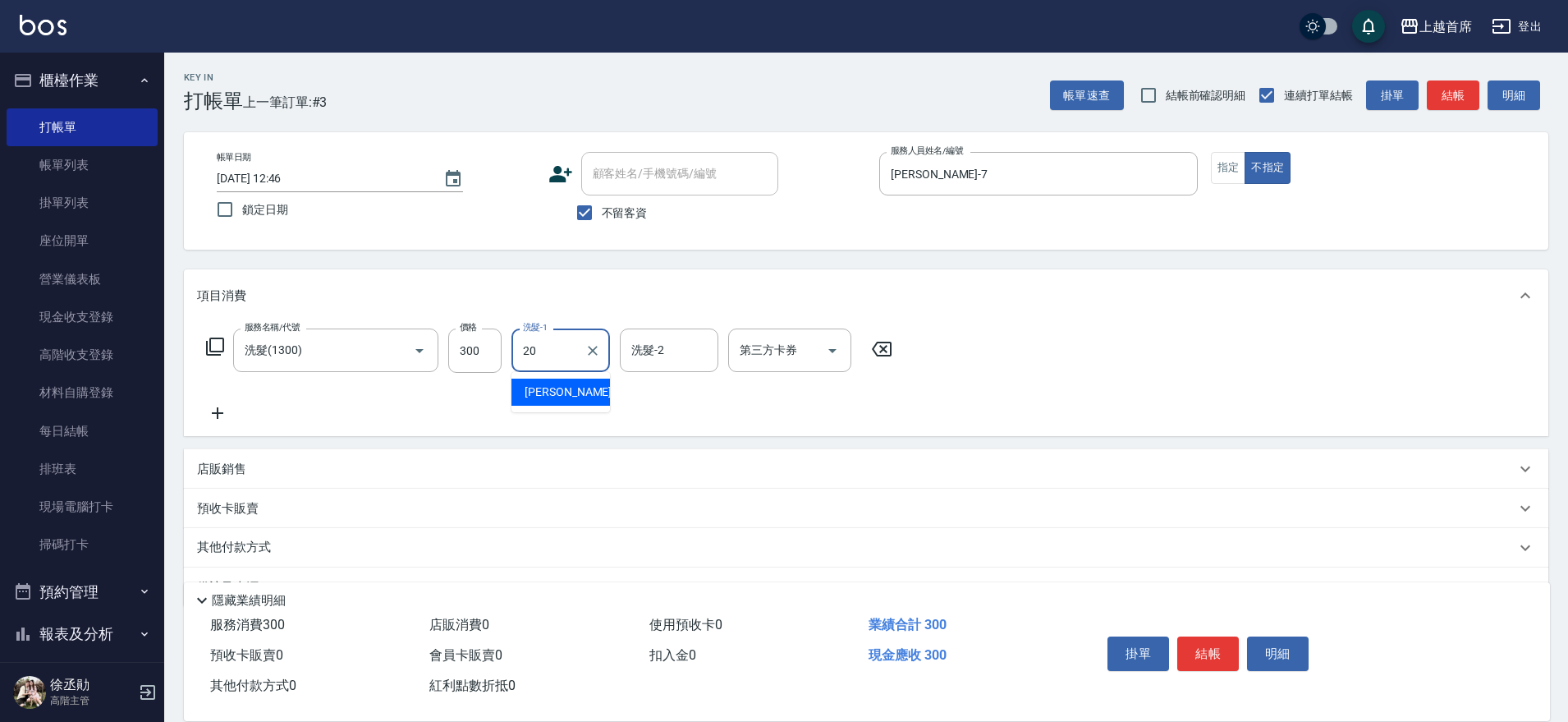
type input "[PERSON_NAME]-20"
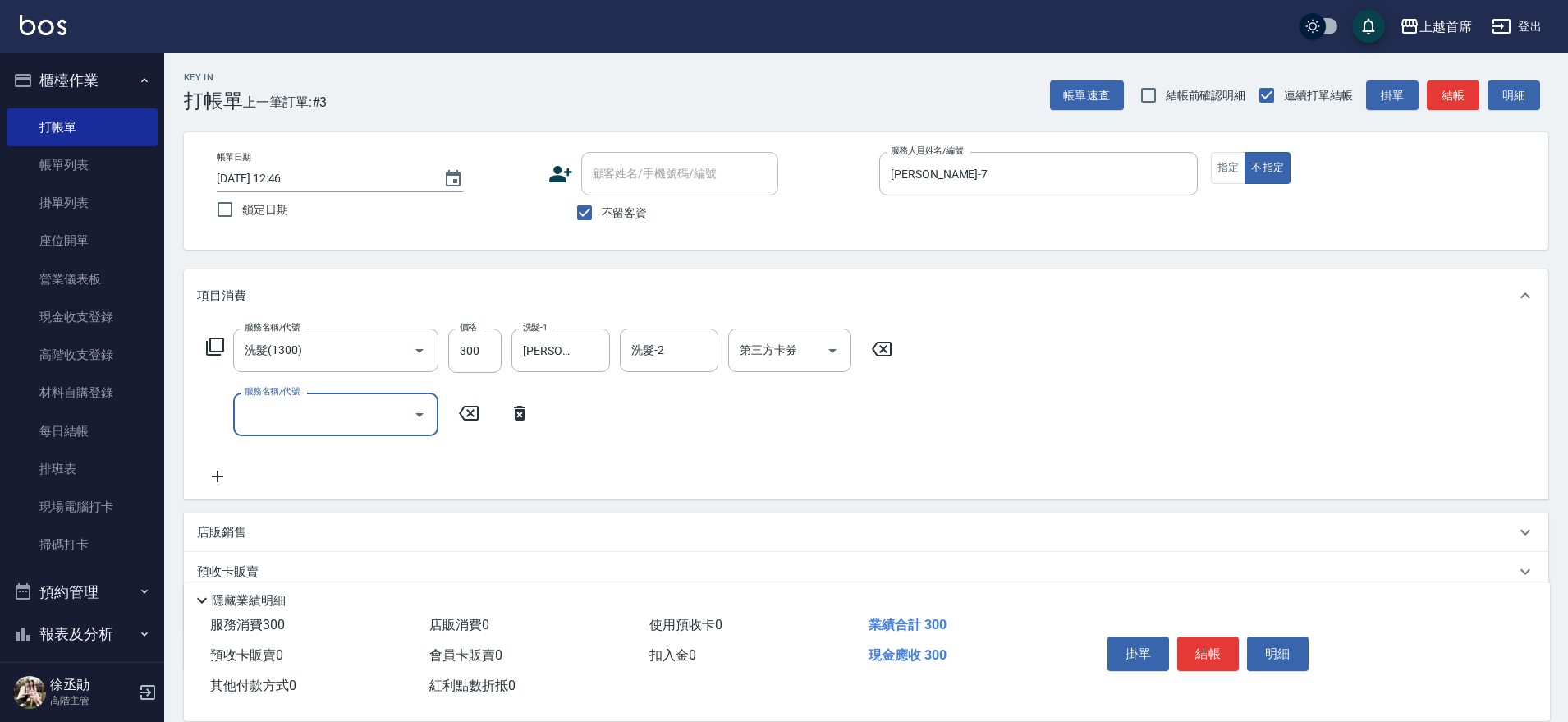
click at [210, 345] on icon at bounding box center [215, 347] width 18 height 18
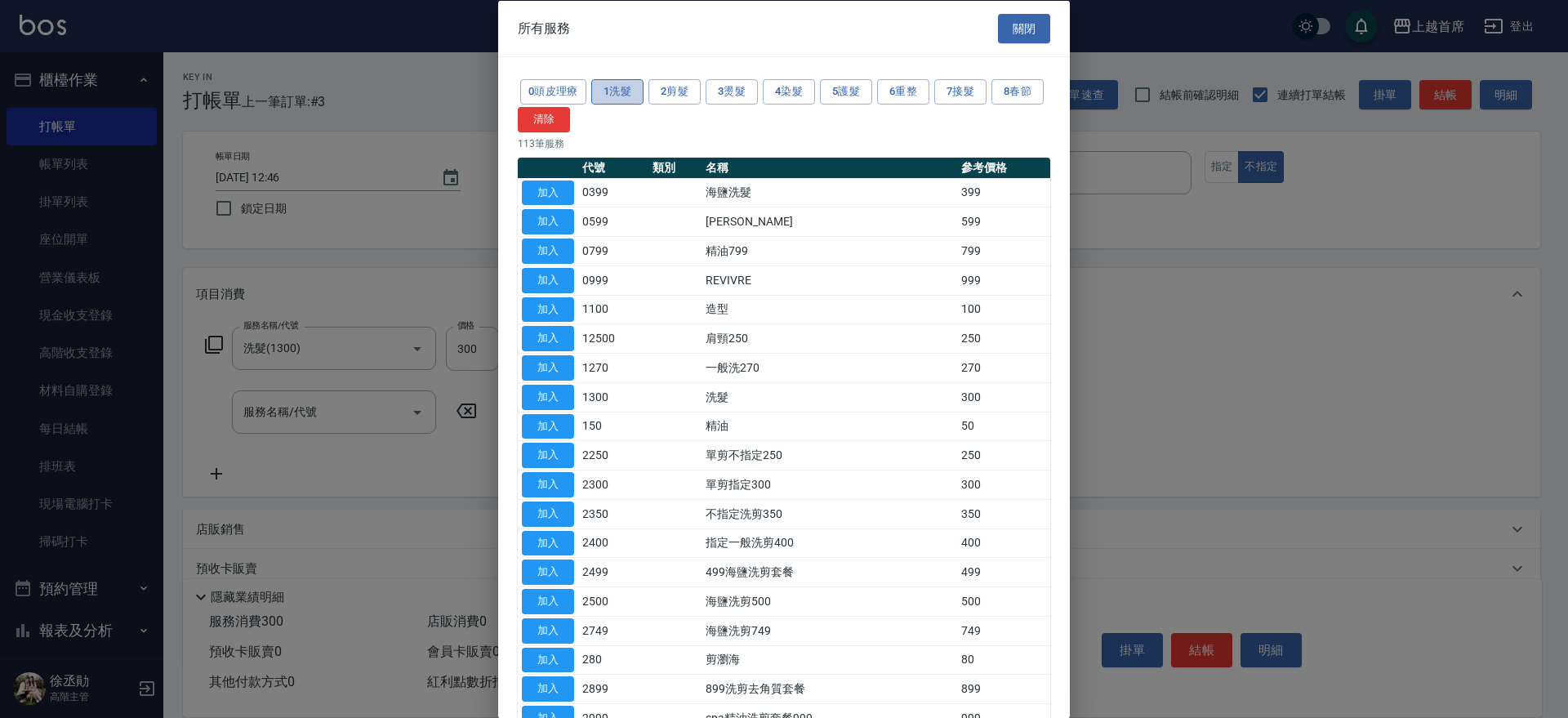
click at [620, 90] on button "1洗髮" at bounding box center [617, 92] width 53 height 25
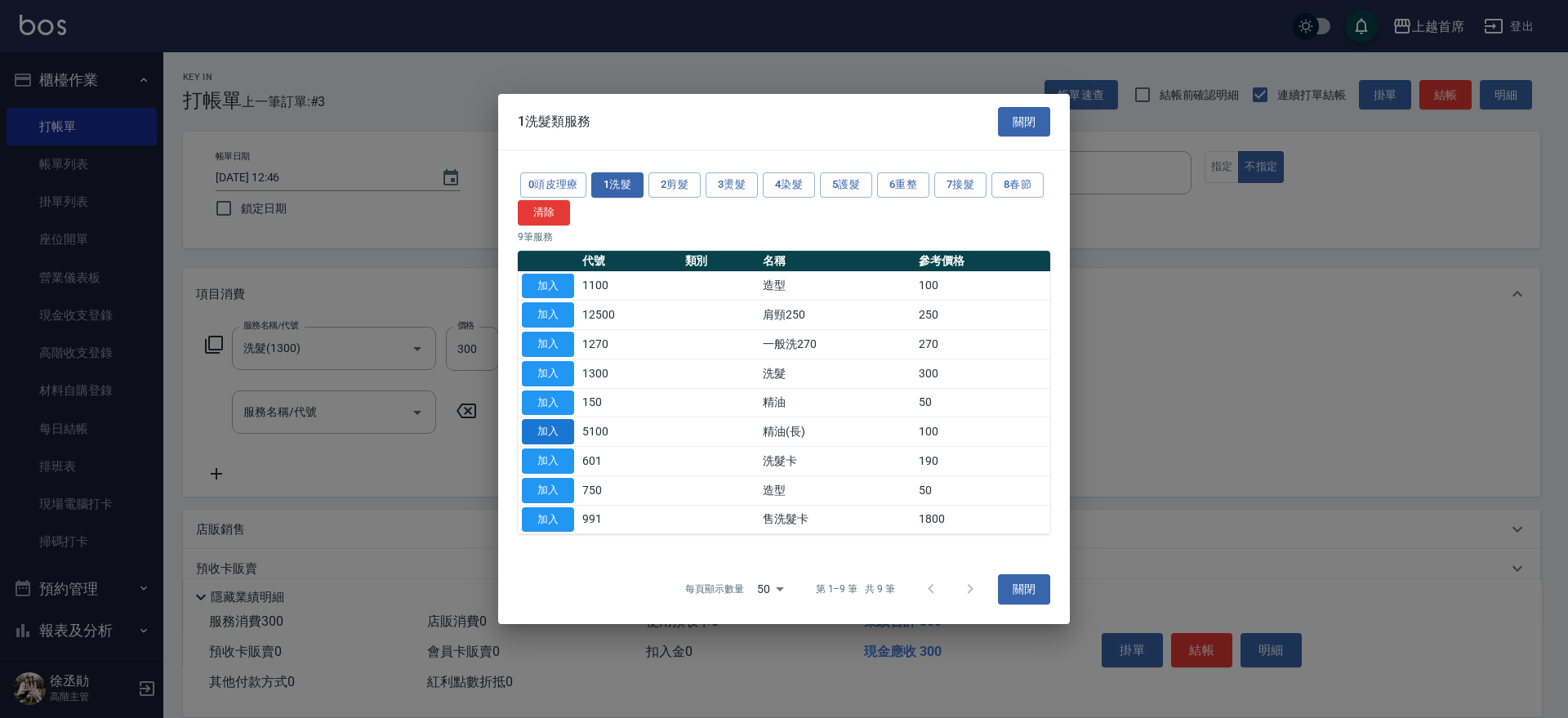
click at [549, 432] on button "加入" at bounding box center [548, 432] width 53 height 25
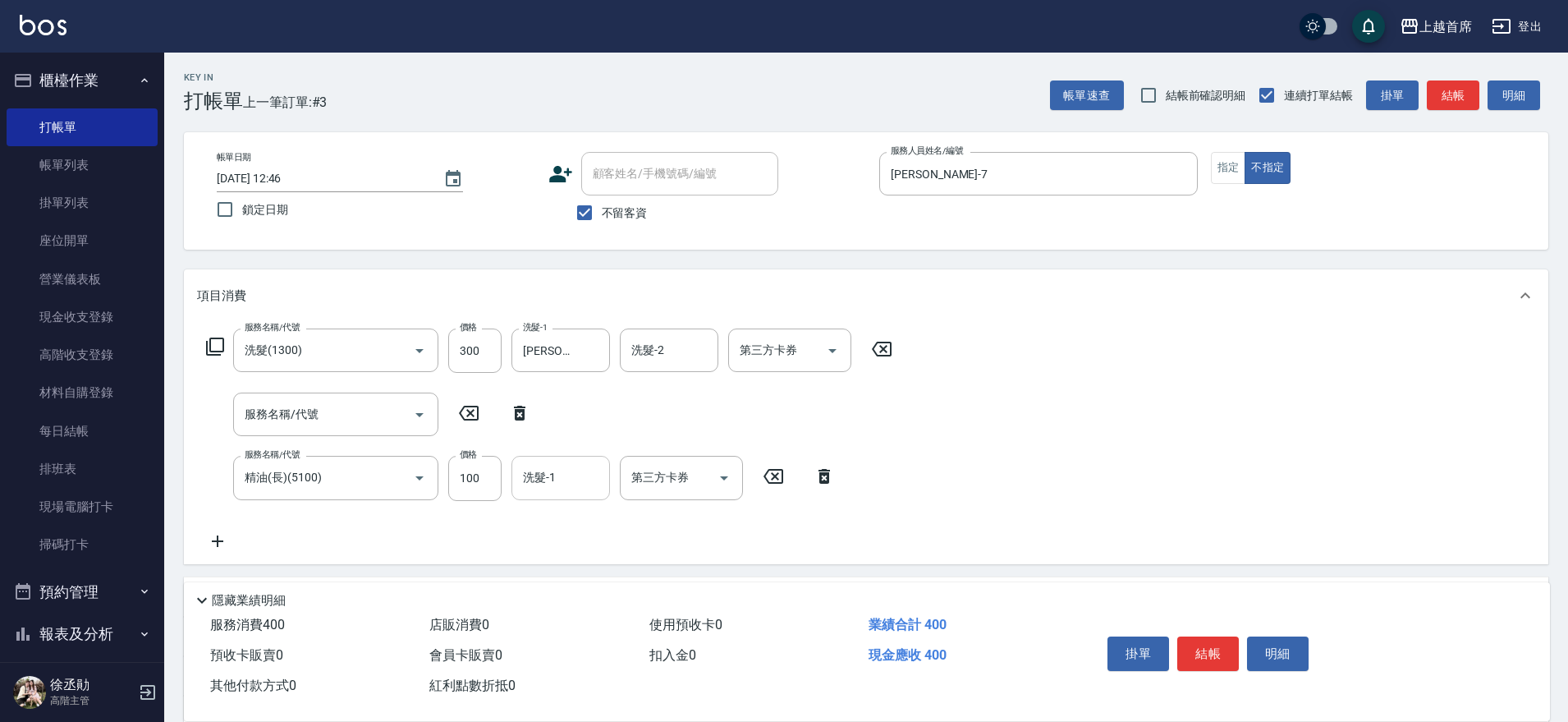
click at [578, 482] on input "洗髮-1" at bounding box center [561, 477] width 84 height 29
type input "[PERSON_NAME]-20"
click at [1213, 653] on button "結帳" at bounding box center [1208, 653] width 61 height 34
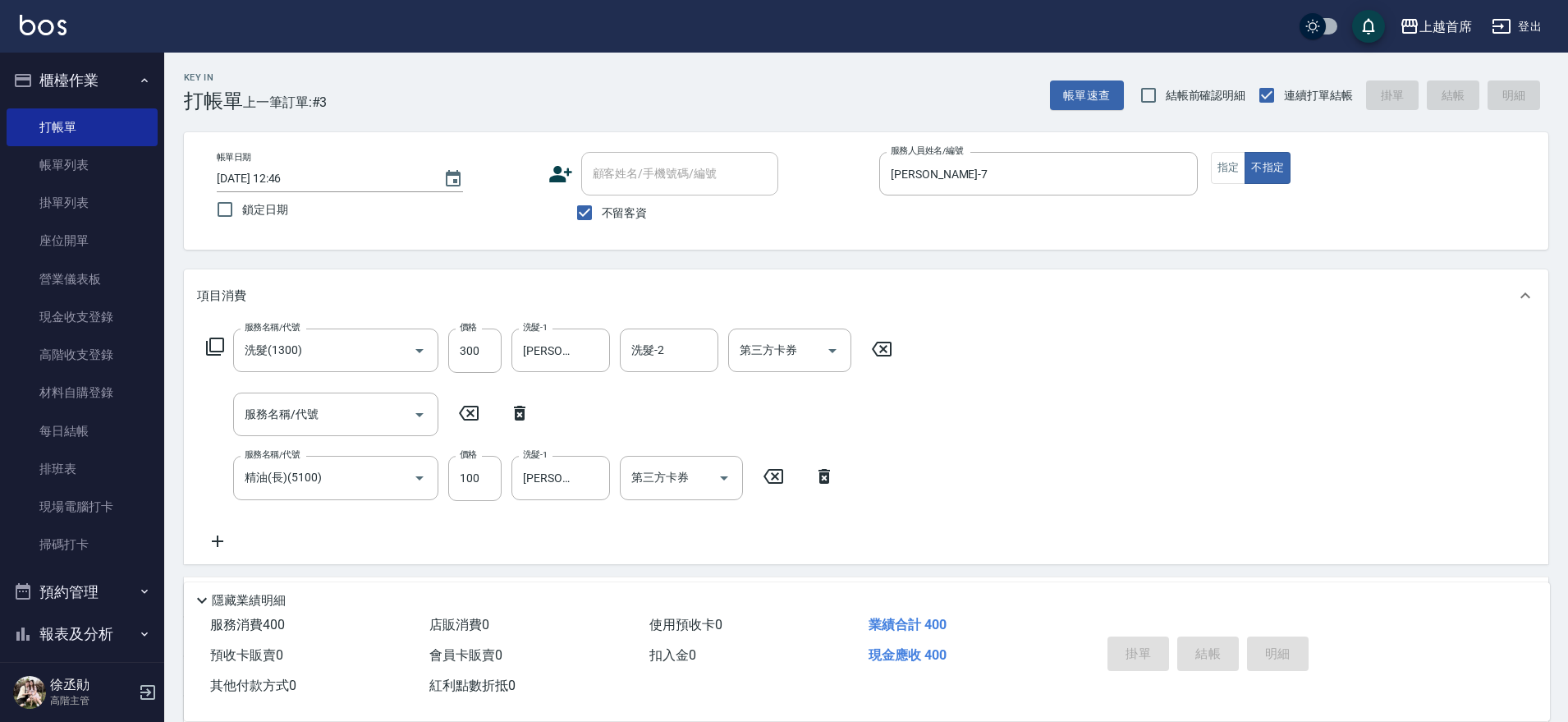
type input "[DATE] 12:47"
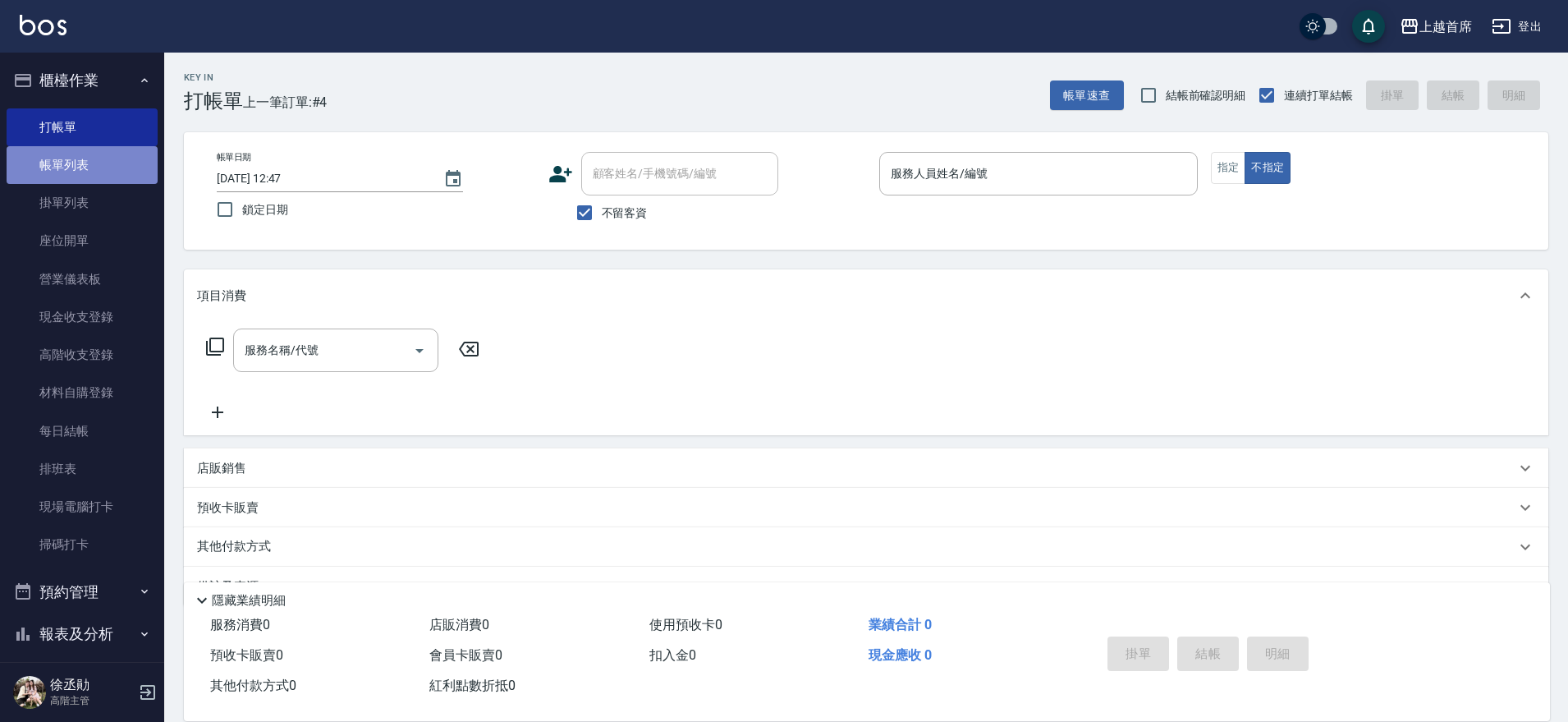
click at [118, 161] on link "帳單列表" at bounding box center [82, 164] width 151 height 38
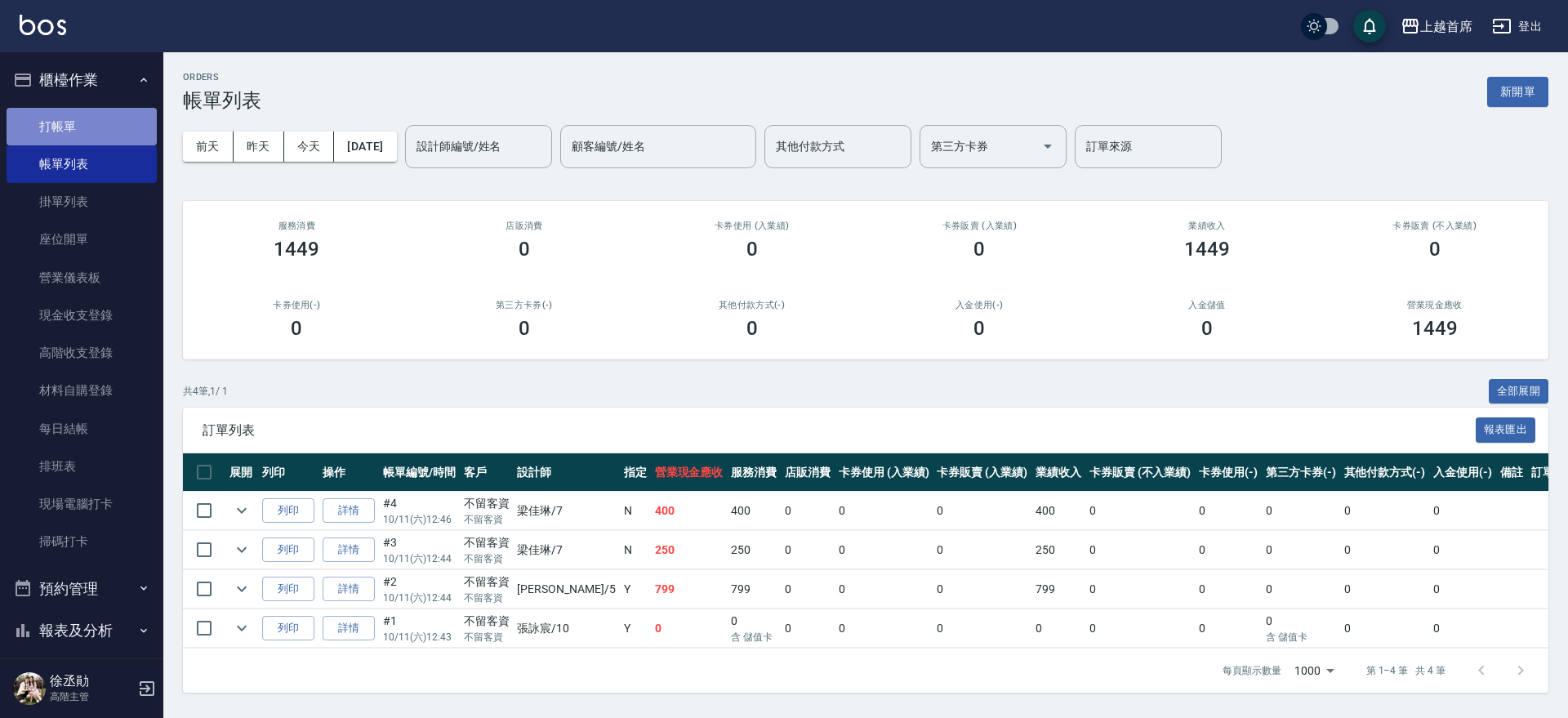
click at [121, 130] on link "打帳單" at bounding box center [82, 126] width 150 height 38
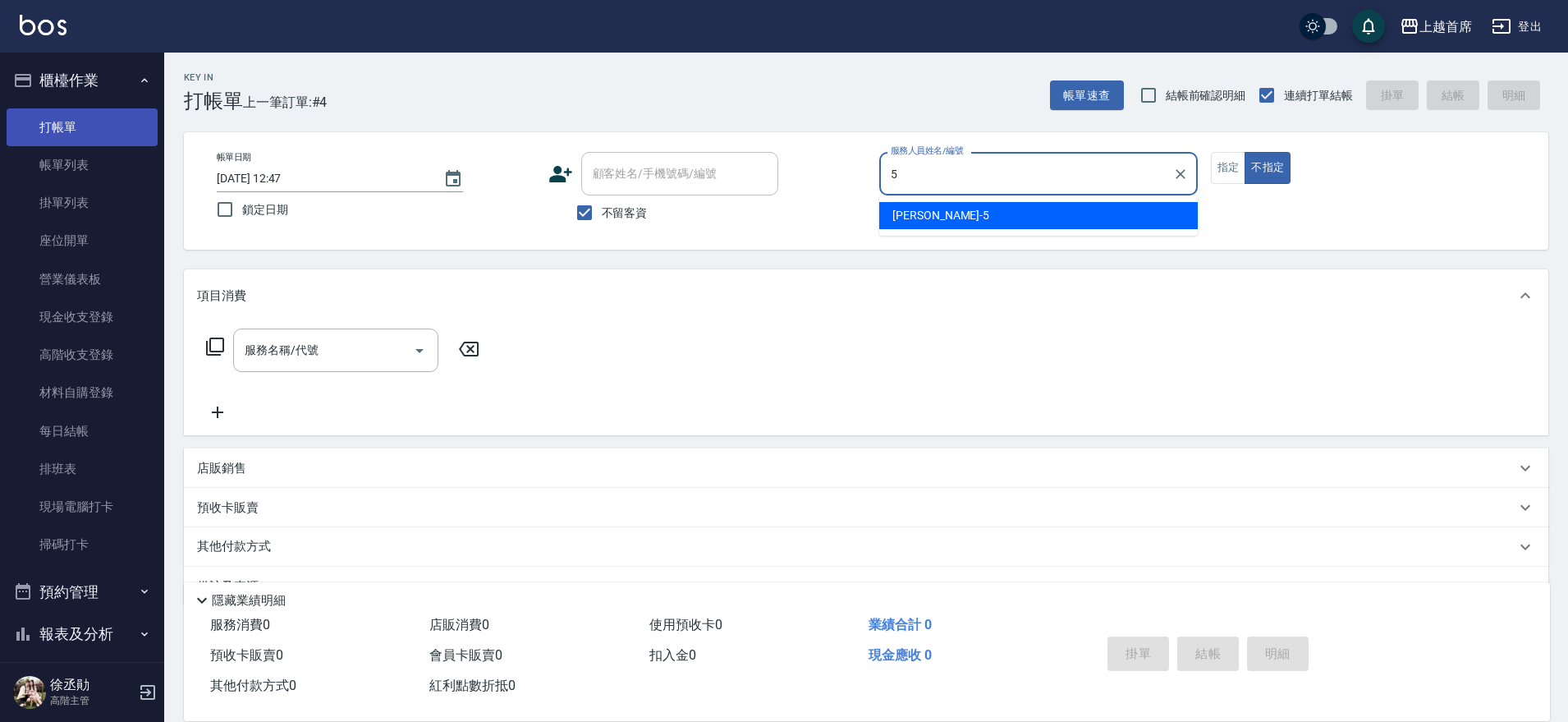
type input "[PERSON_NAME]-5"
type button "false"
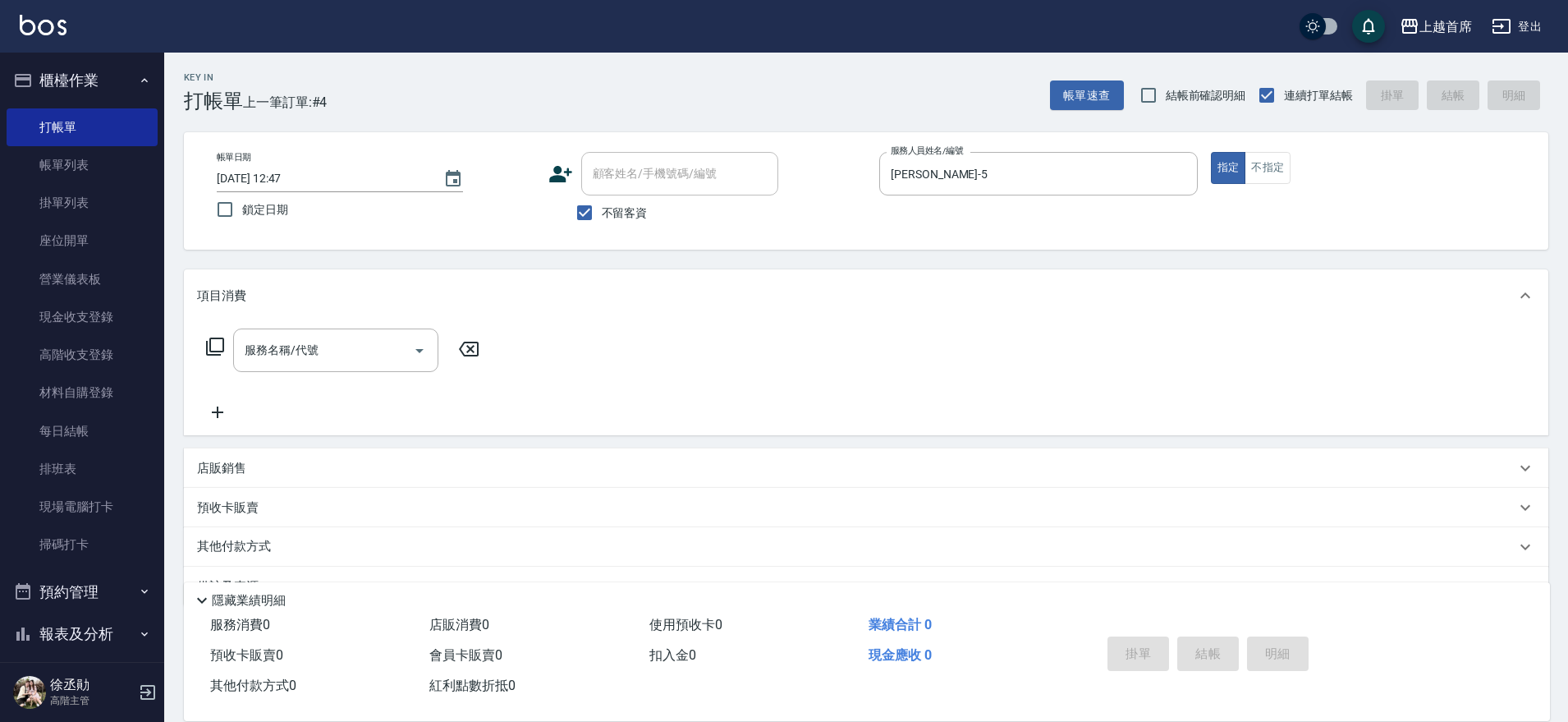
click at [203, 341] on div "服務名稱/代號 服務名稱/代號" at bounding box center [343, 351] width 292 height 44
click at [212, 343] on icon at bounding box center [215, 347] width 20 height 20
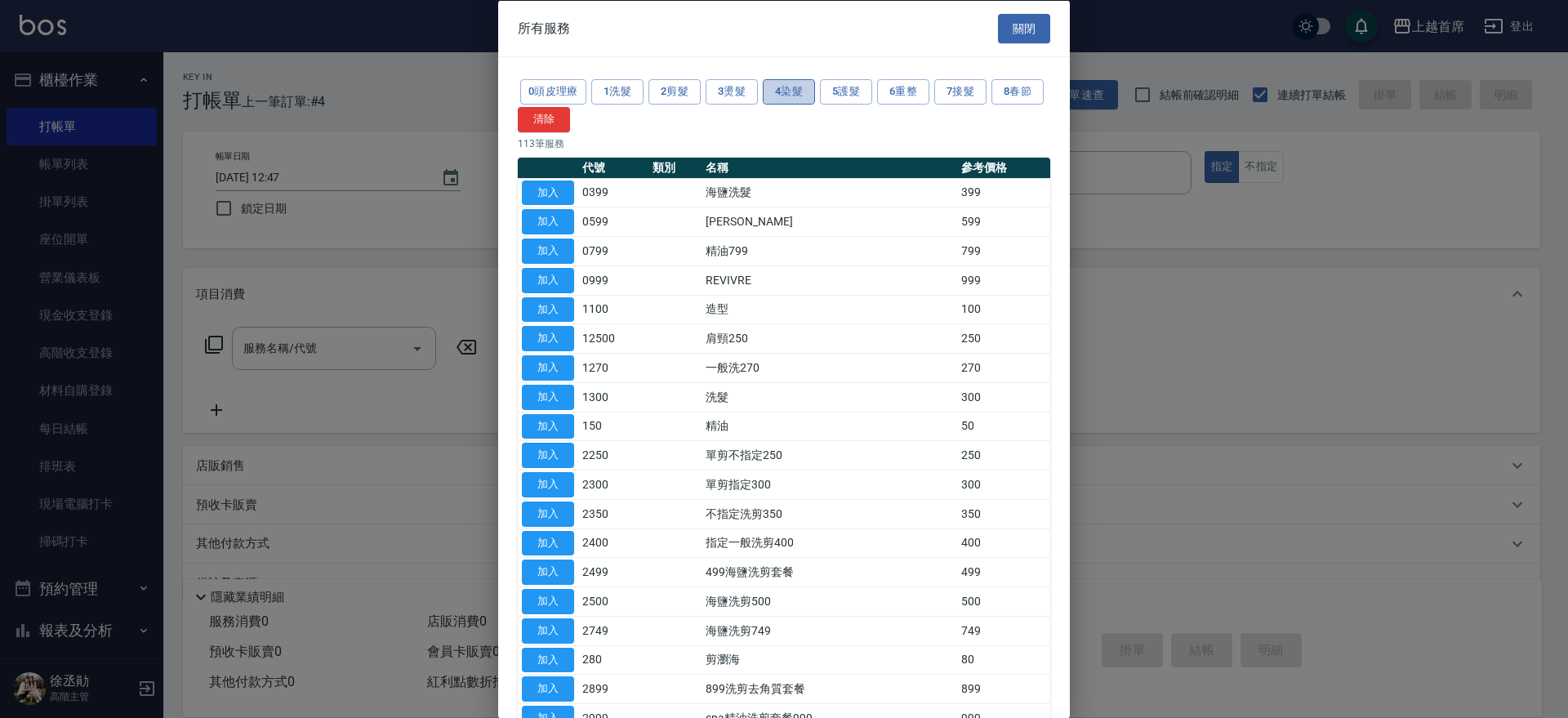
click at [775, 91] on button "4染髮" at bounding box center [789, 92] width 53 height 25
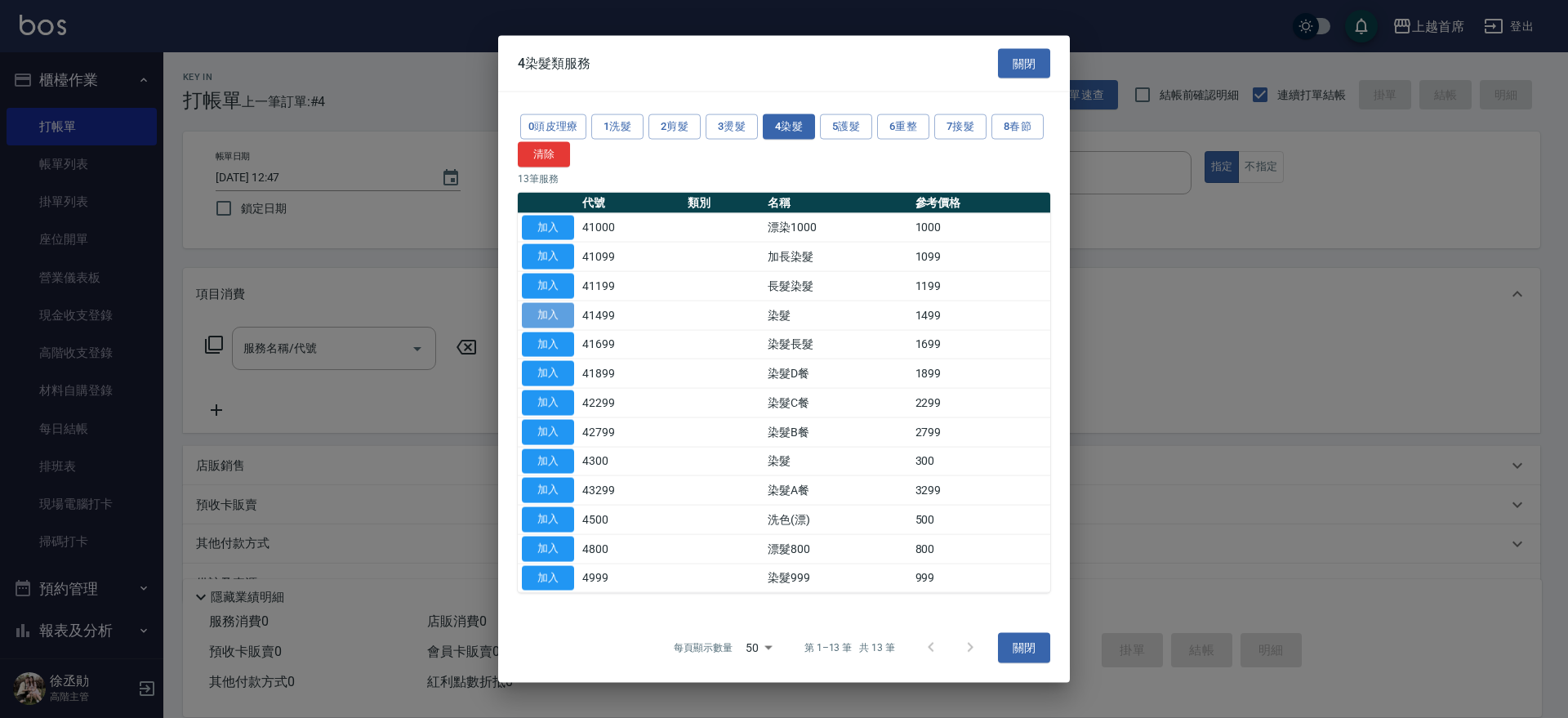
click at [553, 316] on button "加入" at bounding box center [548, 314] width 53 height 25
type input "染髮(41499)"
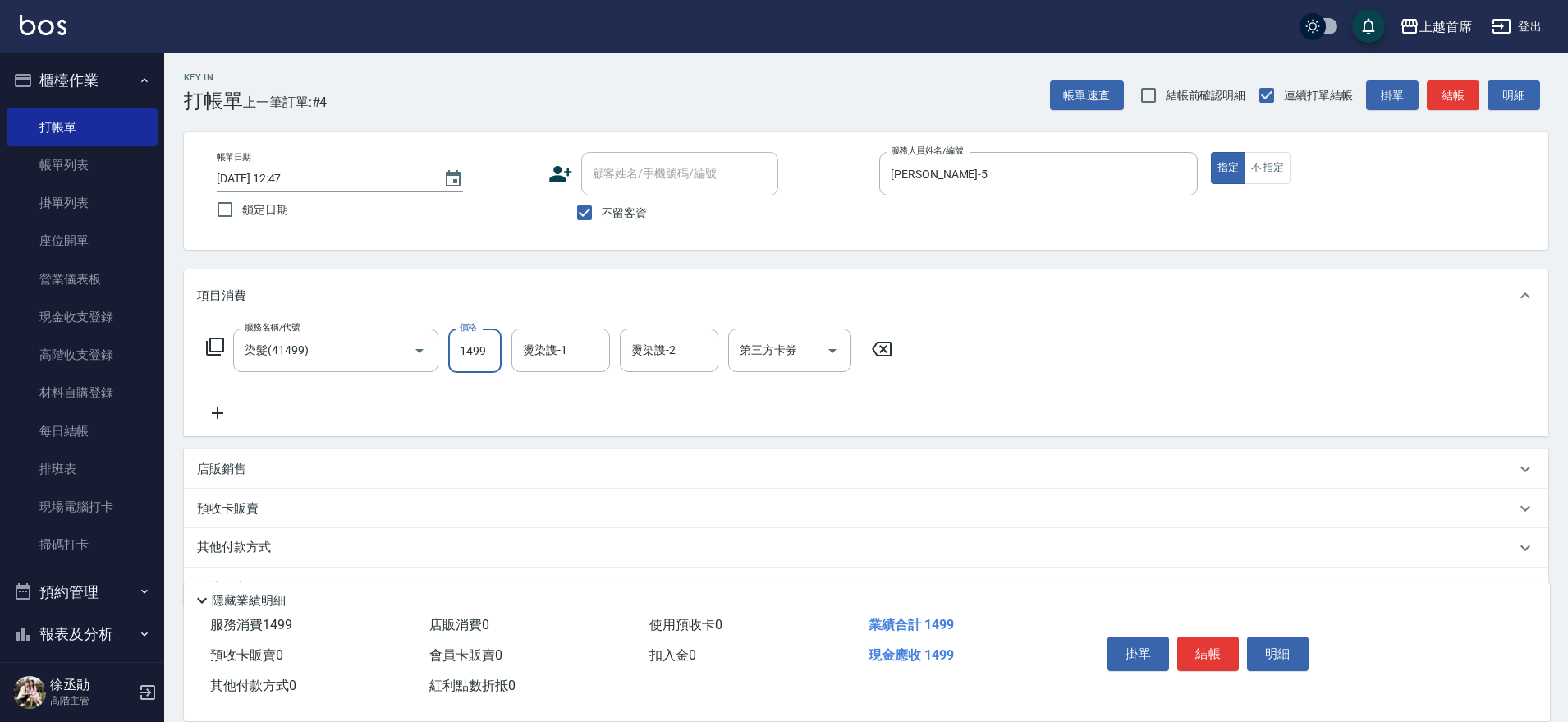
click at [486, 339] on input "1499" at bounding box center [475, 351] width 54 height 44
type input "1399"
type input "[PERSON_NAME]-27"
click at [1215, 651] on button "結帳" at bounding box center [1208, 653] width 61 height 34
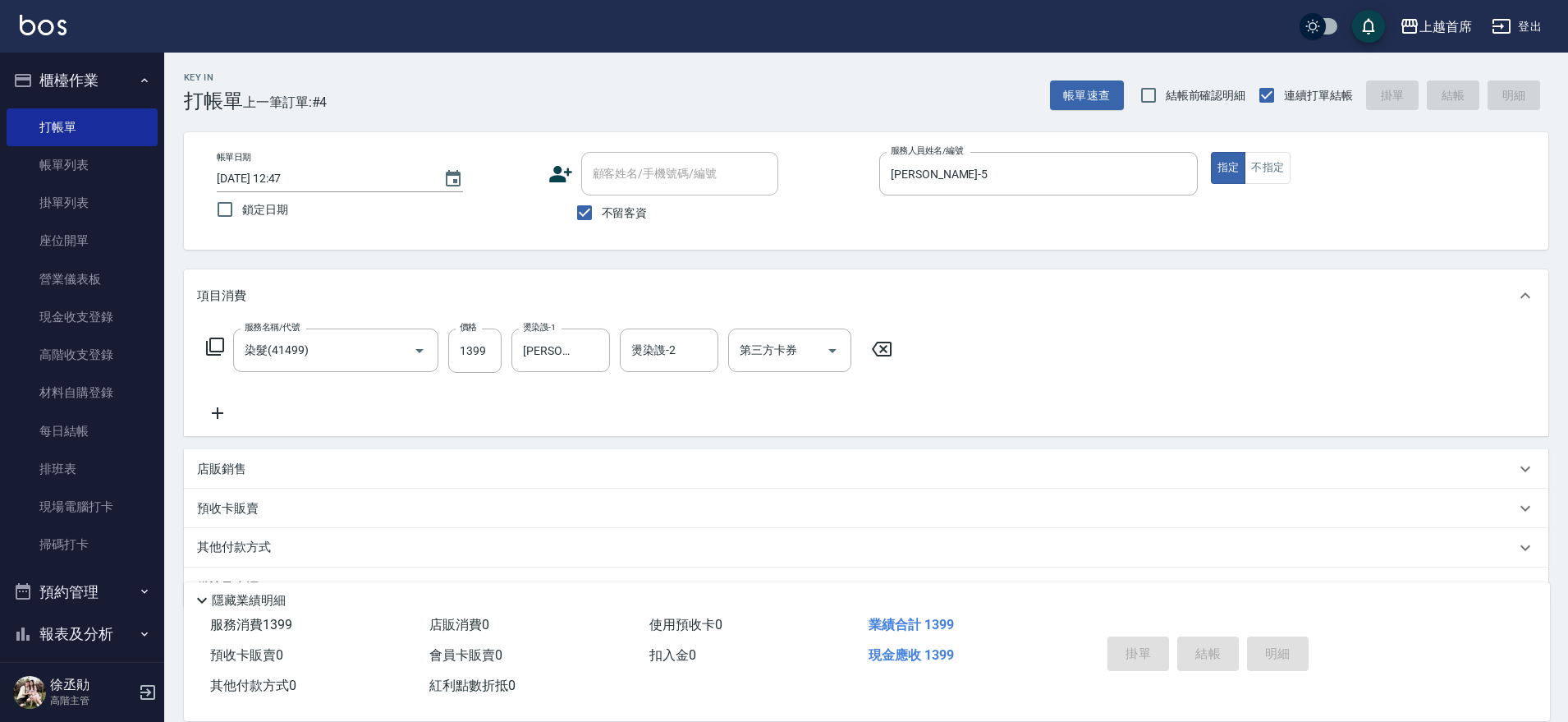
type input "[DATE] 12:48"
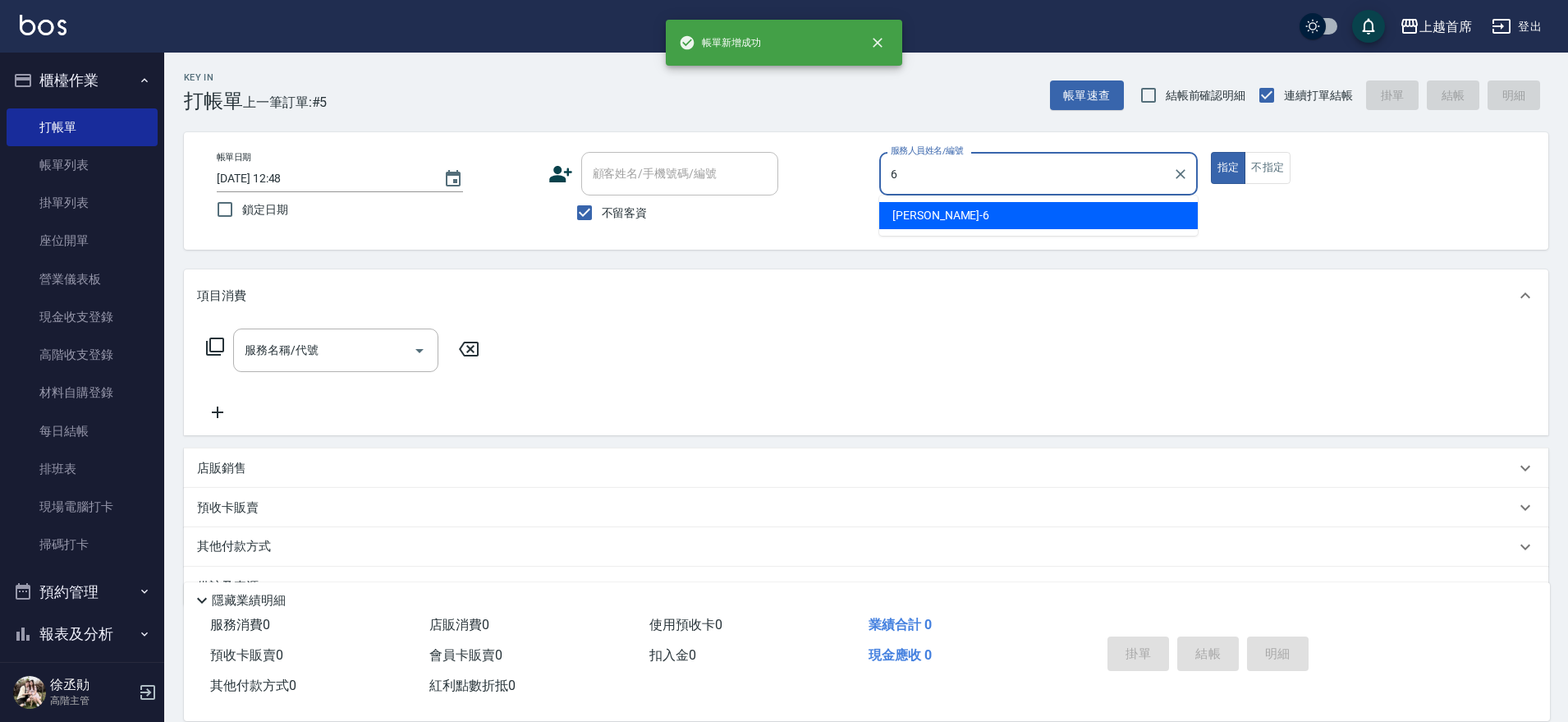
type input "Aki-6"
type button "true"
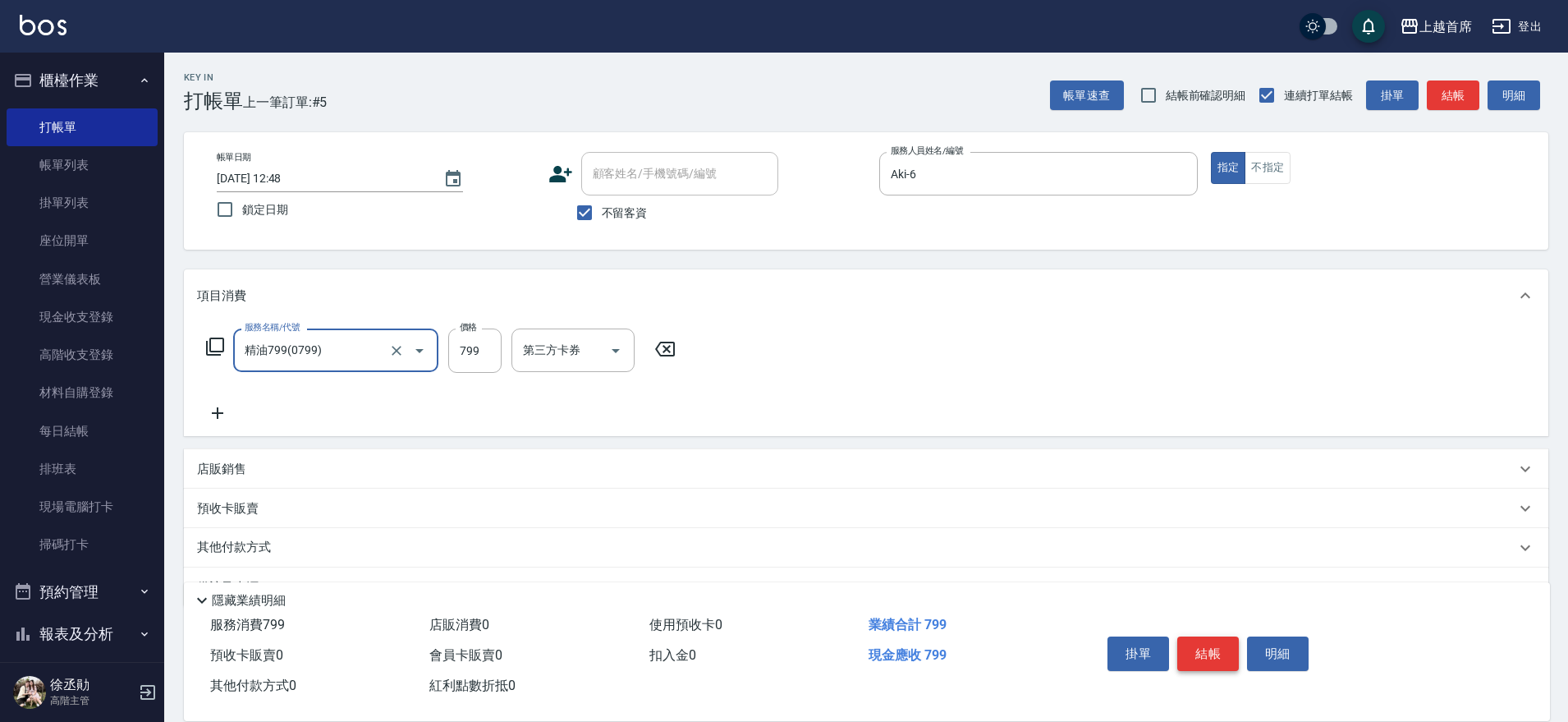
type input "精油799(0799)"
type input "700"
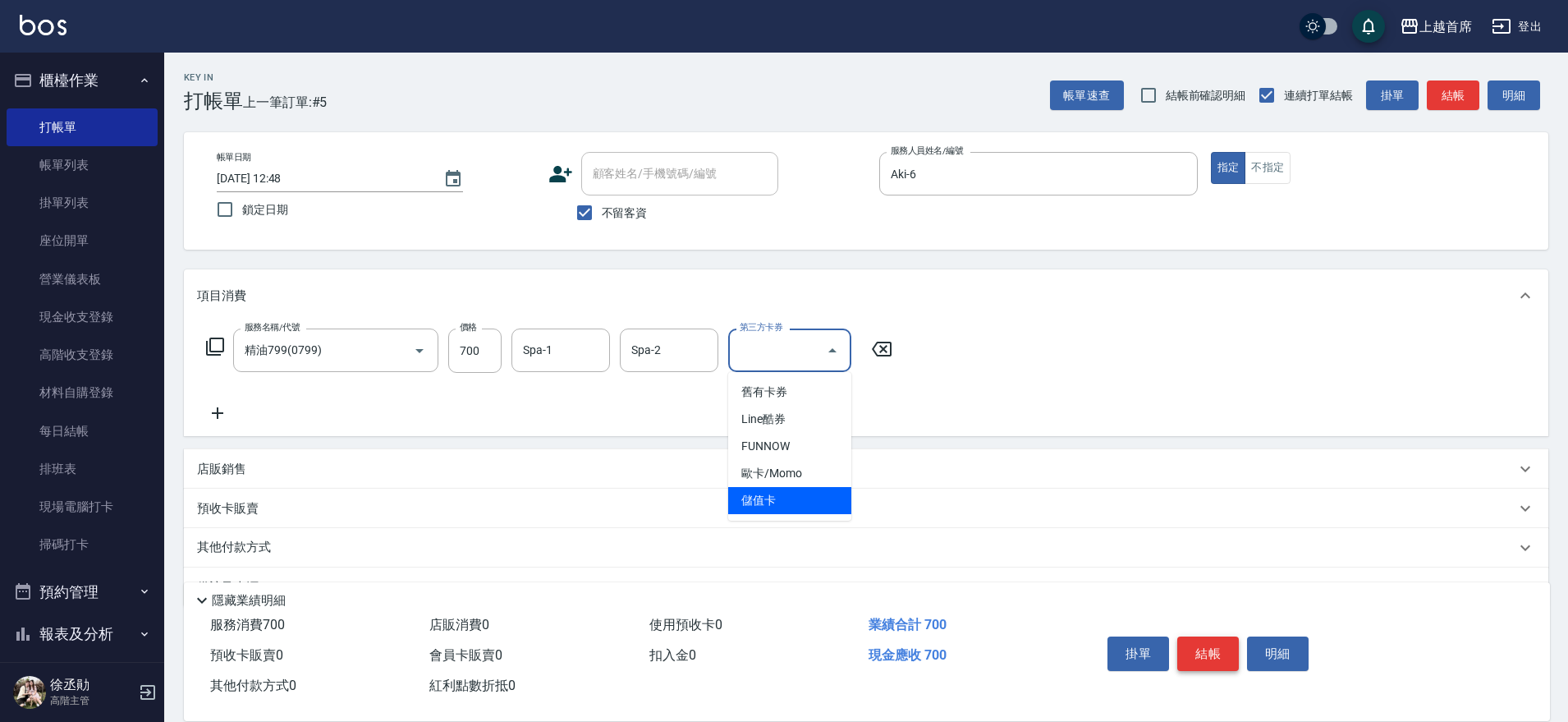
type input "儲值卡"
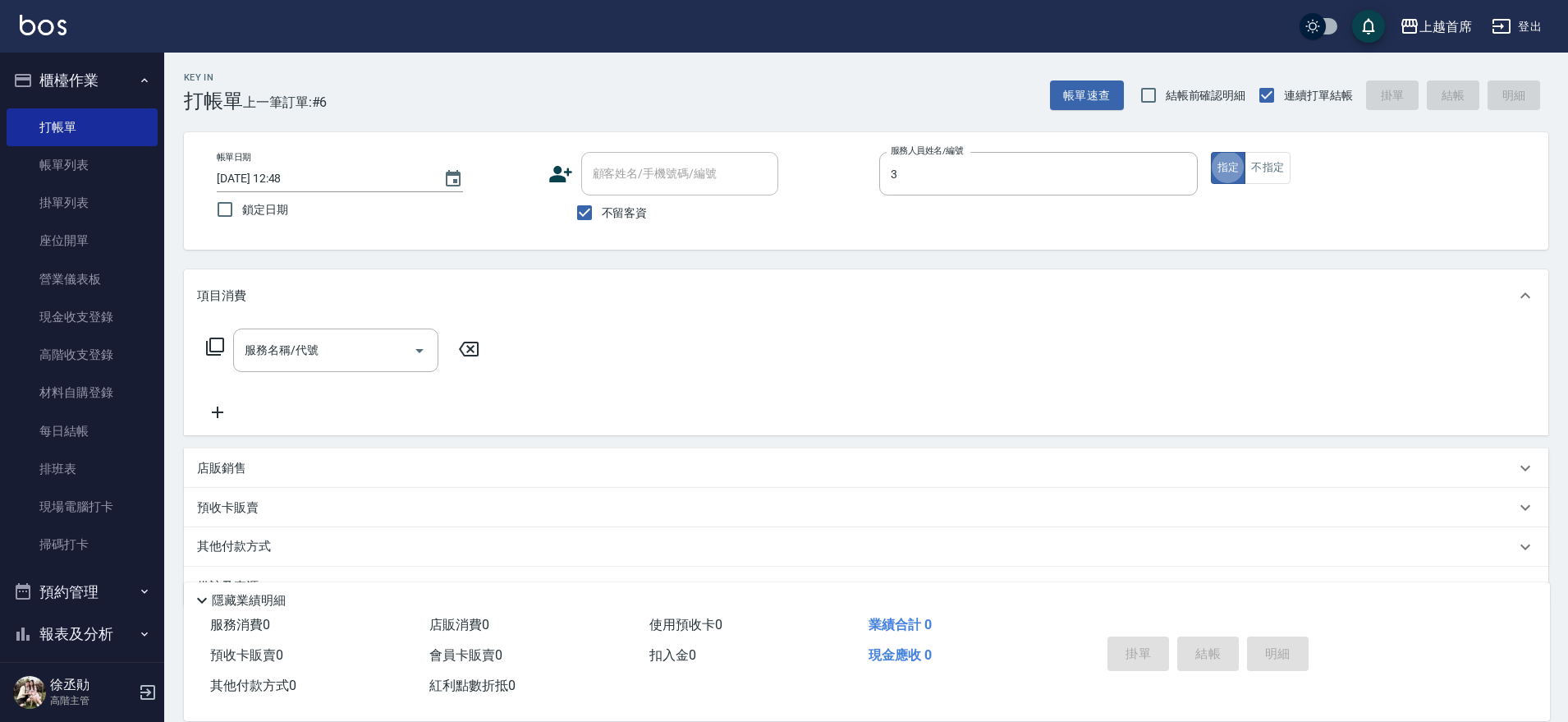
type input "[PERSON_NAME]-3"
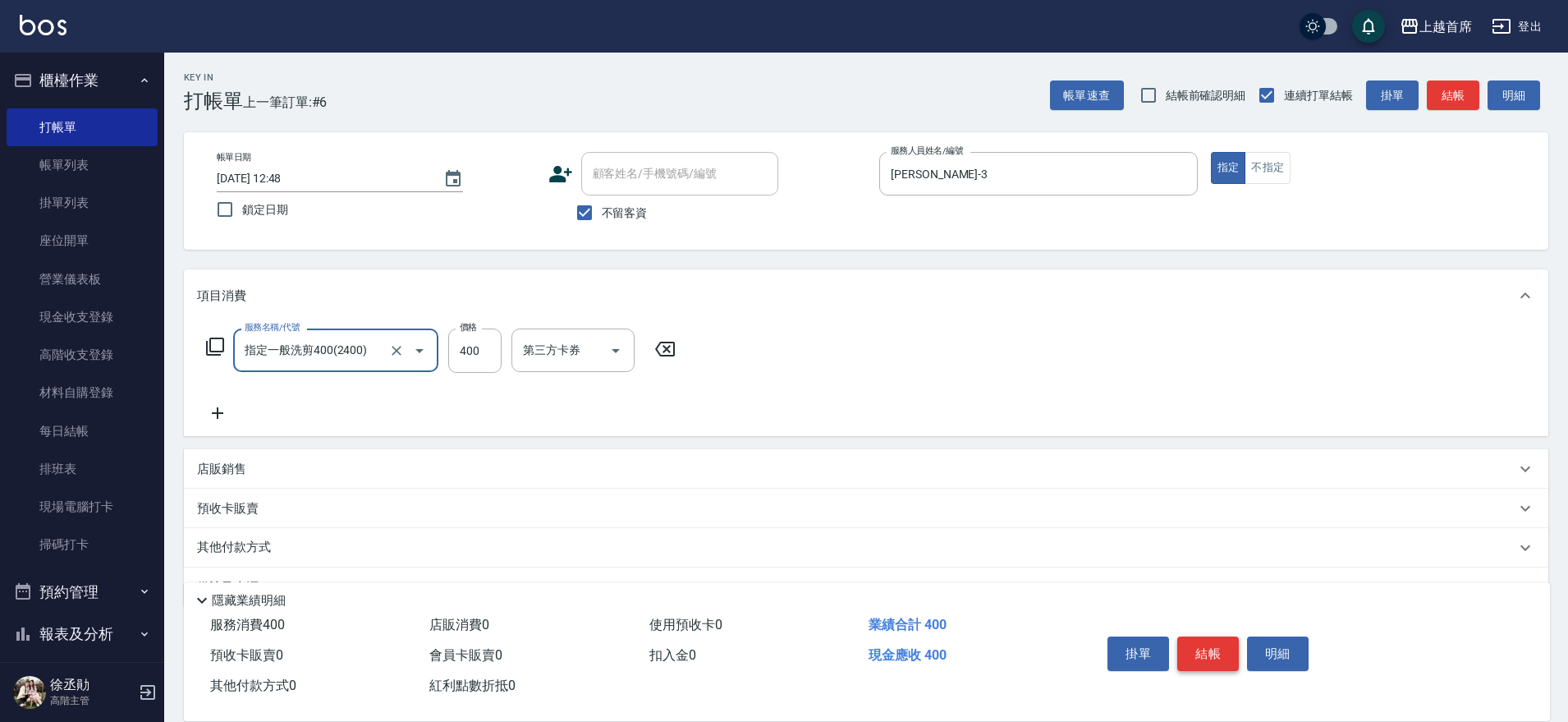
type input "指定一般洗剪400(2400)"
type input "450"
type input "[PERSON_NAME]-20"
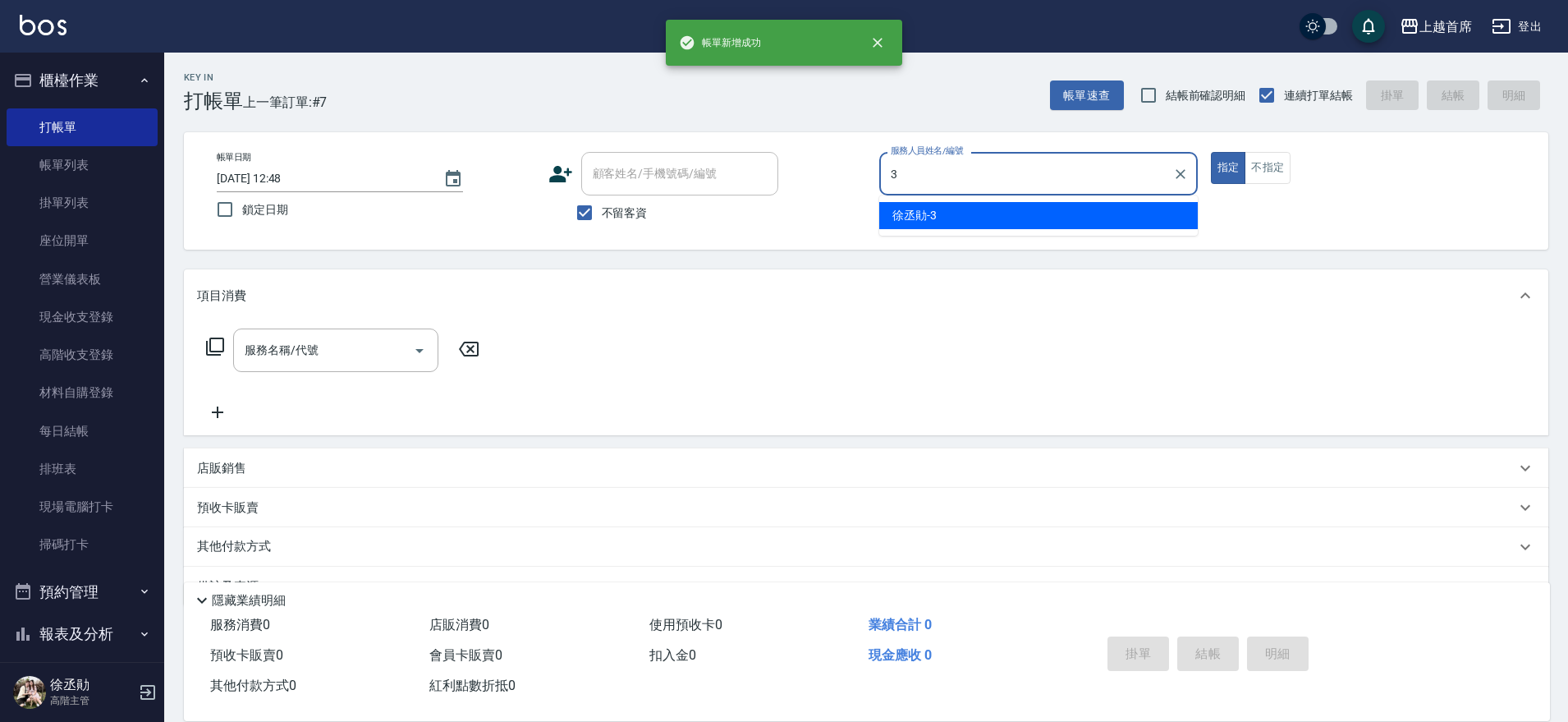
type input "[PERSON_NAME]-3"
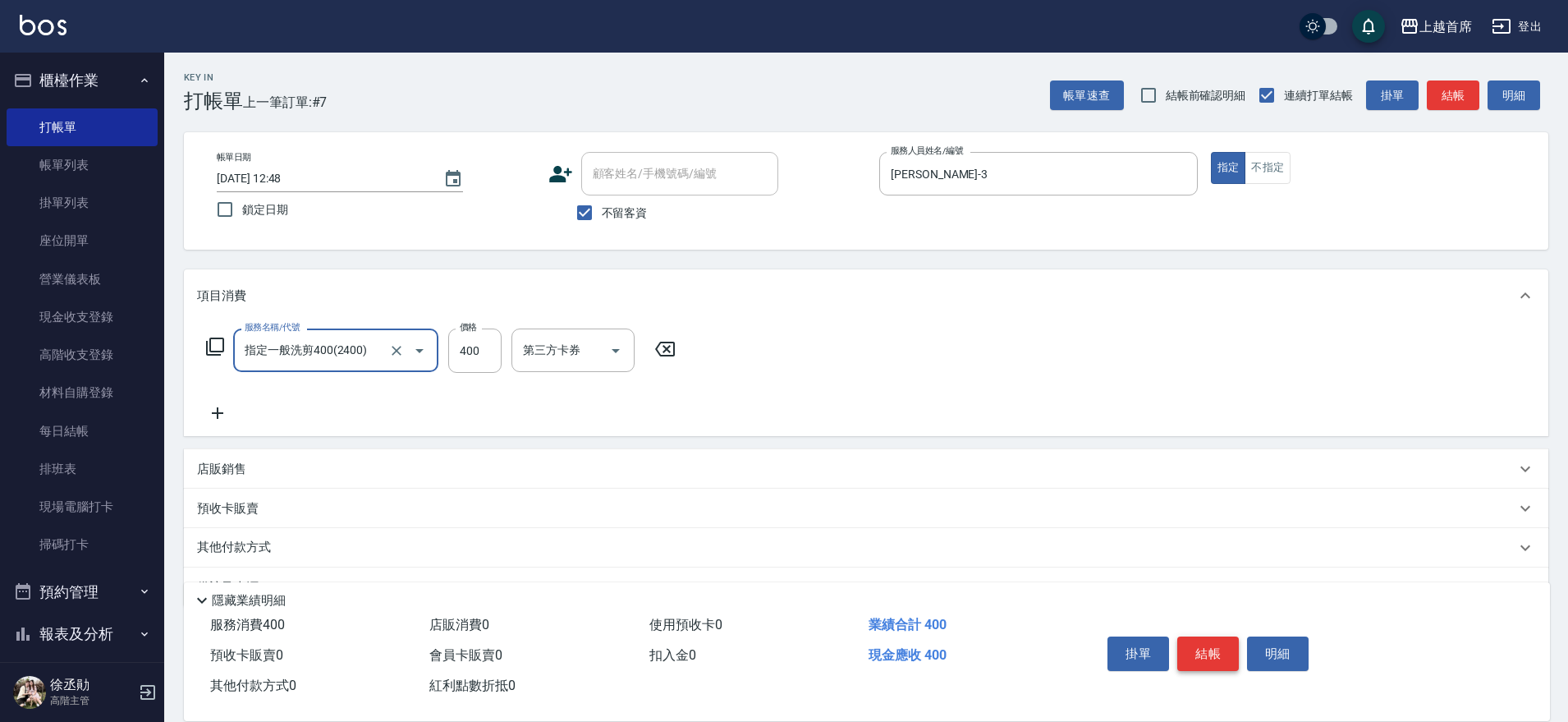
type input "指定一般洗剪400(2400)"
type input "450"
type input "[PERSON_NAME]-23"
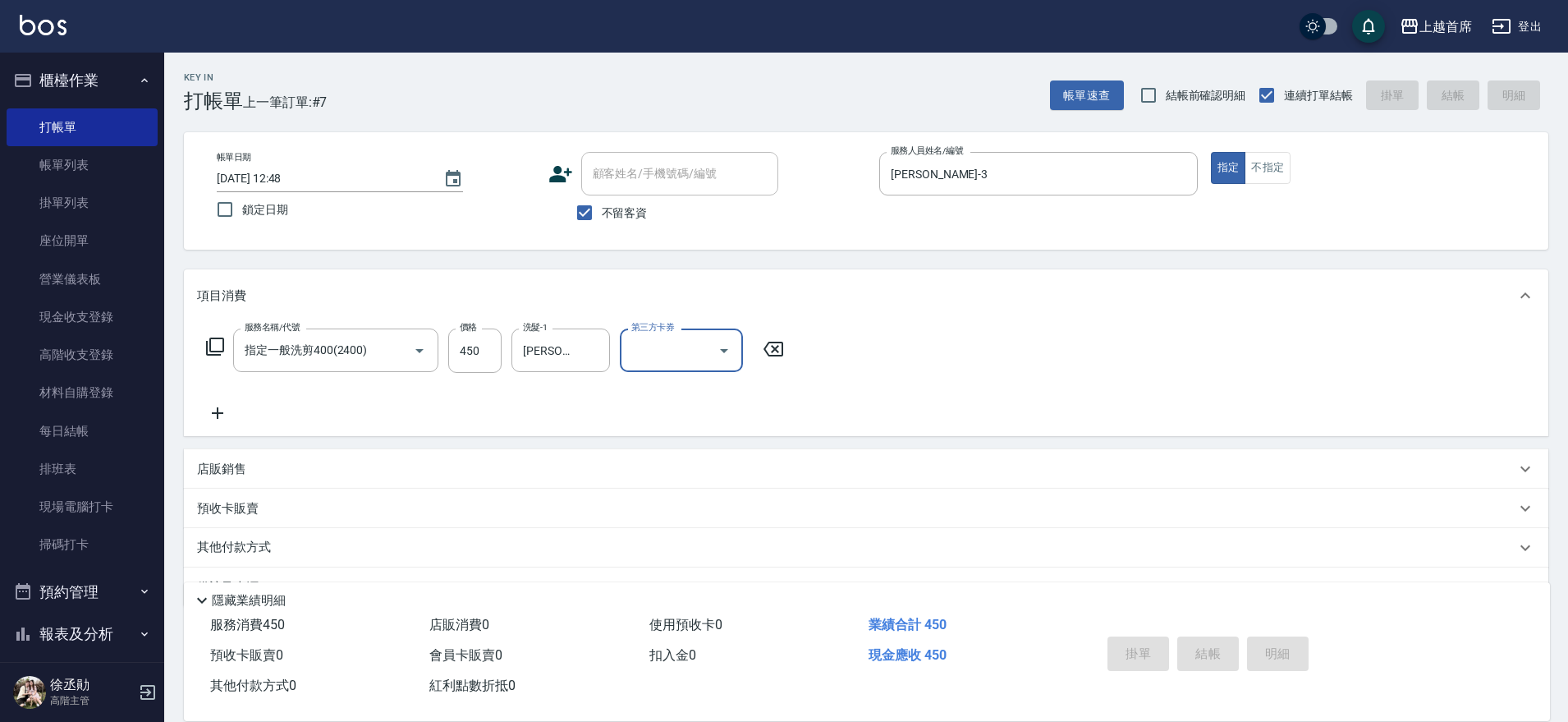
type input "[DATE] 12:49"
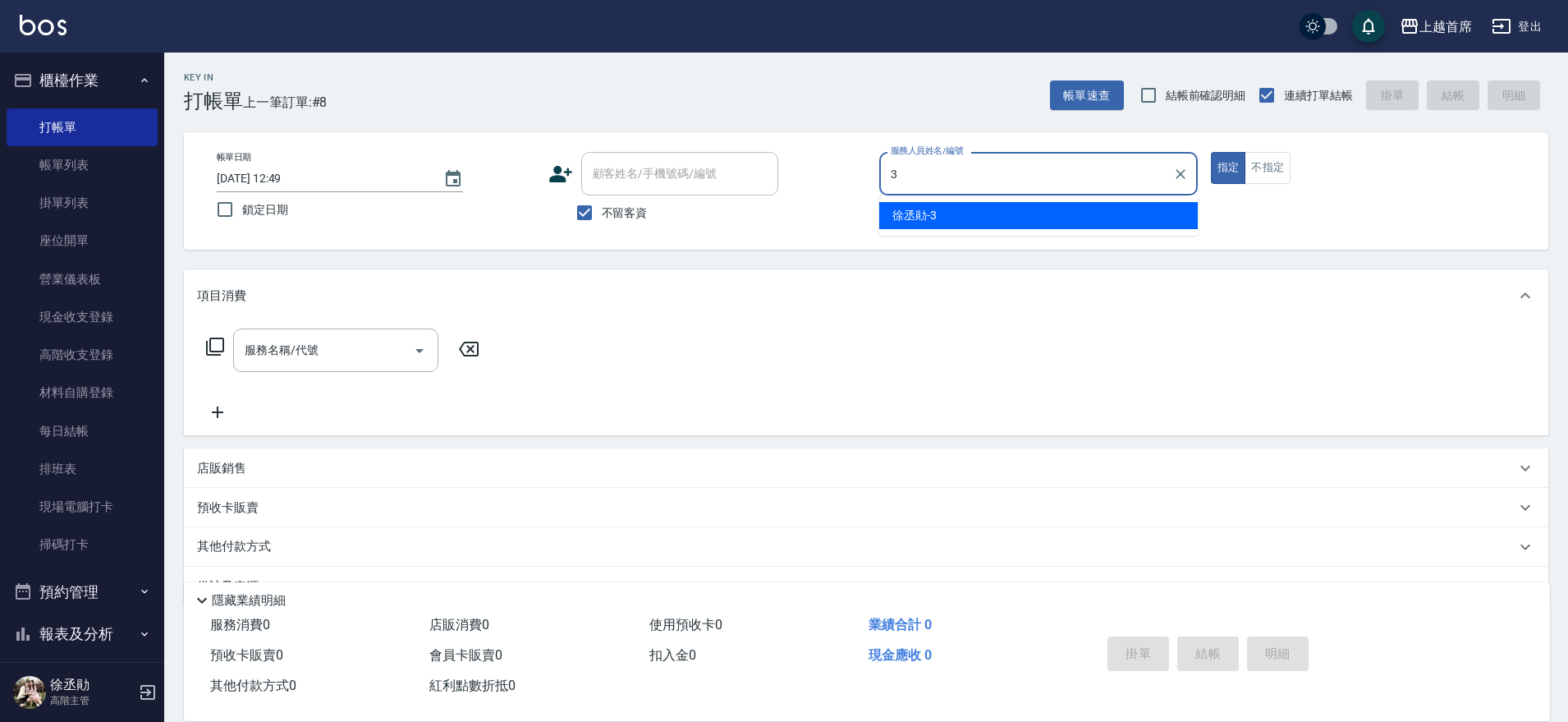
type input "[PERSON_NAME]-3"
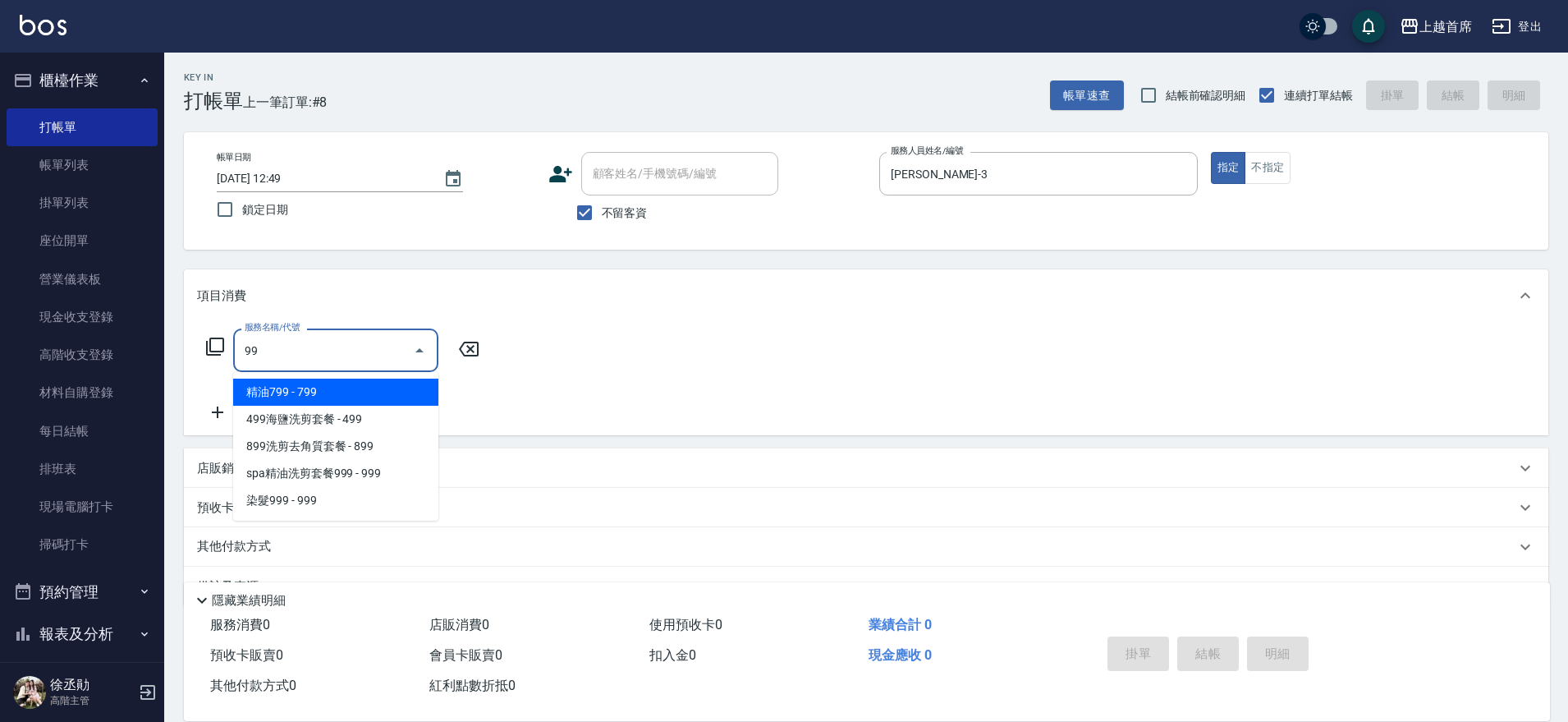
type input "9"
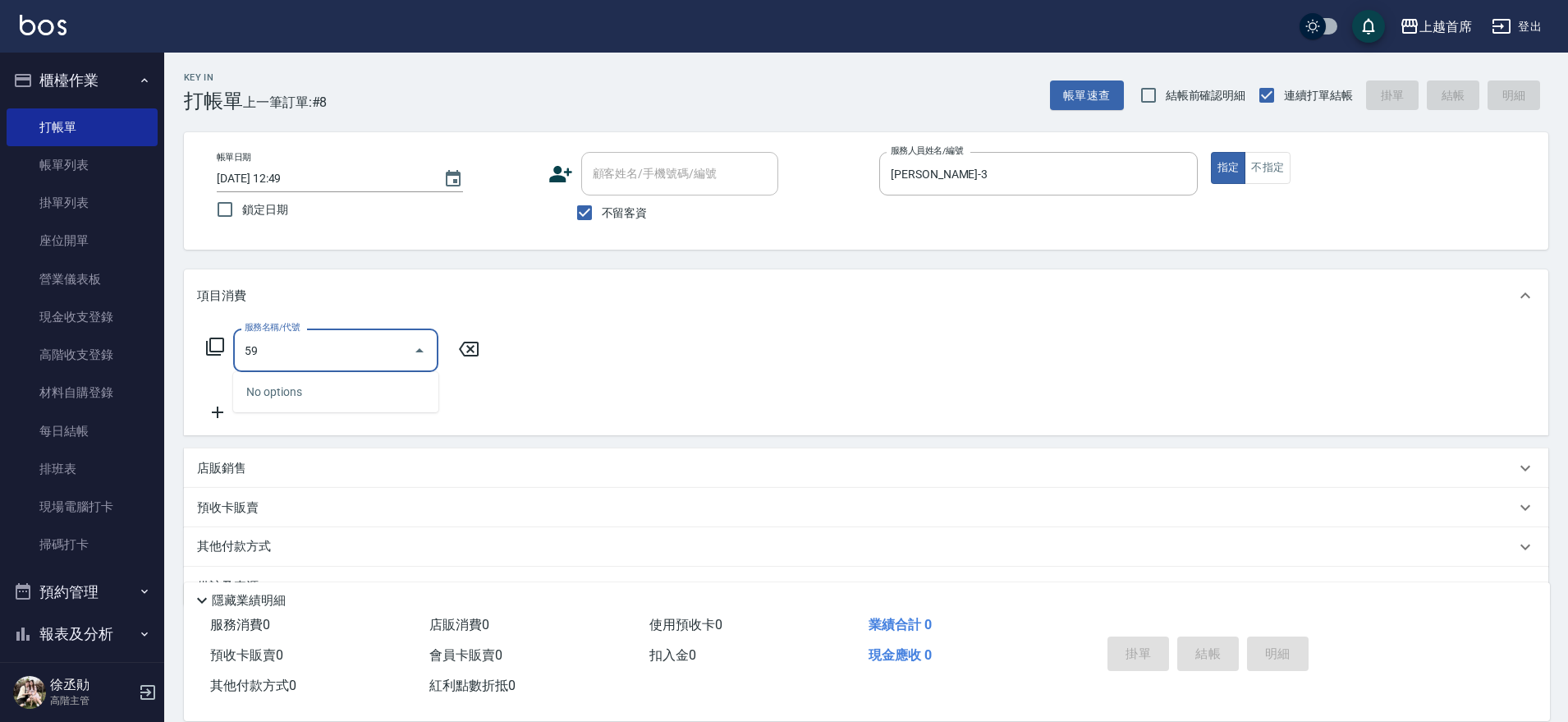
type input "5"
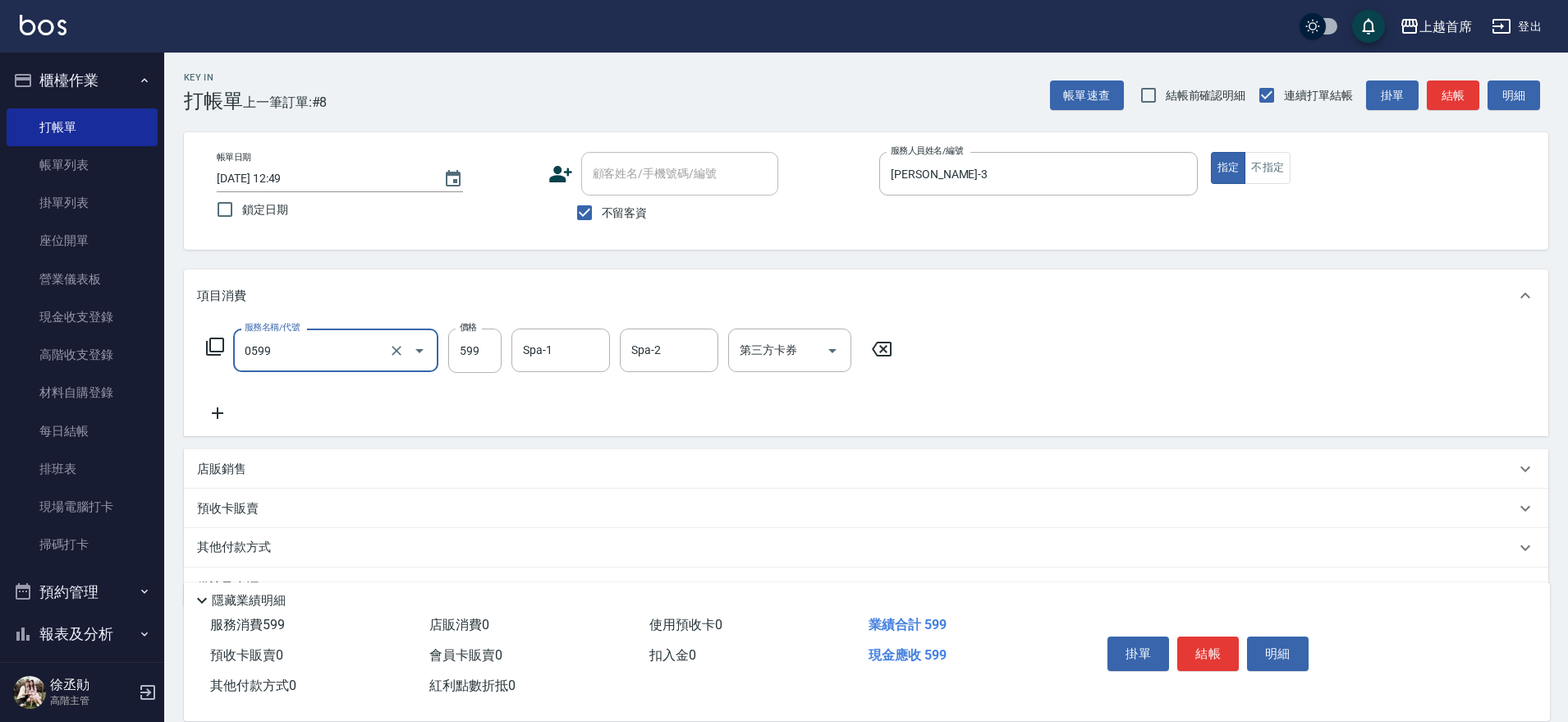
type input "[PERSON_NAME]spa(0599)"
type input "[PERSON_NAME]-23"
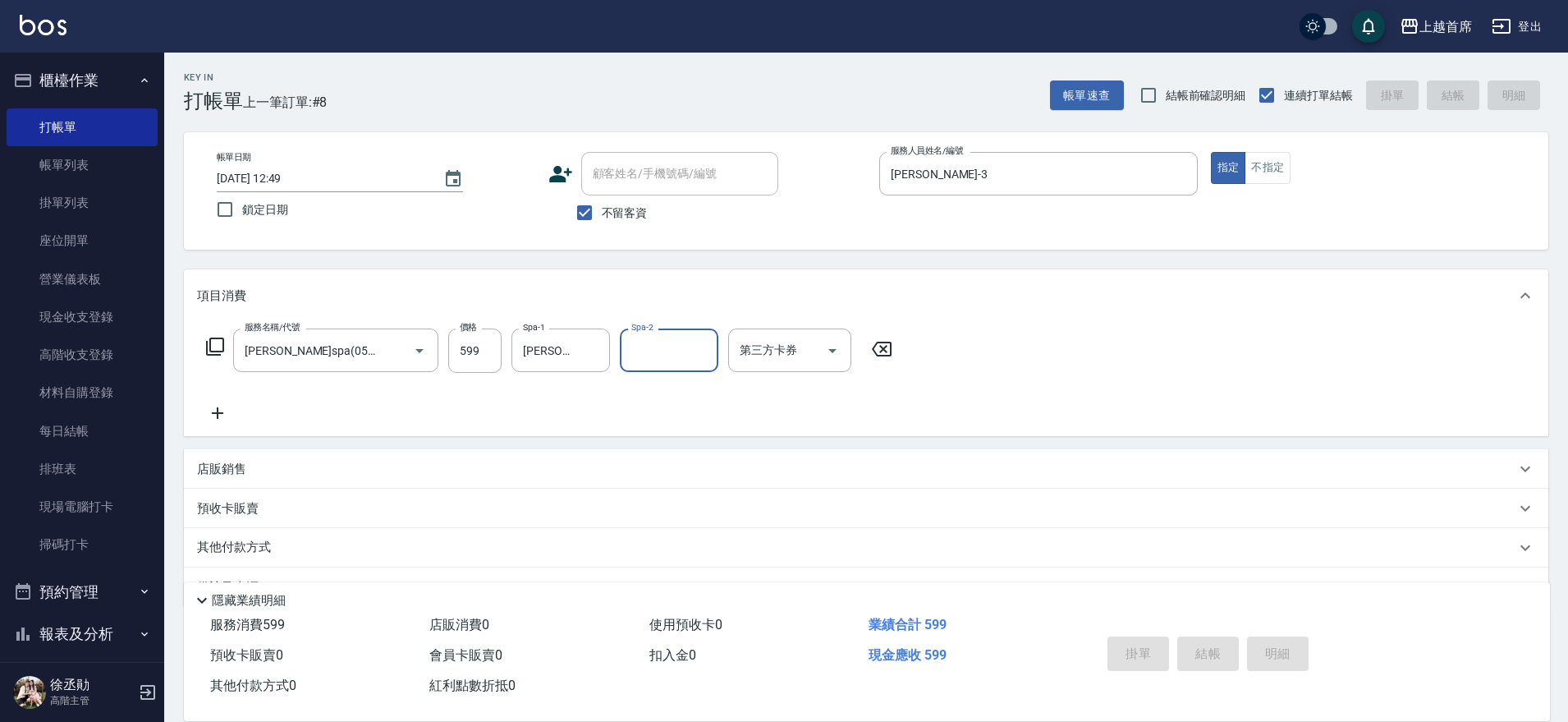
type input "[DATE] 13:06"
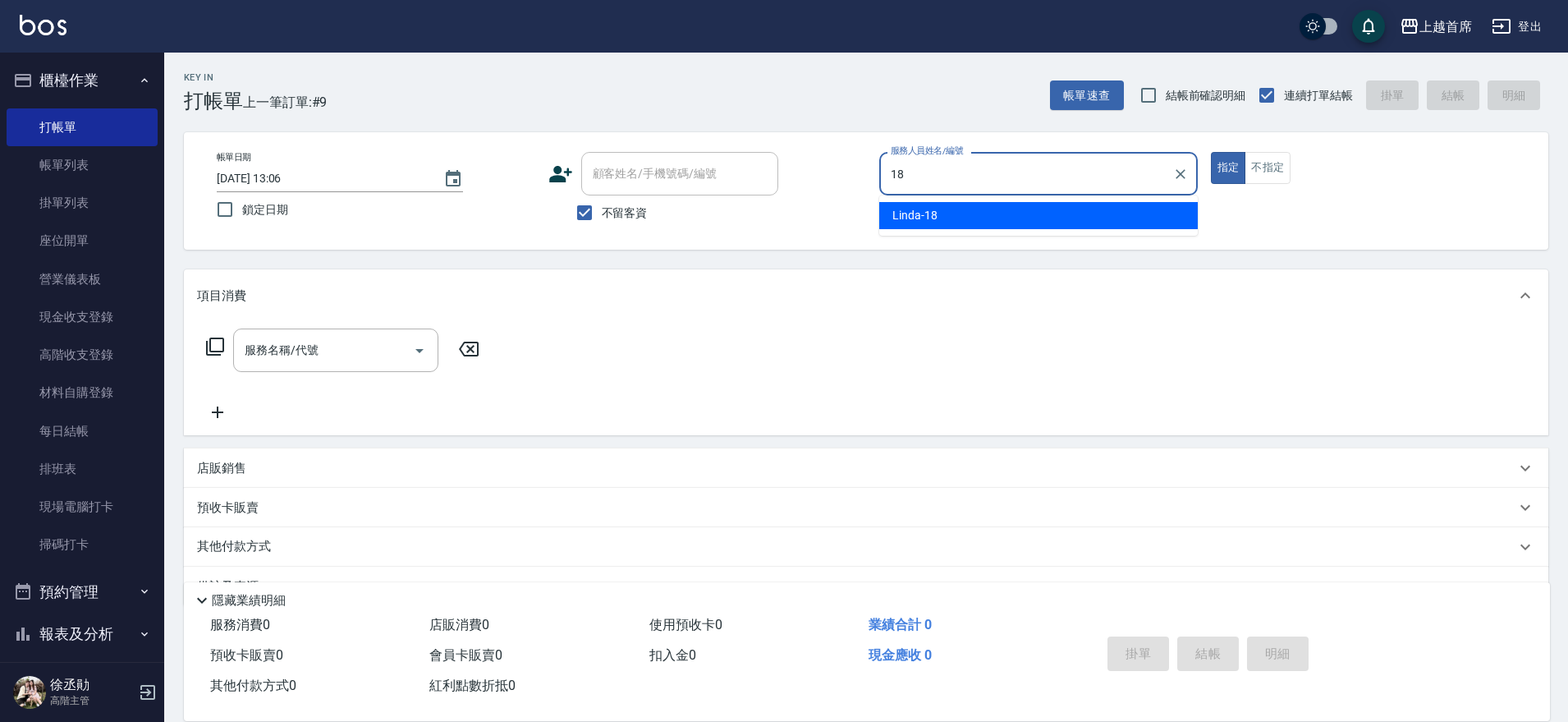
type input "Linda-18"
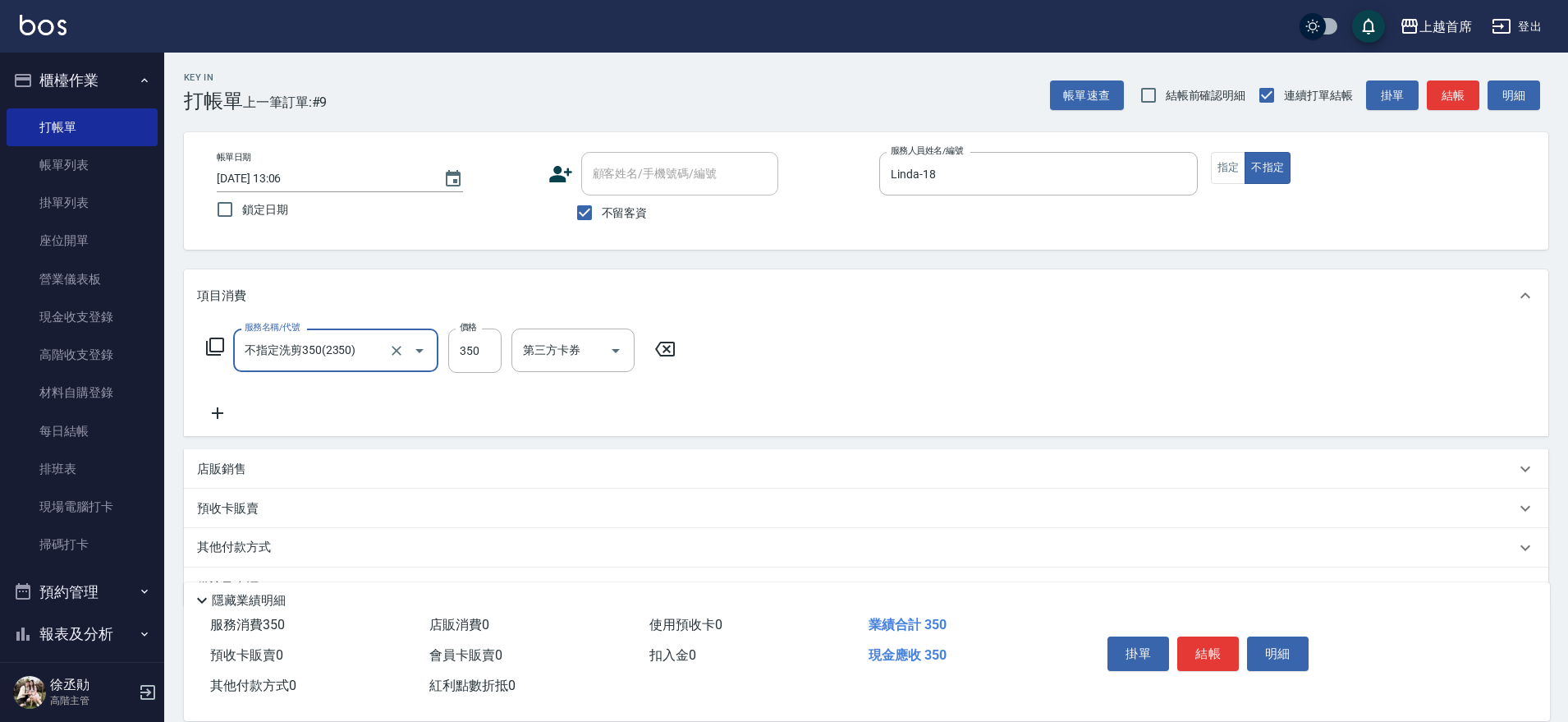
type input "不指定洗剪350(2350)"
